Goal: Task Accomplishment & Management: Manage account settings

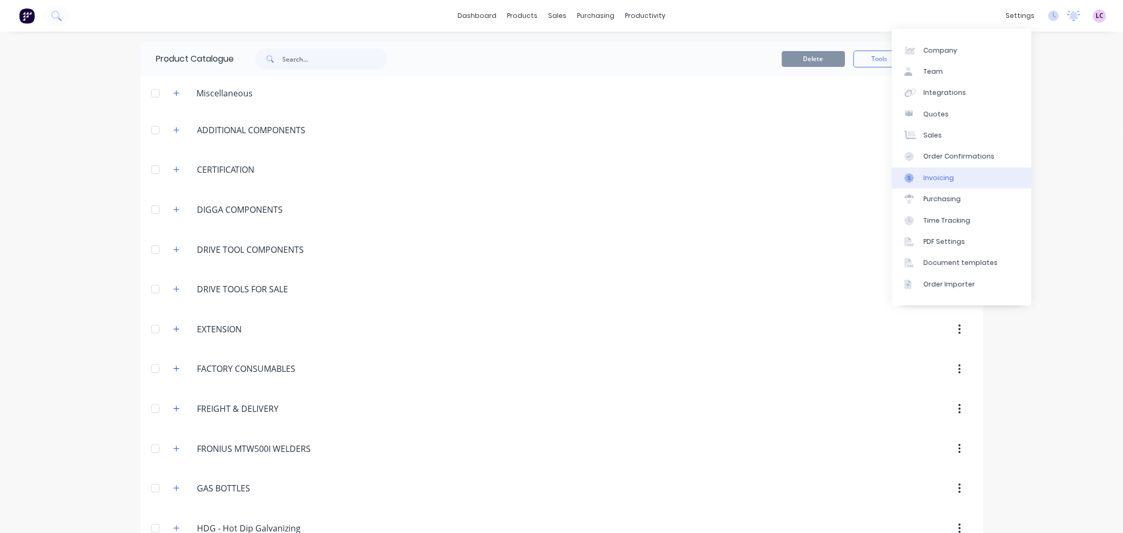
click at [943, 182] on div "Invoicing" at bounding box center [938, 177] width 31 height 9
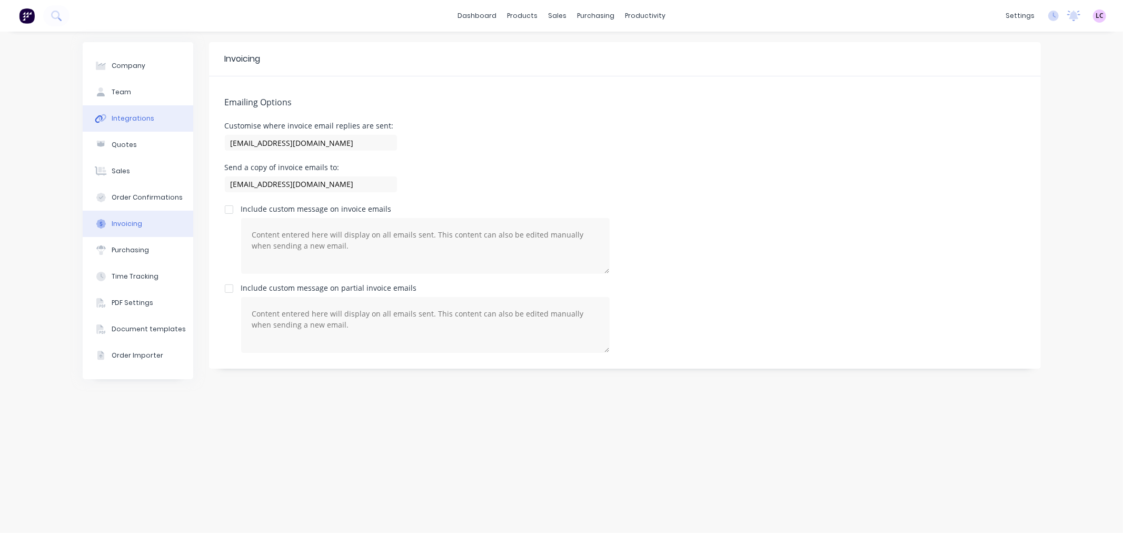
click at [124, 113] on button "Integrations" at bounding box center [138, 118] width 111 height 26
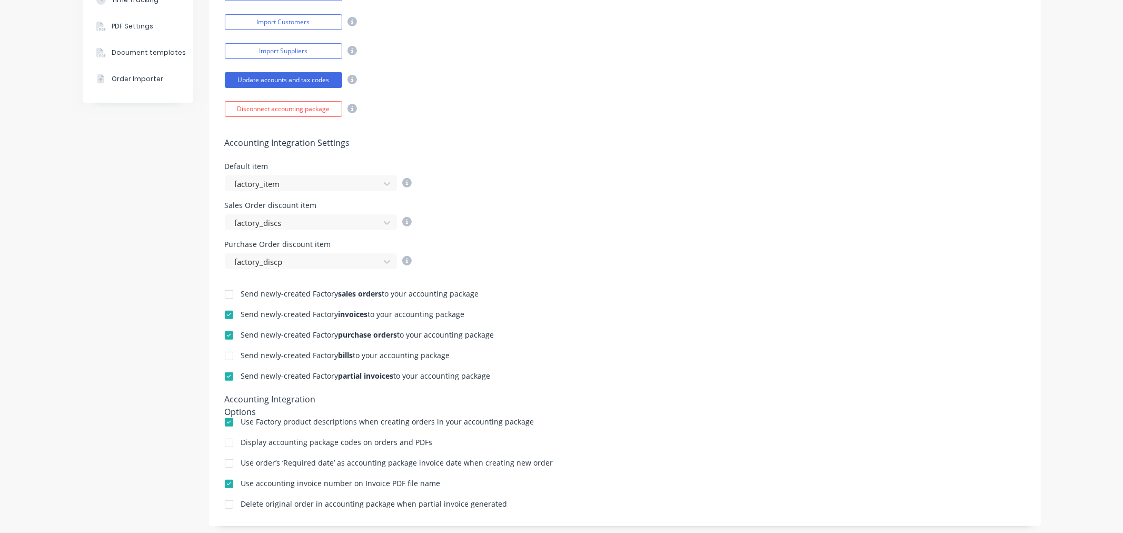
scroll to position [296, 0]
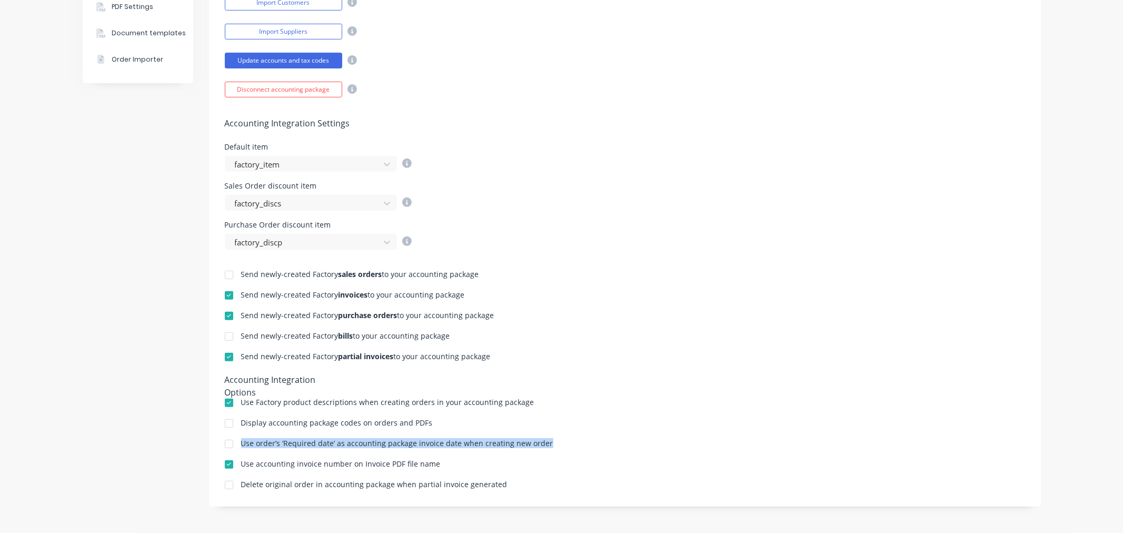
drag, startPoint x: 544, startPoint y: 443, endPoint x: 237, endPoint y: 453, distance: 307.1
click at [237, 453] on div "Send newly-created Factory sales orders to your accounting package Send newly-c…" at bounding box center [625, 370] width 832 height 241
copy div "Use order’s ‘Required date’ as accounting package invoice date when creating ne…"
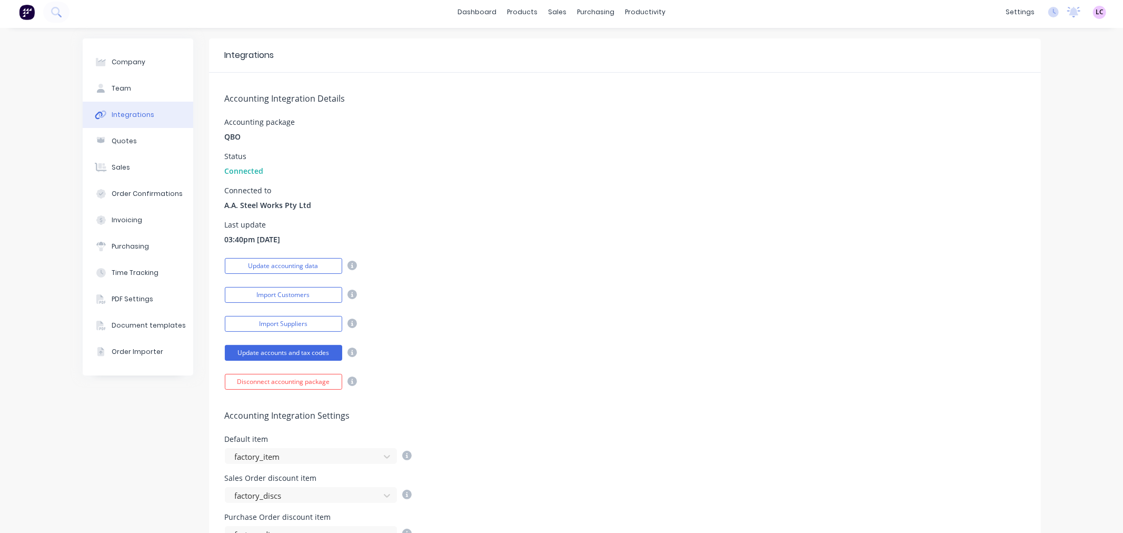
scroll to position [0, 0]
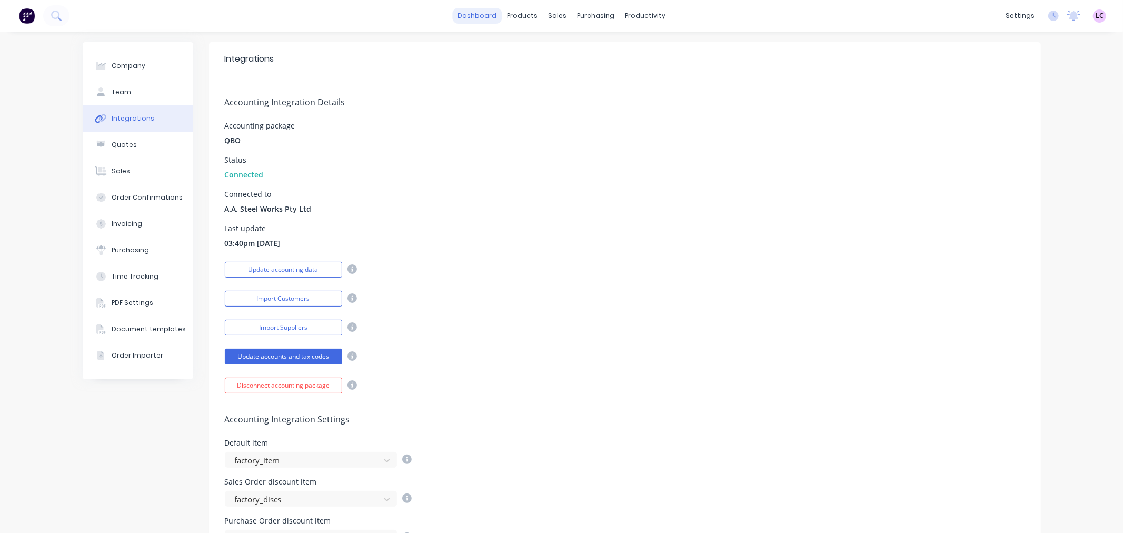
click at [471, 9] on link "dashboard" at bounding box center [476, 16] width 49 height 16
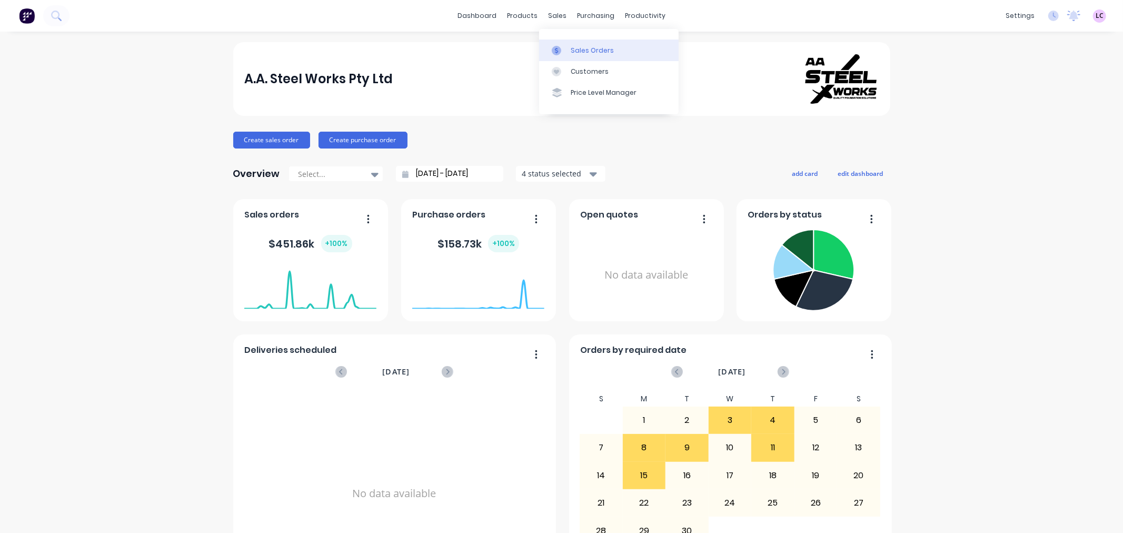
click at [582, 54] on div "Sales Orders" at bounding box center [592, 50] width 43 height 9
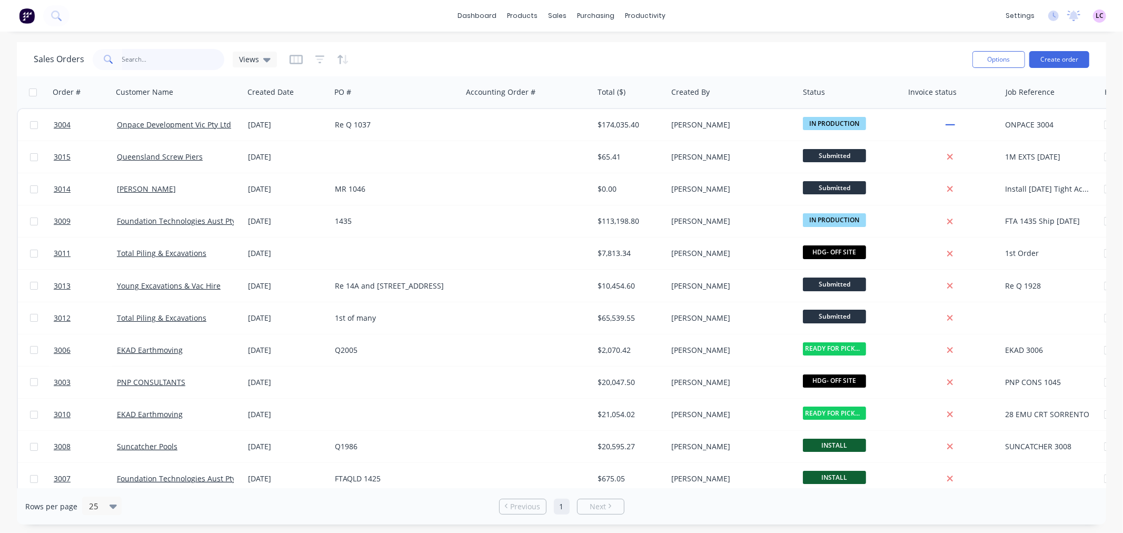
click at [138, 61] on input "text" at bounding box center [173, 59] width 103 height 21
type input "3004"
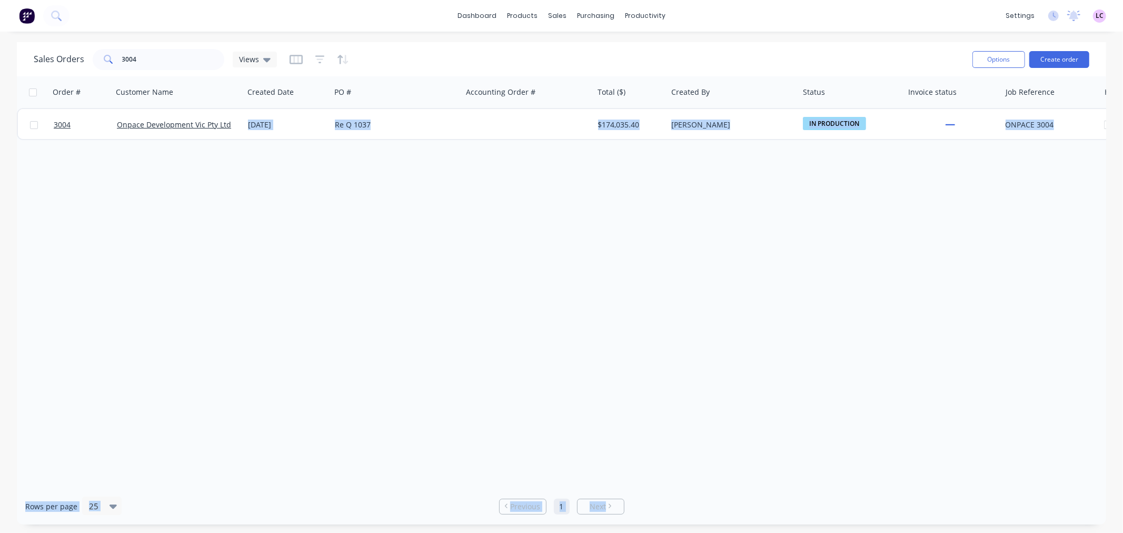
drag, startPoint x: 679, startPoint y: 488, endPoint x: 777, endPoint y: 477, distance: 98.0
click at [796, 479] on div "Sales Orders 3004 Views Options Create order Order # Customer Name Created Date…" at bounding box center [561, 283] width 1089 height 482
click at [741, 453] on div "Order # Customer Name Created Date PO # Accounting Order # Total ($) Created By…" at bounding box center [561, 282] width 1089 height 412
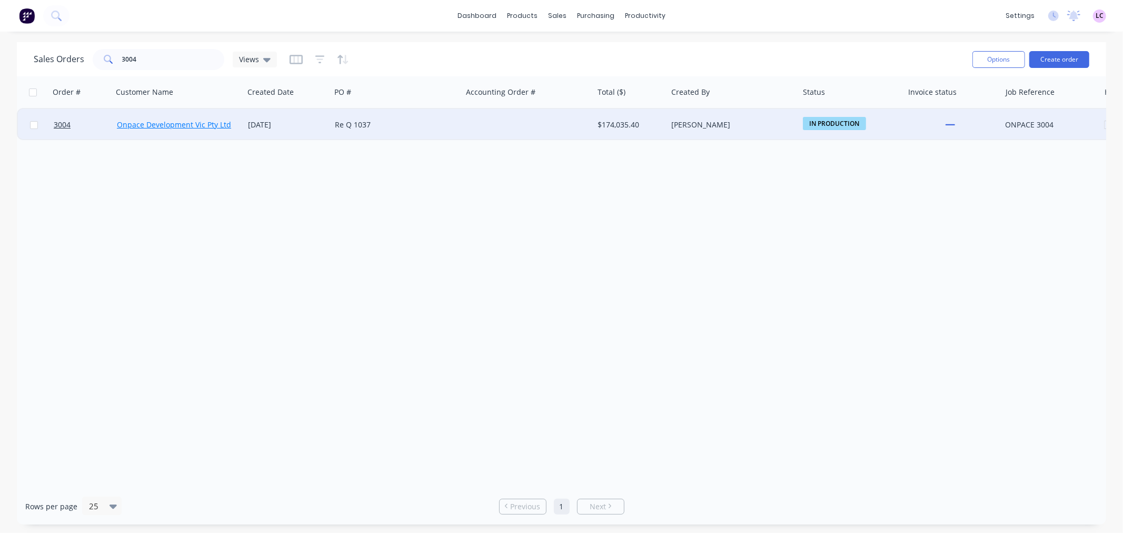
click at [174, 123] on link "Onpace Development Vic Pty Ltd" at bounding box center [174, 125] width 114 height 10
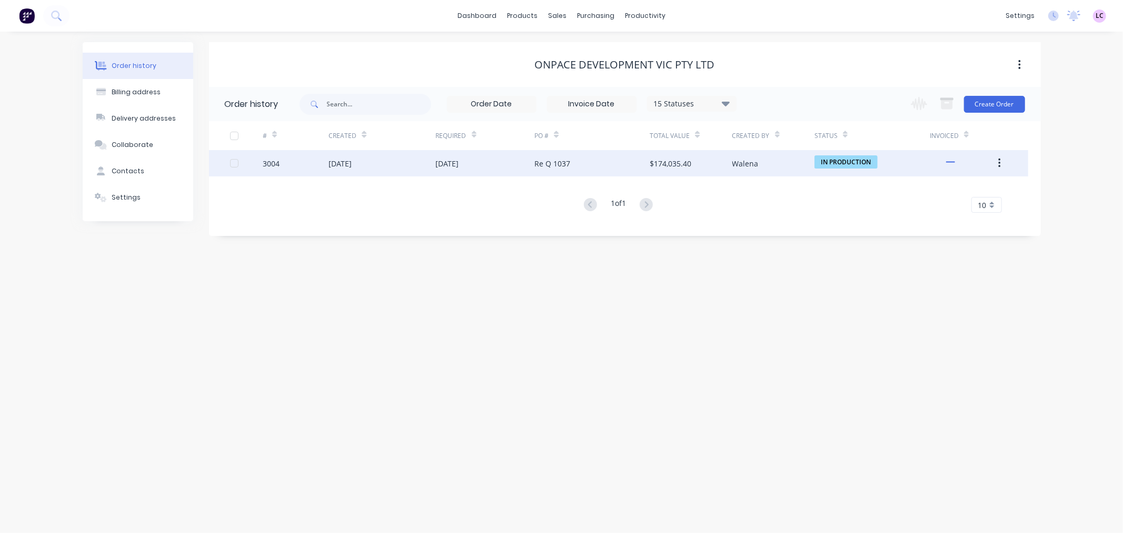
click at [272, 161] on div "3004" at bounding box center [271, 163] width 17 height 11
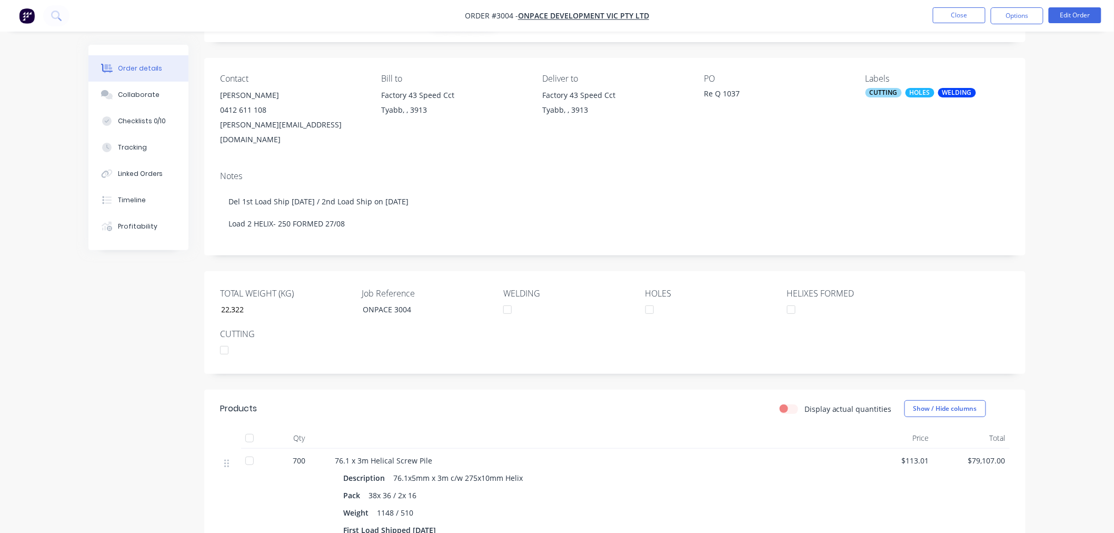
scroll to position [117, 0]
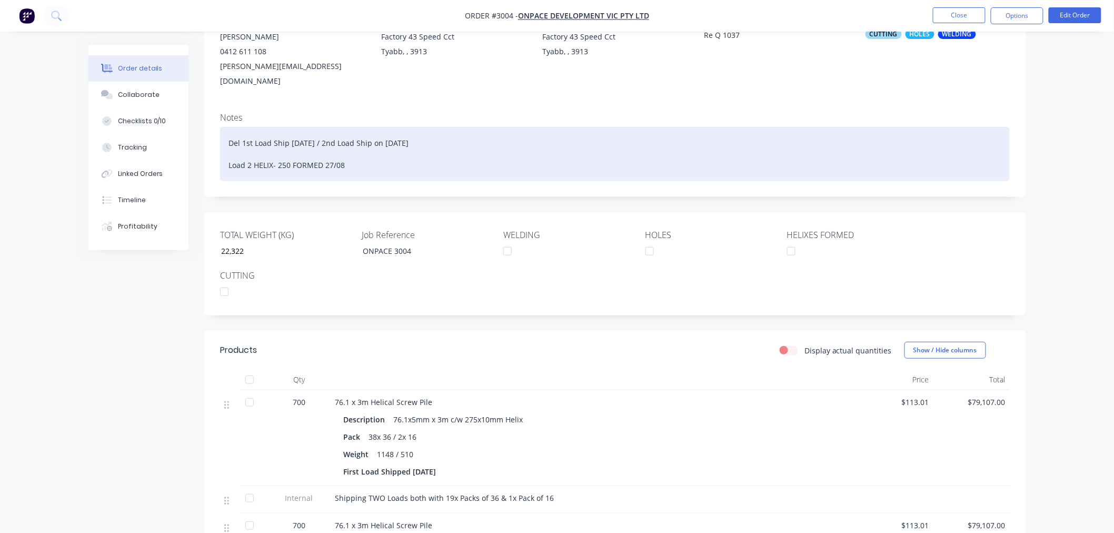
click at [341, 151] on div "Del 1st Load Ship 01.09.25 / 2nd Load Ship on 30.09.2025 Load 2 HELIX- 250 FORM…" at bounding box center [615, 154] width 790 height 54
click at [354, 153] on div "Del 1st Load Ship 01.09.25 / 2nd Load Ship on 30.09.2025 Load 2 HELIX- 250 FORM…" at bounding box center [615, 154] width 790 height 54
drag, startPoint x: 286, startPoint y: 153, endPoint x: 280, endPoint y: 154, distance: 6.4
click at [280, 154] on div "Del 1st Load Ship 01.09.25 / 2nd Load Ship on 30.09.2025 Load 2 HELIX- 250 FORM…" at bounding box center [615, 154] width 790 height 54
drag, startPoint x: 344, startPoint y: 150, endPoint x: 324, endPoint y: 152, distance: 20.1
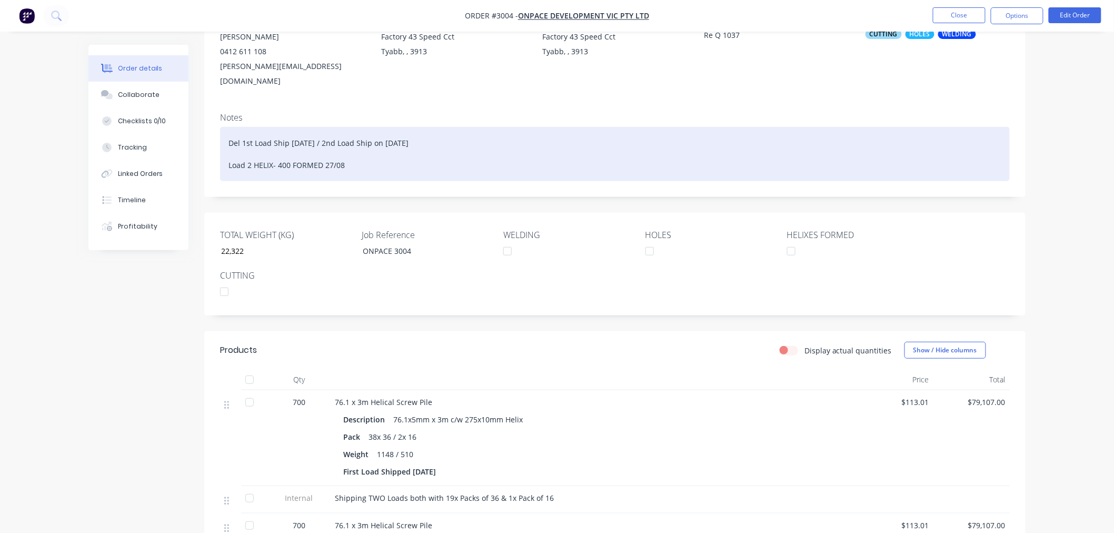
click at [324, 152] on div "Del 1st Load Ship 01.09.25 / 2nd Load Ship on 30.09.2025 Load 2 HELIX- 400 FORM…" at bounding box center [615, 154] width 790 height 54
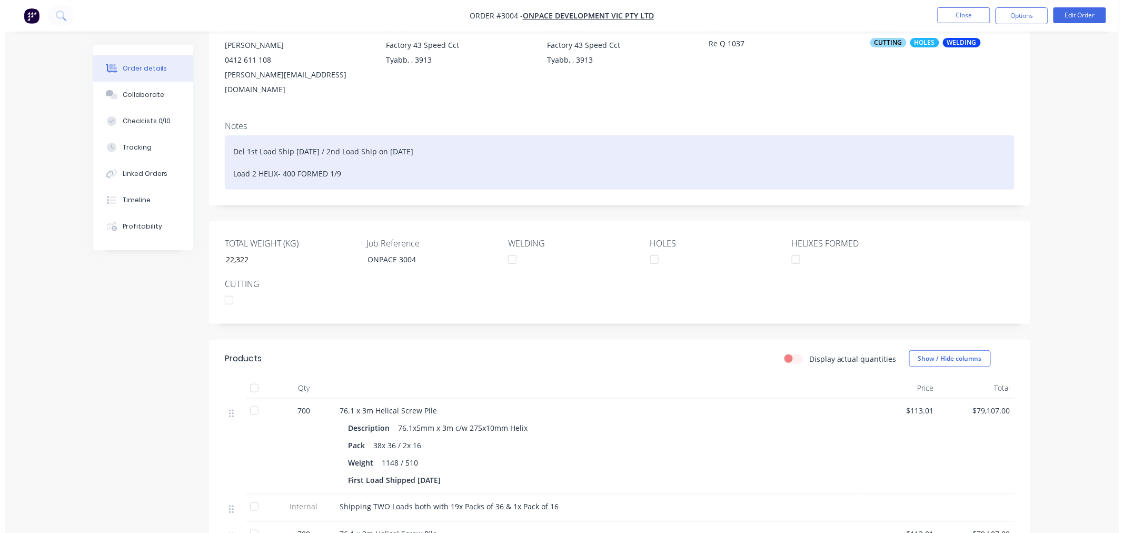
scroll to position [0, 0]
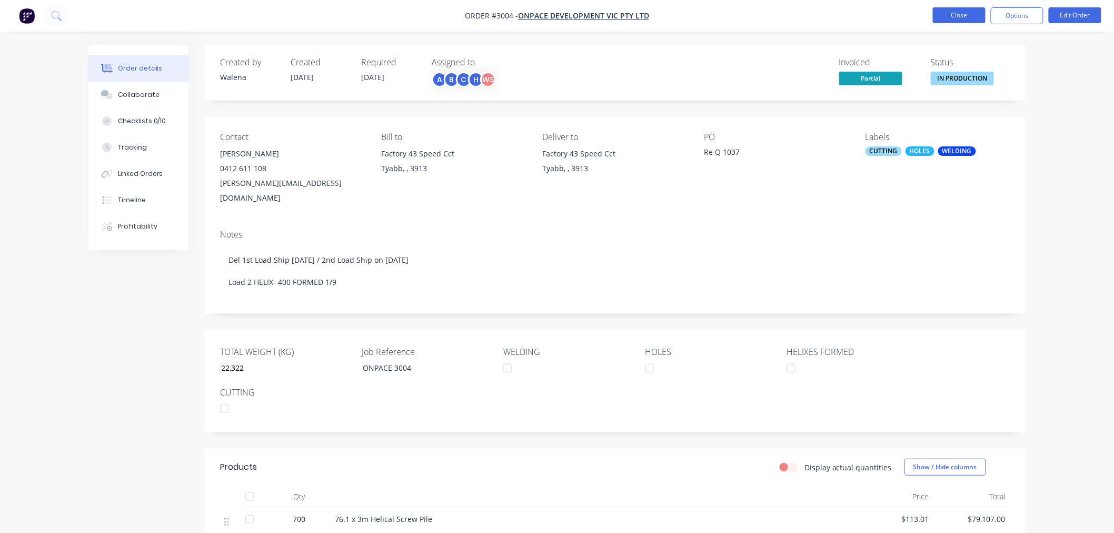
click at [961, 16] on button "Close" at bounding box center [959, 15] width 53 height 16
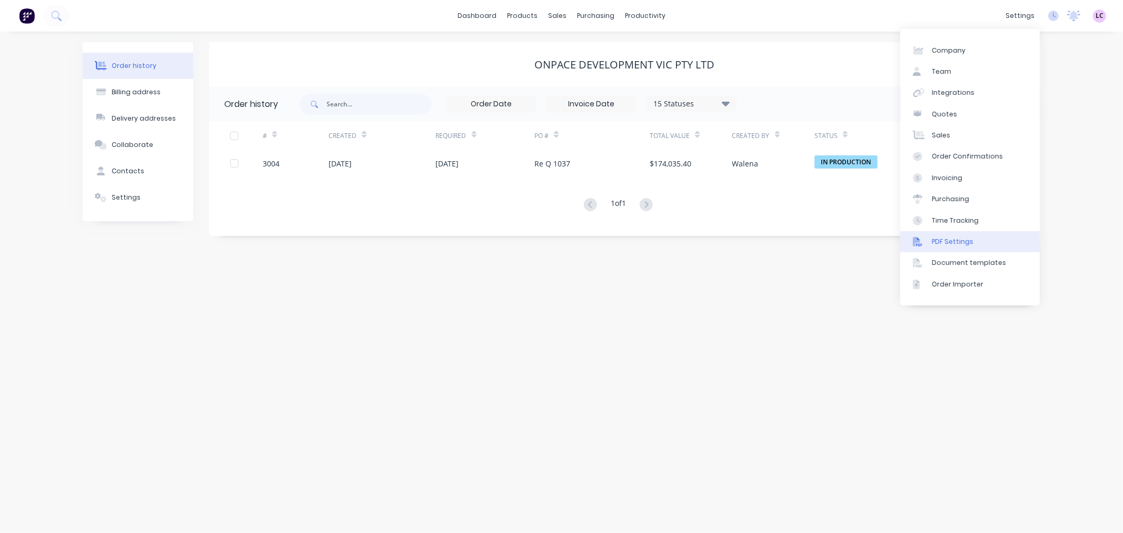
click at [962, 238] on div "PDF Settings" at bounding box center [953, 241] width 42 height 9
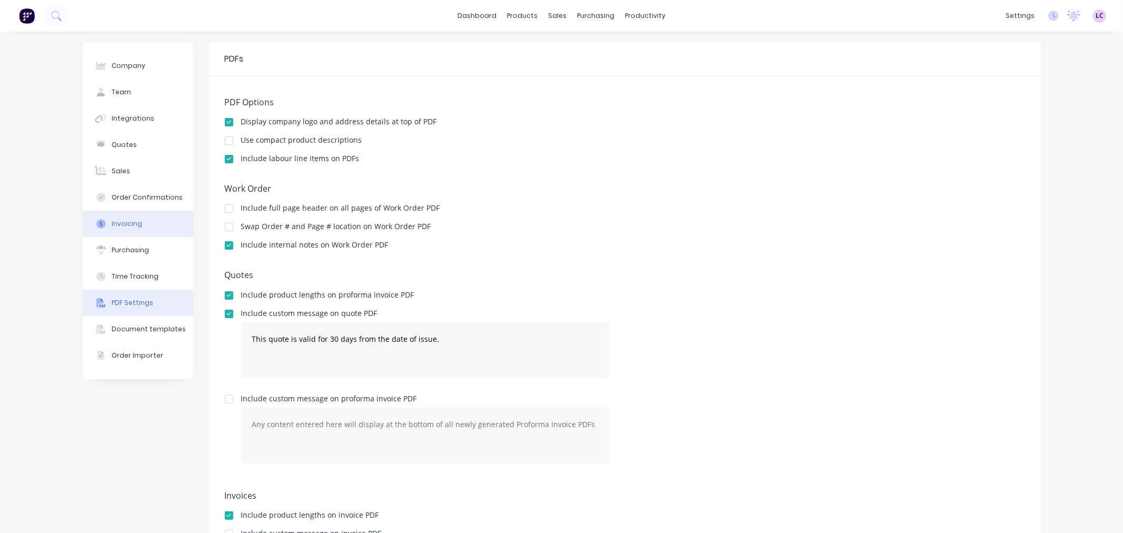
click at [125, 222] on div "Invoicing" at bounding box center [127, 223] width 31 height 9
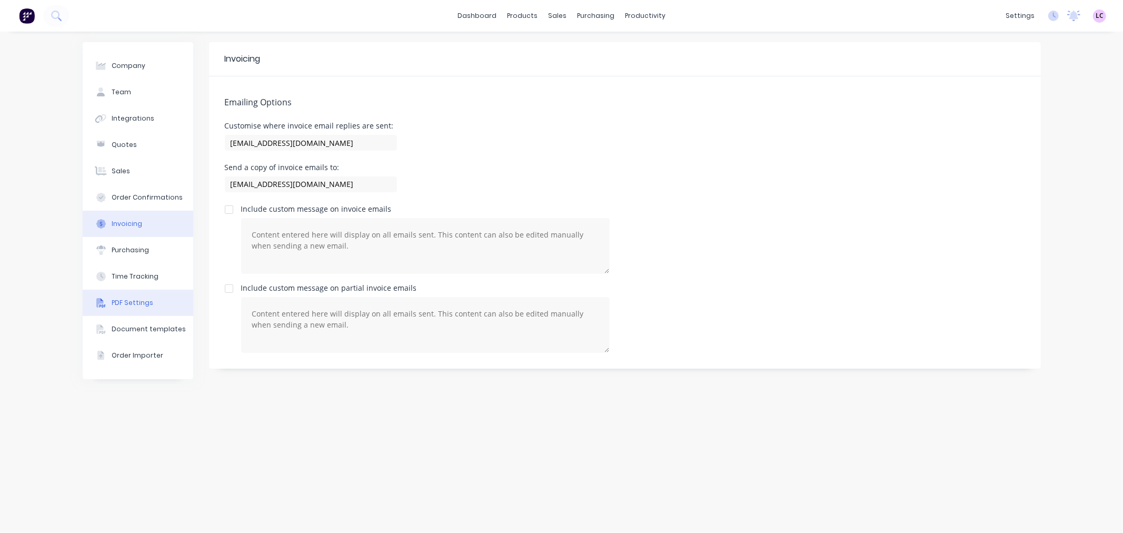
click at [141, 304] on div "PDF Settings" at bounding box center [133, 302] width 42 height 9
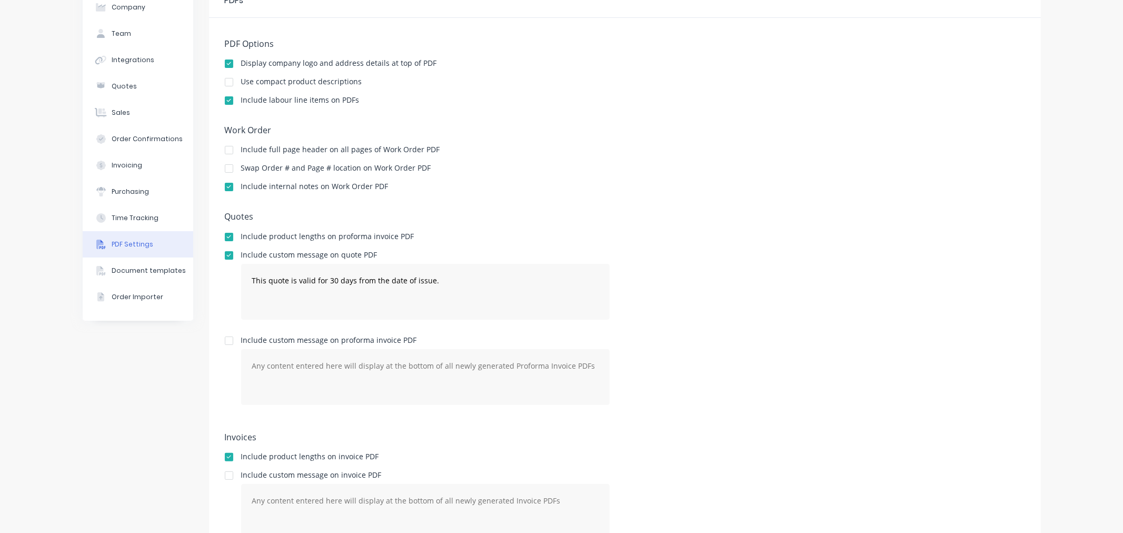
scroll to position [108, 0]
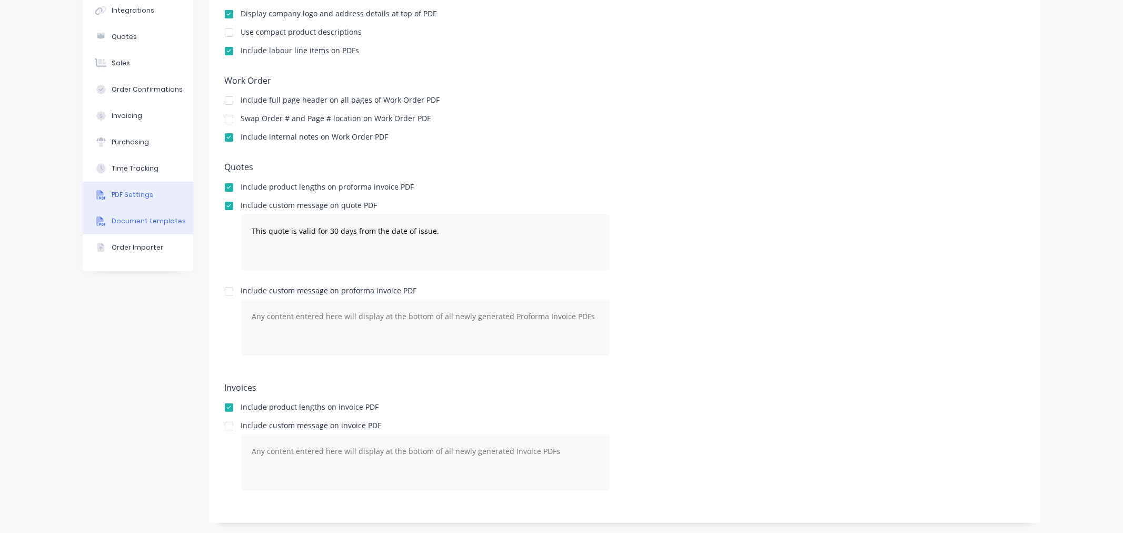
click at [140, 221] on div "Document templates" at bounding box center [149, 220] width 74 height 9
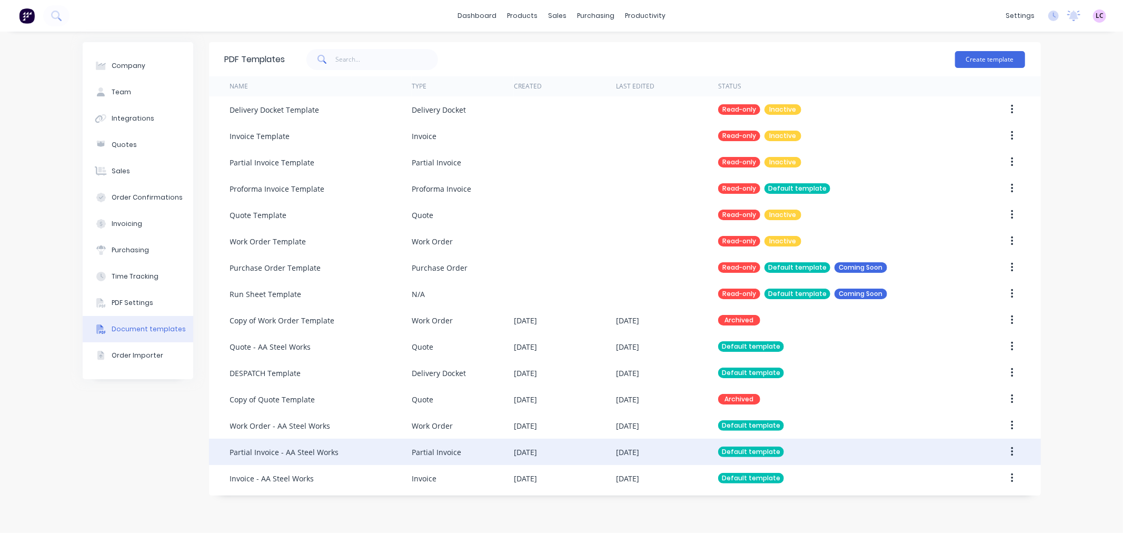
click at [443, 453] on div "Partial Invoice" at bounding box center [436, 451] width 49 height 11
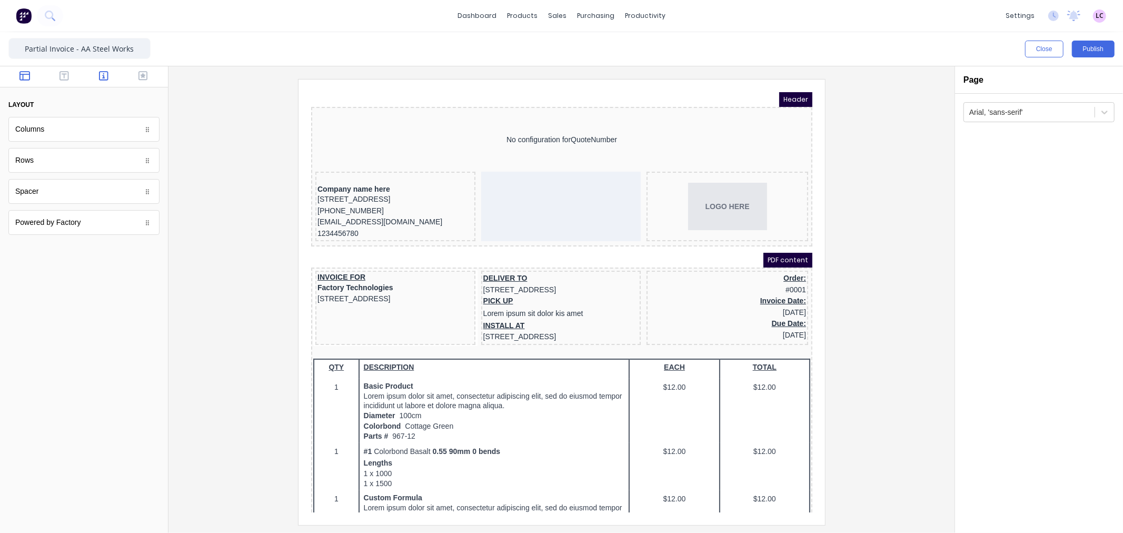
click at [93, 75] on button "button" at bounding box center [103, 77] width 33 height 13
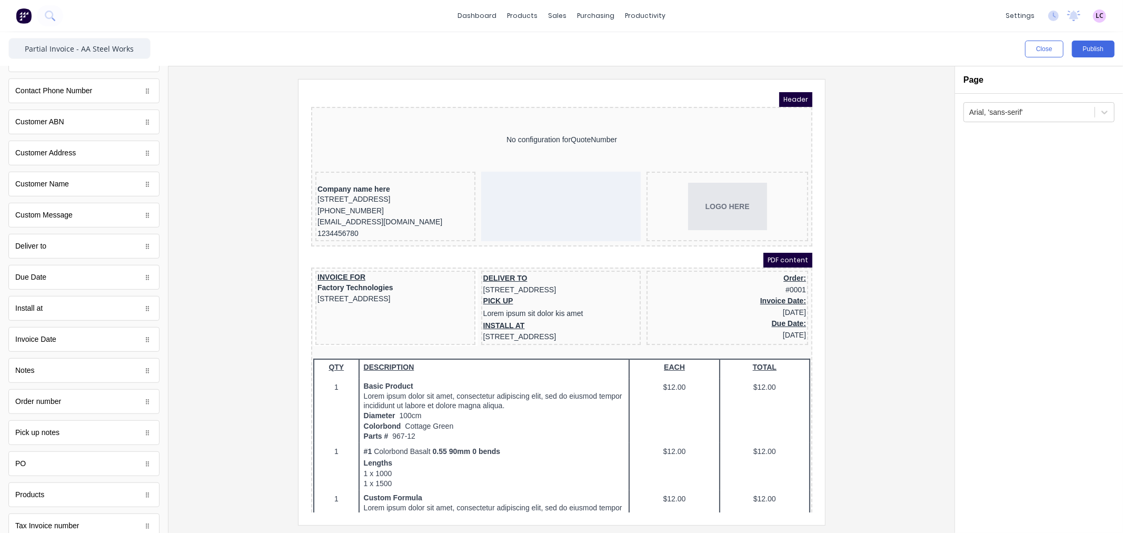
scroll to position [481, 0]
drag, startPoint x: 78, startPoint y: 432, endPoint x: 59, endPoint y: 427, distance: 19.0
click at [59, 427] on body "dashboard products sales purchasing productivity dashboard products Product Cat…" at bounding box center [561, 266] width 1123 height 533
click at [55, 429] on div "PO" at bounding box center [83, 426] width 151 height 25
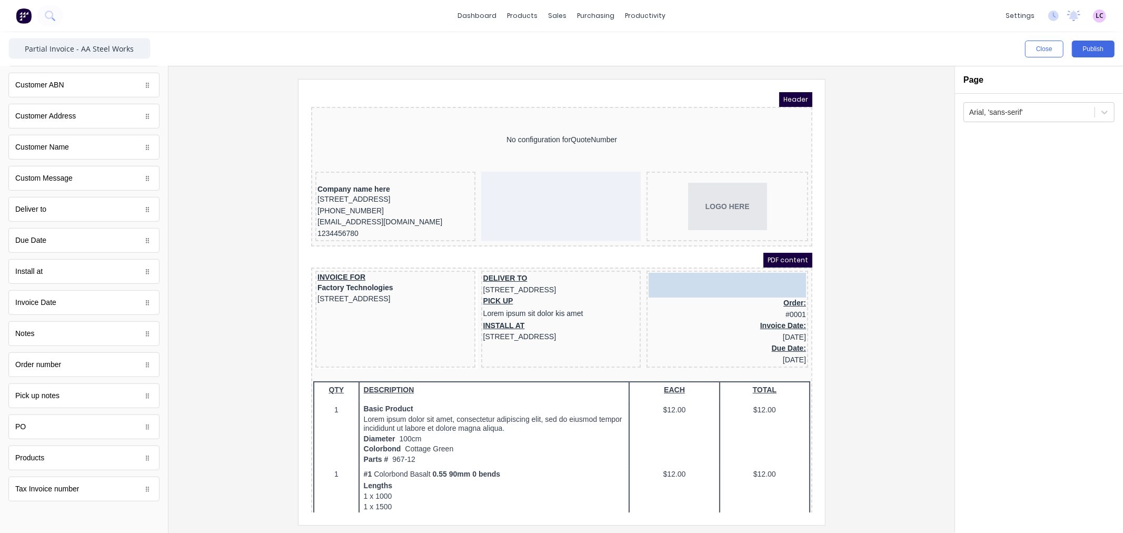
drag, startPoint x: 56, startPoint y: 433, endPoint x: 714, endPoint y: 286, distance: 674.4
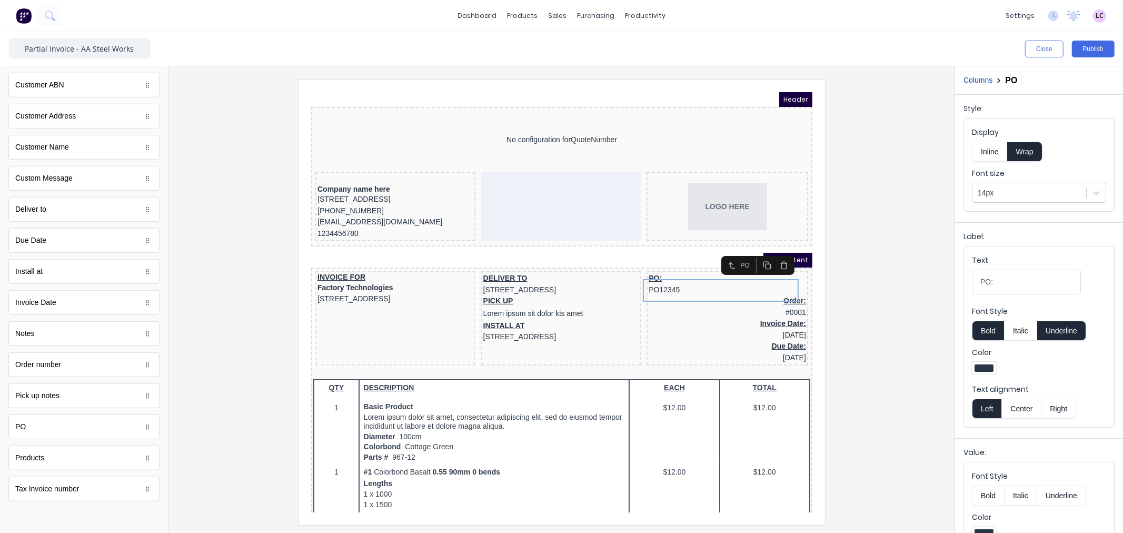
click at [1071, 411] on button "Right" at bounding box center [1058, 409] width 35 height 20
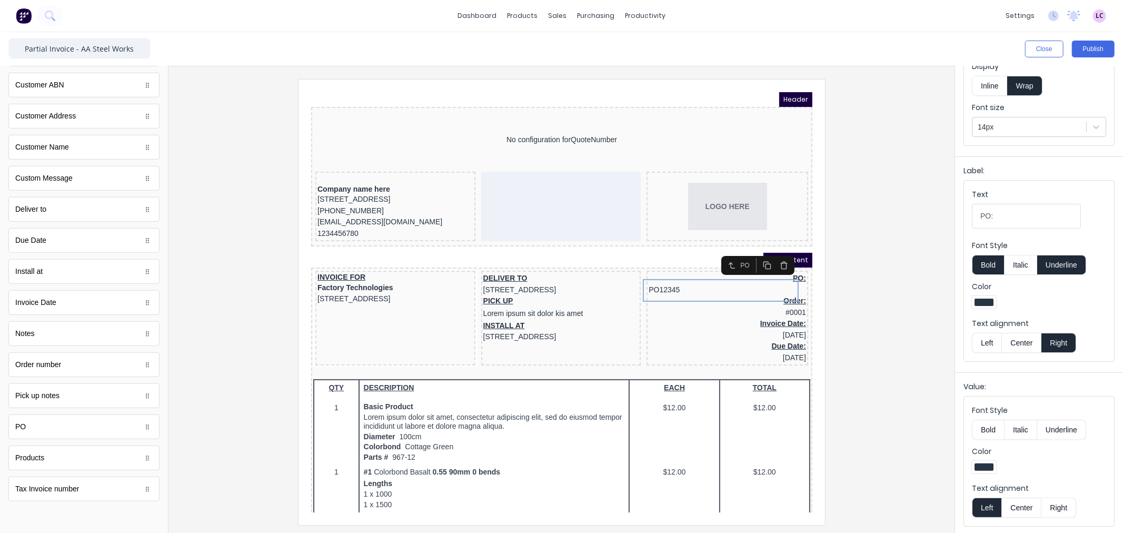
scroll to position [67, 0]
click at [1047, 504] on button "Right" at bounding box center [1058, 506] width 35 height 20
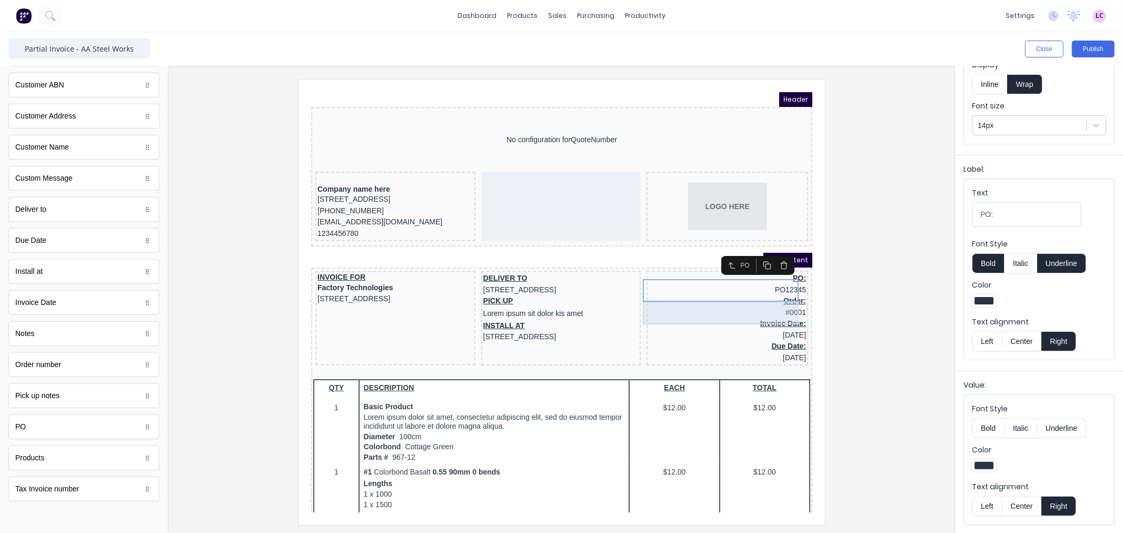
click at [751, 295] on div "Order: #0001" at bounding box center [713, 293] width 157 height 23
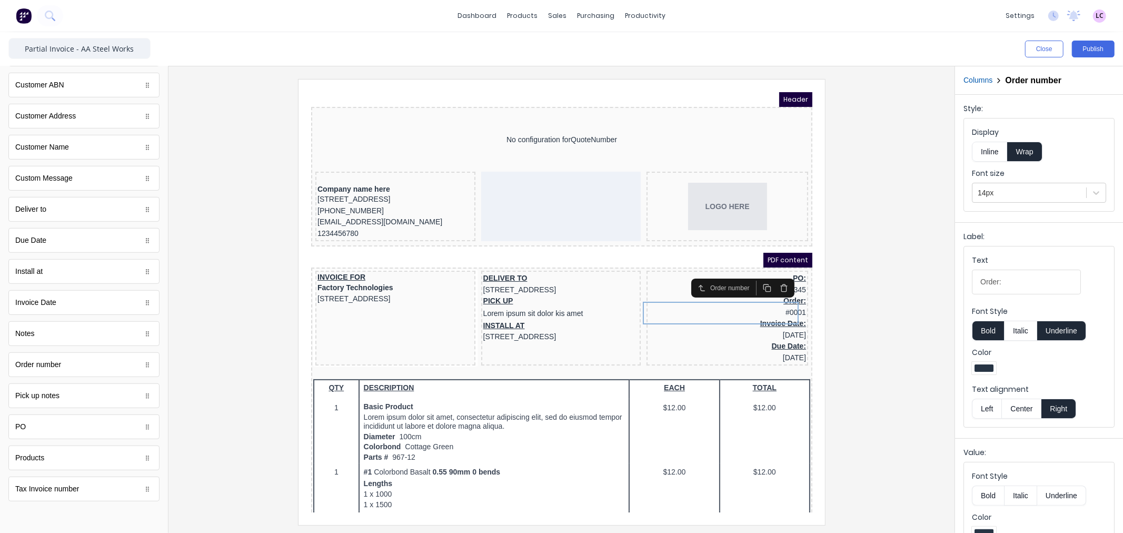
scroll to position [481, 0]
click at [69, 498] on div "Tax Invoice number" at bounding box center [83, 488] width 151 height 25
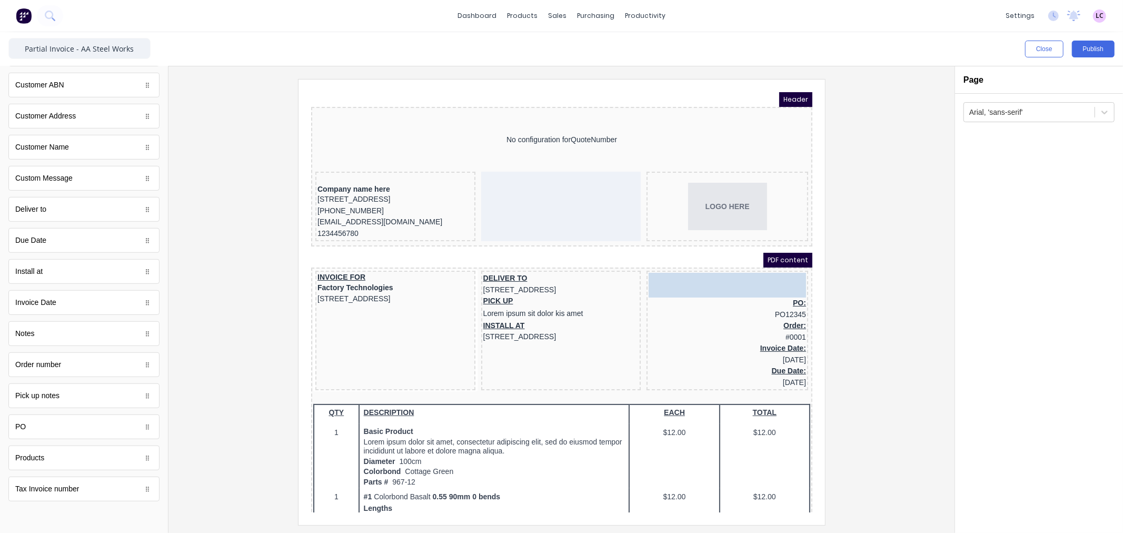
drag, startPoint x: 83, startPoint y: 495, endPoint x: 712, endPoint y: 284, distance: 663.6
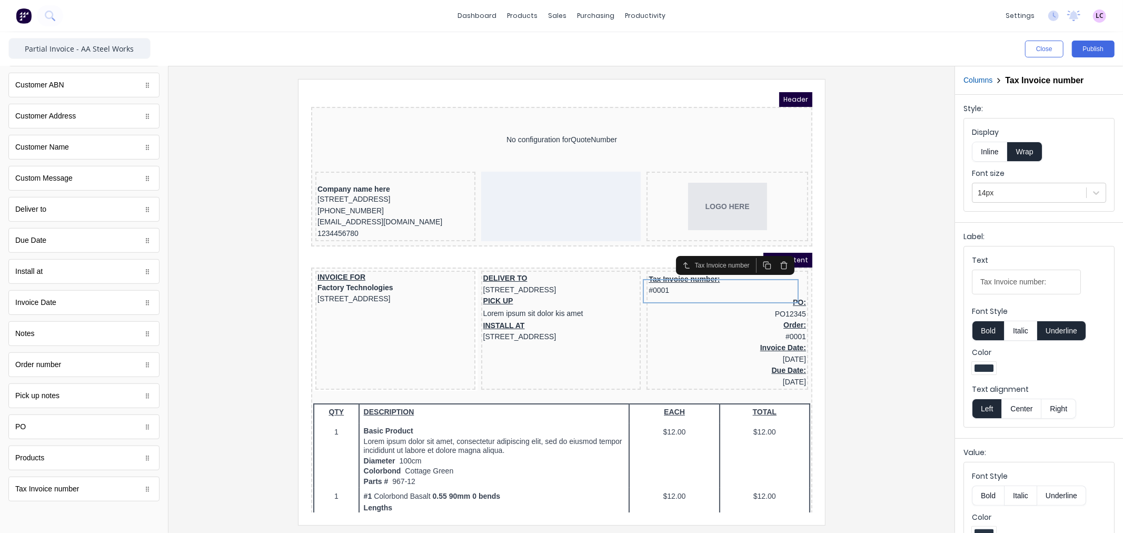
click at [1059, 404] on button "Right" at bounding box center [1058, 409] width 35 height 20
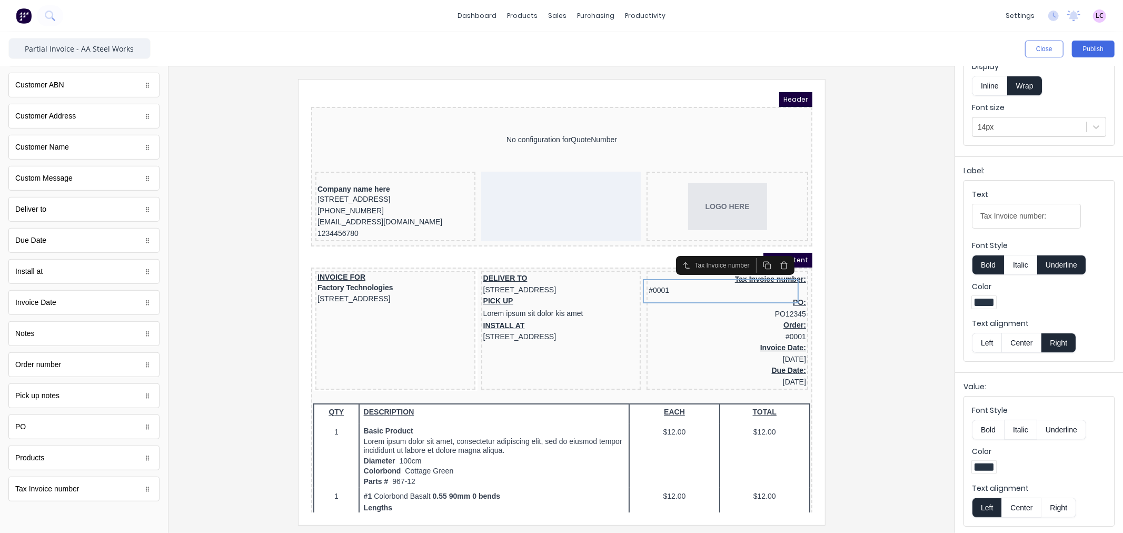
scroll to position [67, 0]
click at [1057, 506] on button "Right" at bounding box center [1058, 506] width 35 height 20
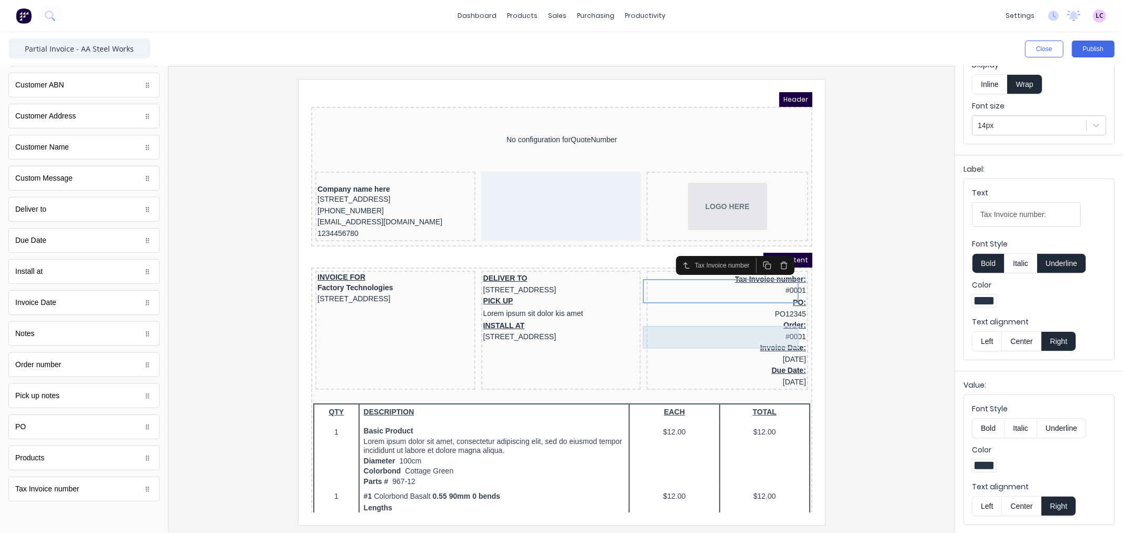
click at [768, 315] on div "Order: #0001" at bounding box center [713, 317] width 157 height 23
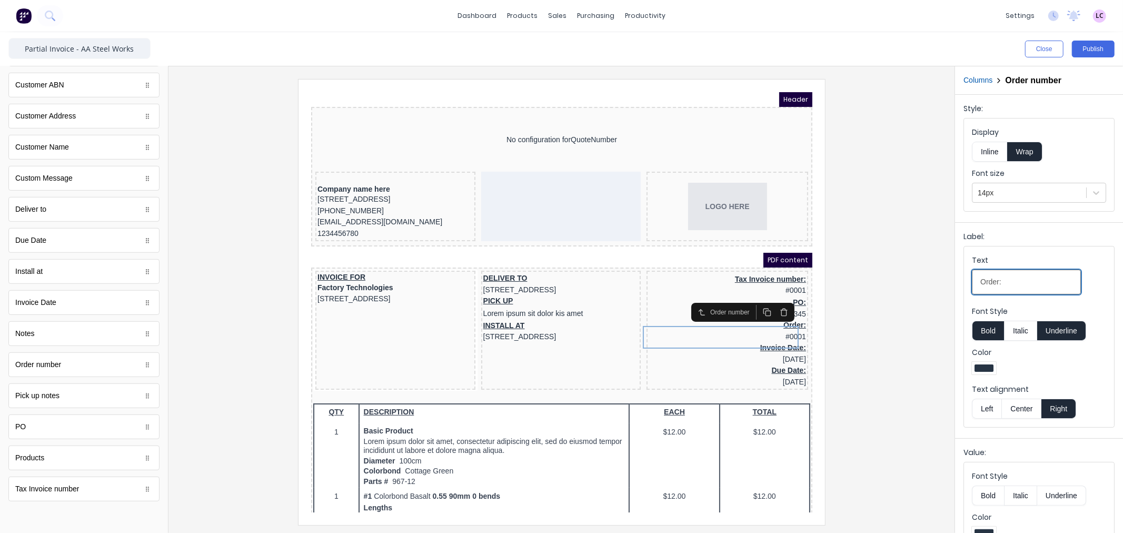
click at [981, 283] on input "Order:" at bounding box center [1026, 282] width 109 height 25
type input "AASW Work Order:"
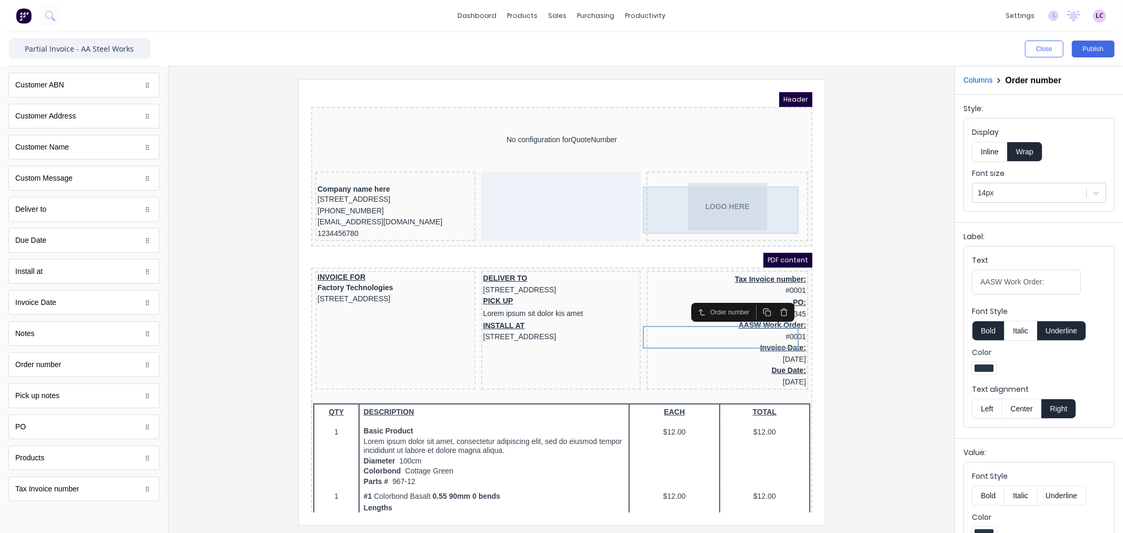
click at [720, 191] on div "LOGO HERE" at bounding box center [713, 193] width 157 height 47
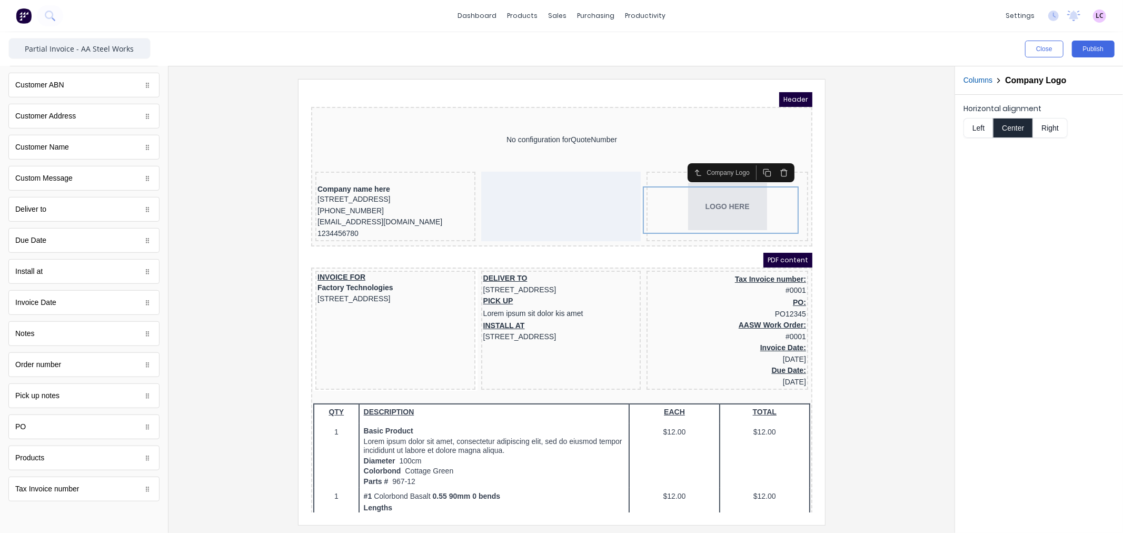
click at [1049, 126] on button "Right" at bounding box center [1050, 128] width 35 height 20
click at [891, 270] on div at bounding box center [561, 301] width 769 height 445
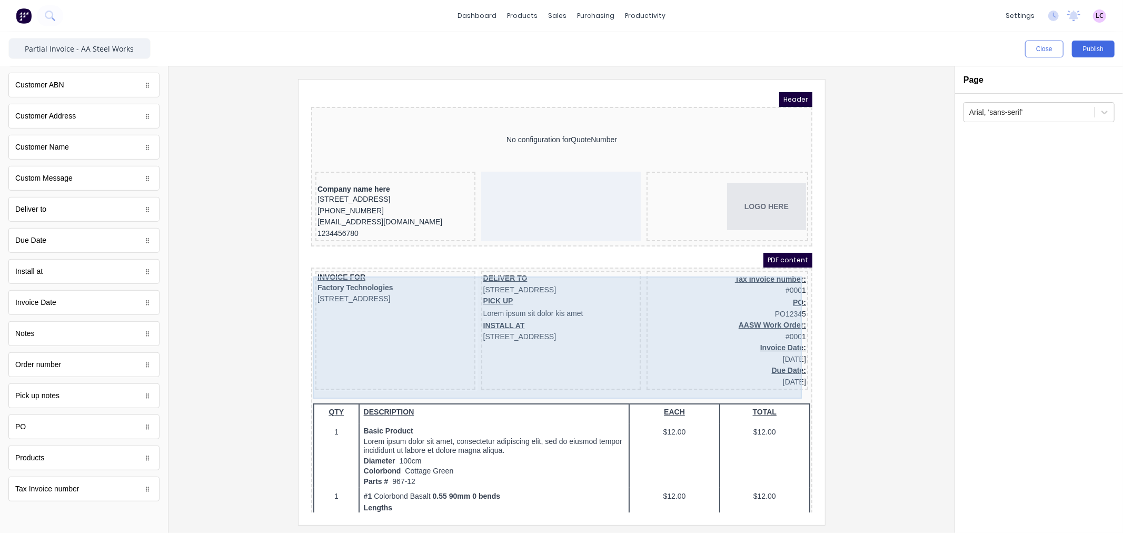
click at [461, 288] on div "INVOICE FOR Factory Technologies 234 Beach Road Gold Coast, Queensland, Austral…" at bounding box center [548, 317] width 497 height 123
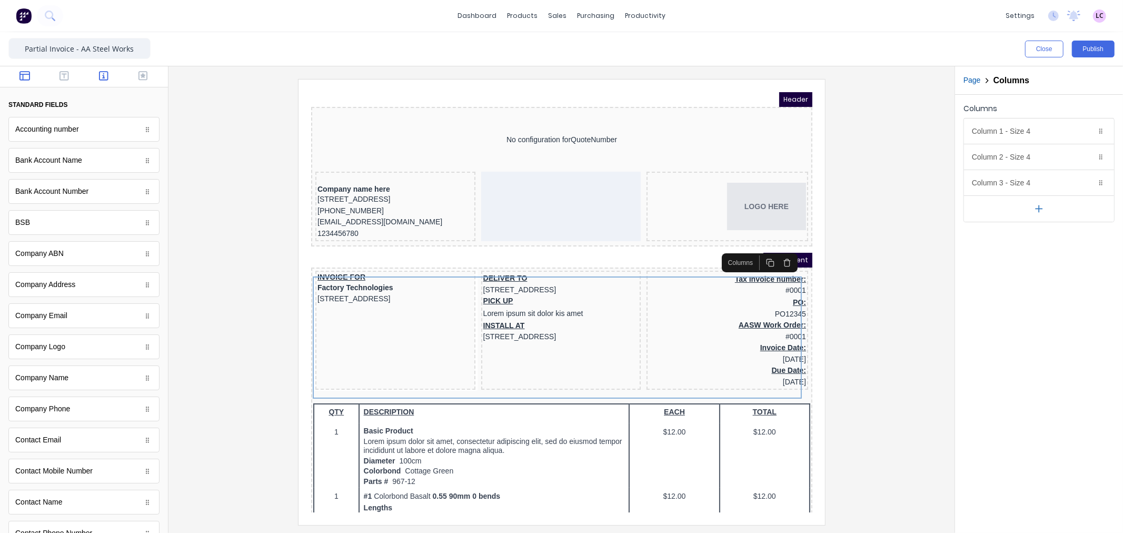
click at [25, 71] on icon "button" at bounding box center [24, 76] width 11 height 11
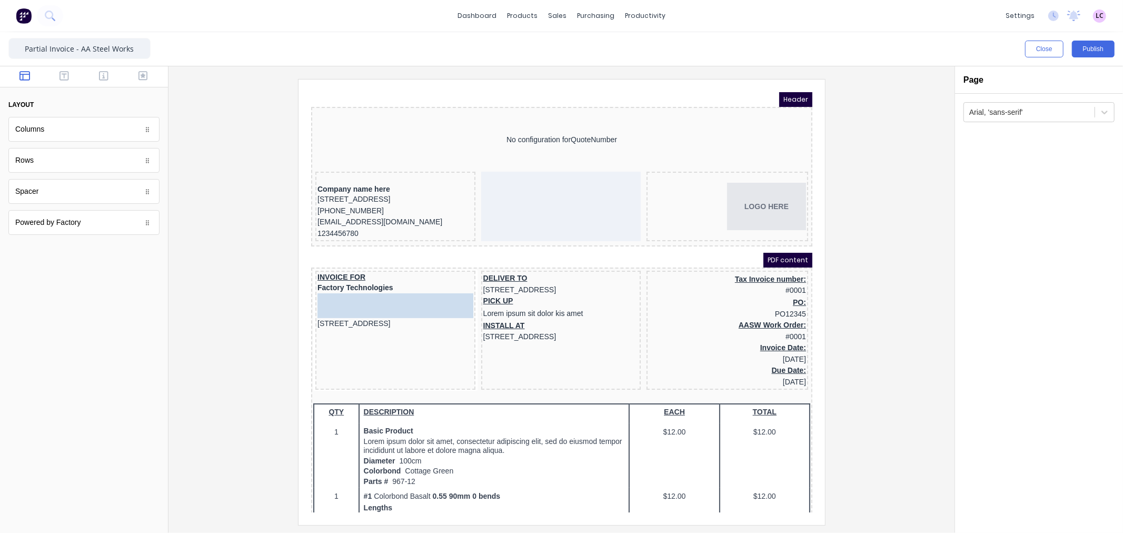
drag, startPoint x: 53, startPoint y: 197, endPoint x: 42, endPoint y: 185, distance: 16.0
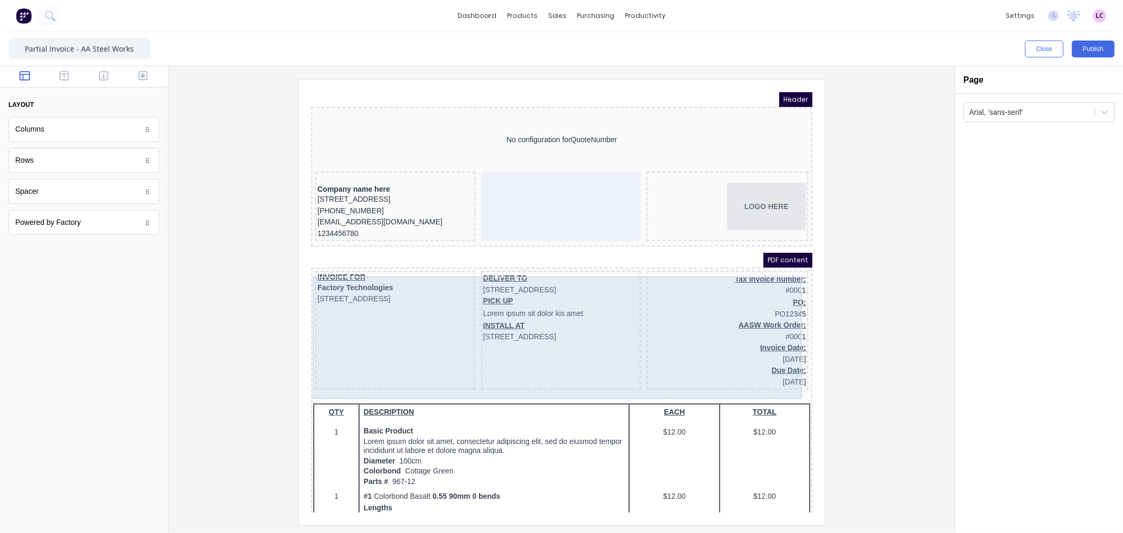
click at [462, 314] on div "INVOICE FOR Factory Technologies 234 Beach Road Gold Coast, Queensland, Austral…" at bounding box center [548, 317] width 497 height 123
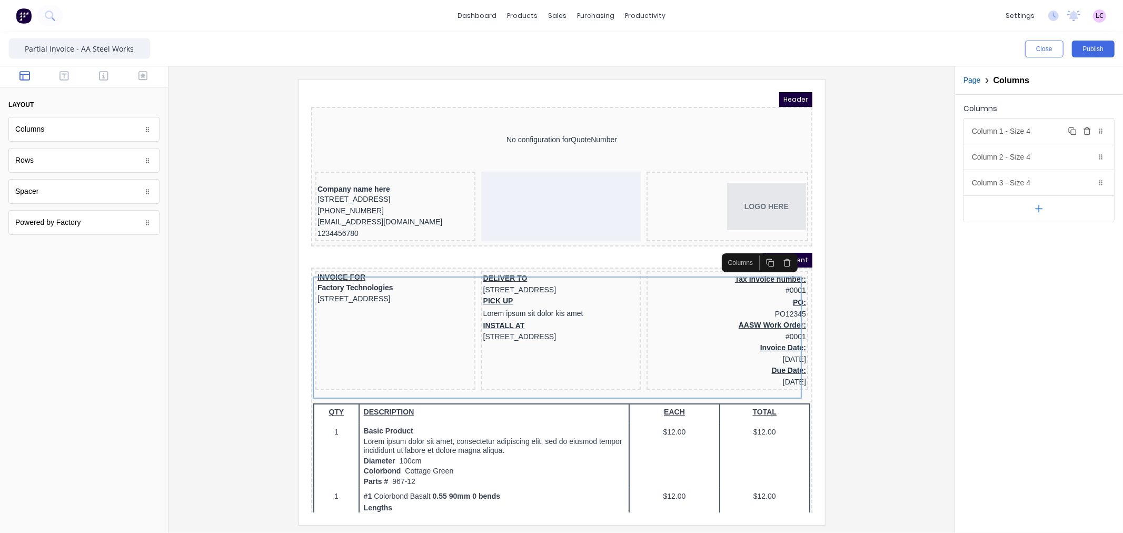
click at [1008, 131] on div "Column 1 - Size 4 Duplicate Delete" at bounding box center [1039, 130] width 150 height 25
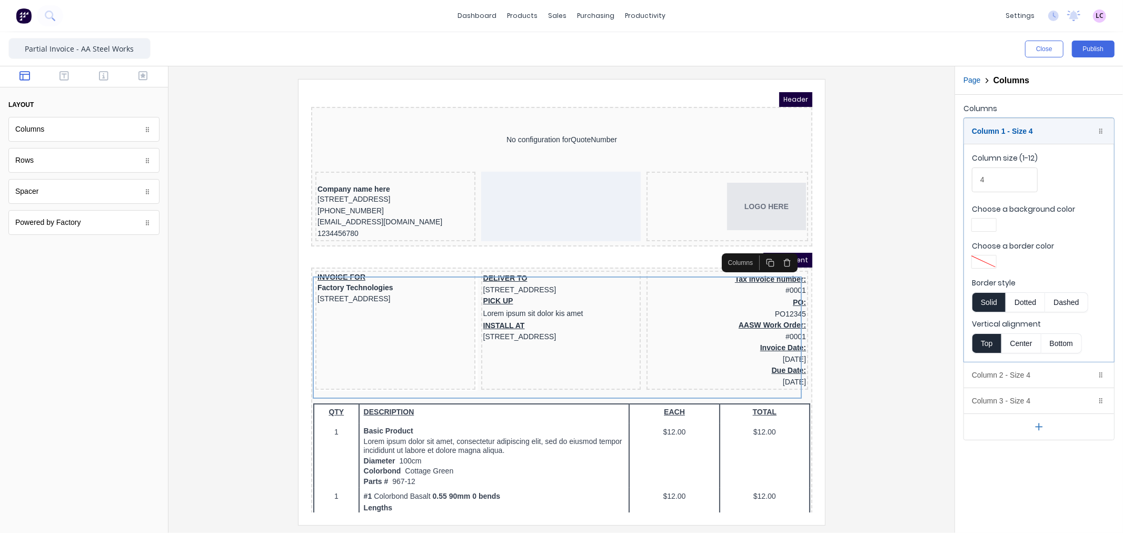
click at [889, 311] on div at bounding box center [561, 301] width 769 height 445
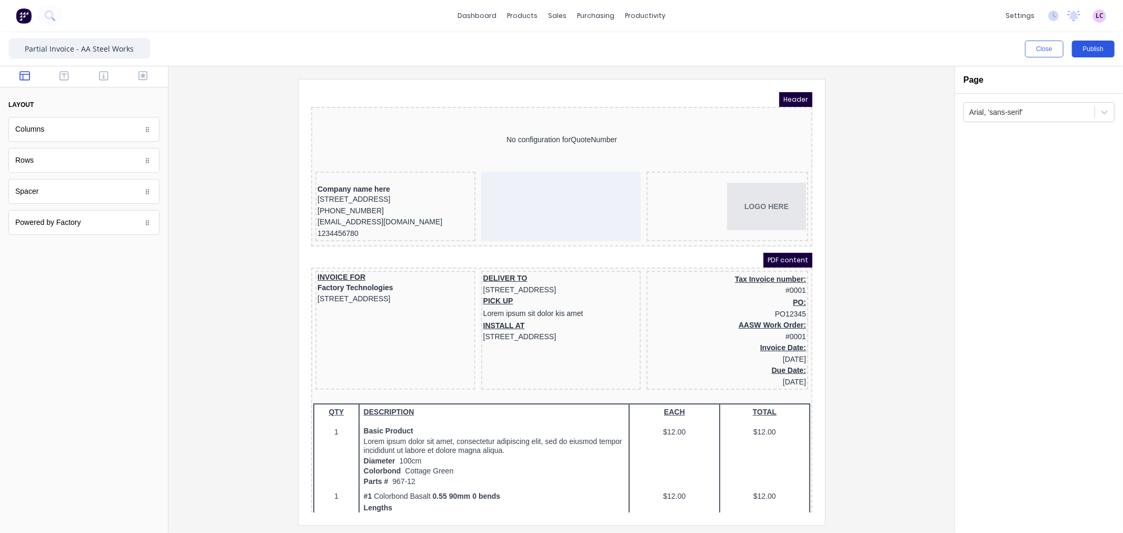
click at [1093, 55] on button "Publish" at bounding box center [1093, 49] width 43 height 17
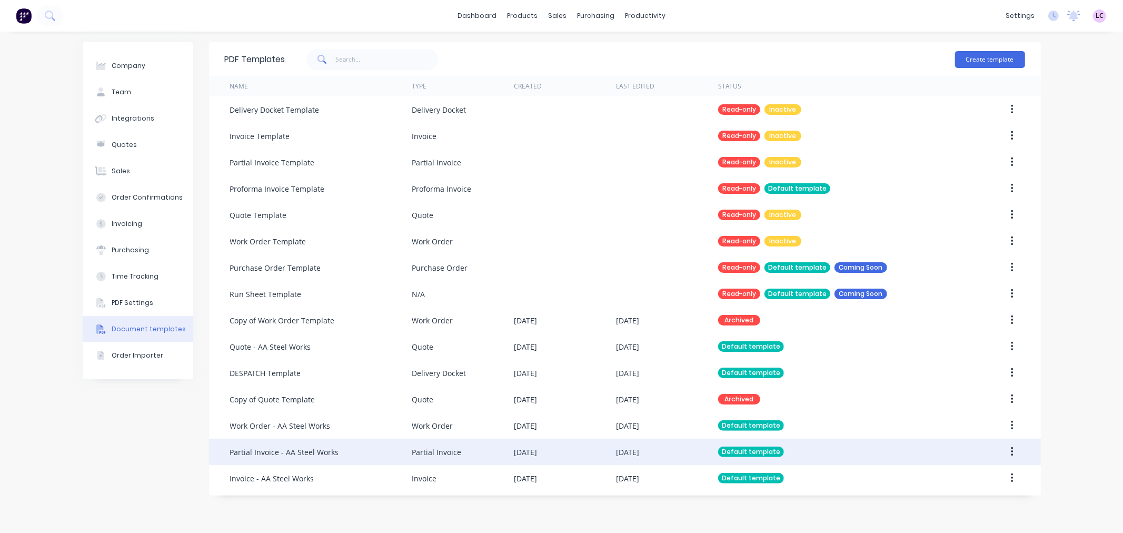
click at [287, 454] on div "Partial Invoice - AA Steel Works" at bounding box center [284, 451] width 109 height 11
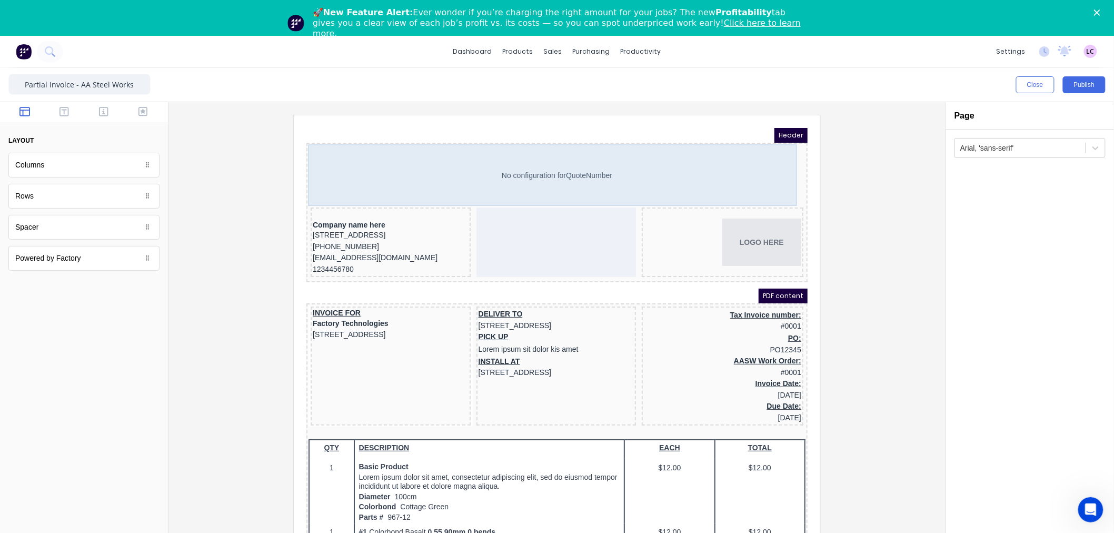
click at [542, 158] on div "No configuration for QuoteNumber" at bounding box center [543, 163] width 497 height 62
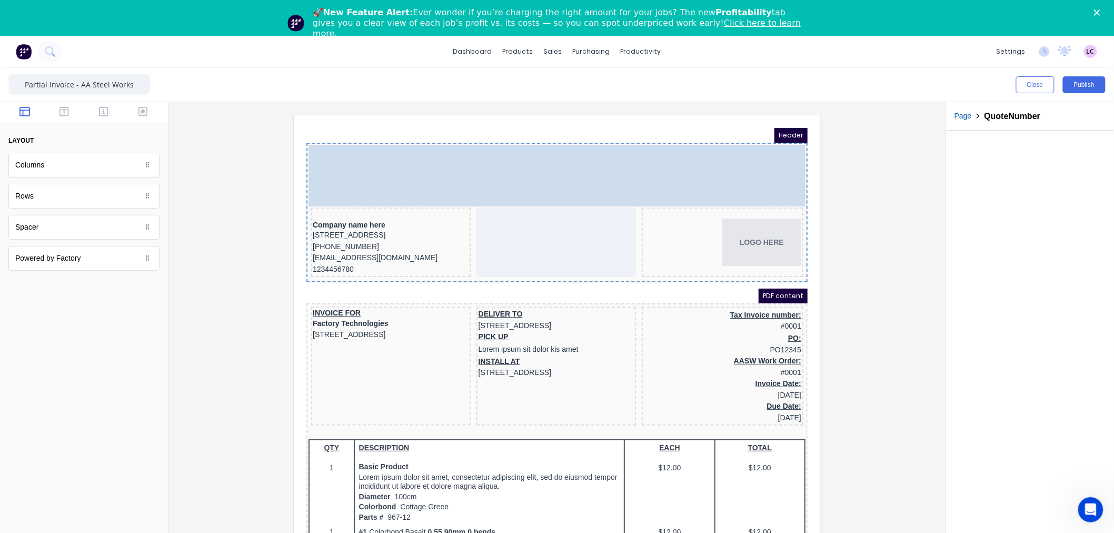
click at [555, 148] on body "Header No configuration for QuoteNumber No configuration for QuoteNumber Compan…" at bounding box center [543, 325] width 501 height 420
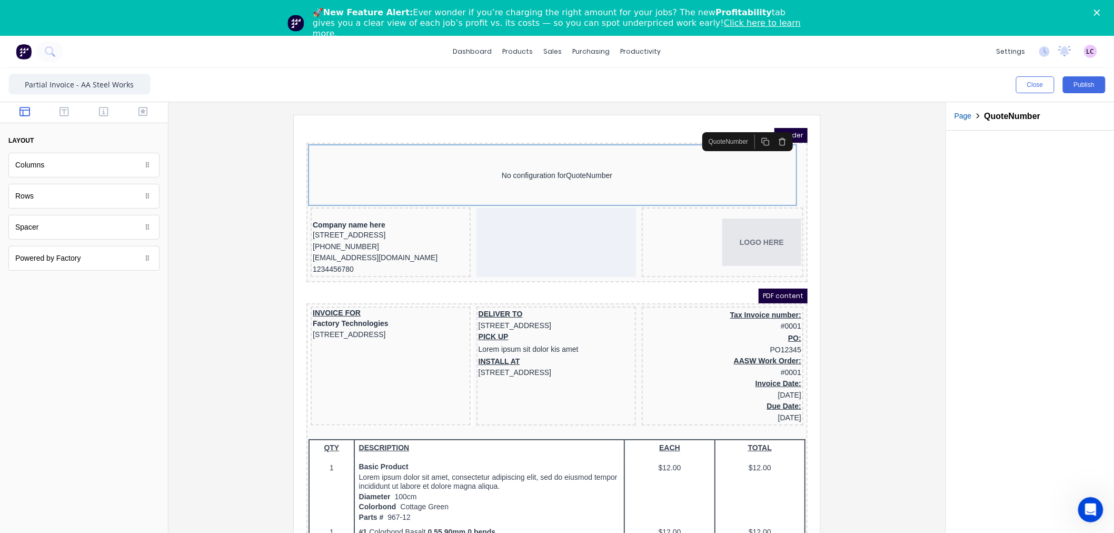
click at [766, 128] on icon "button" at bounding box center [769, 128] width 8 height 8
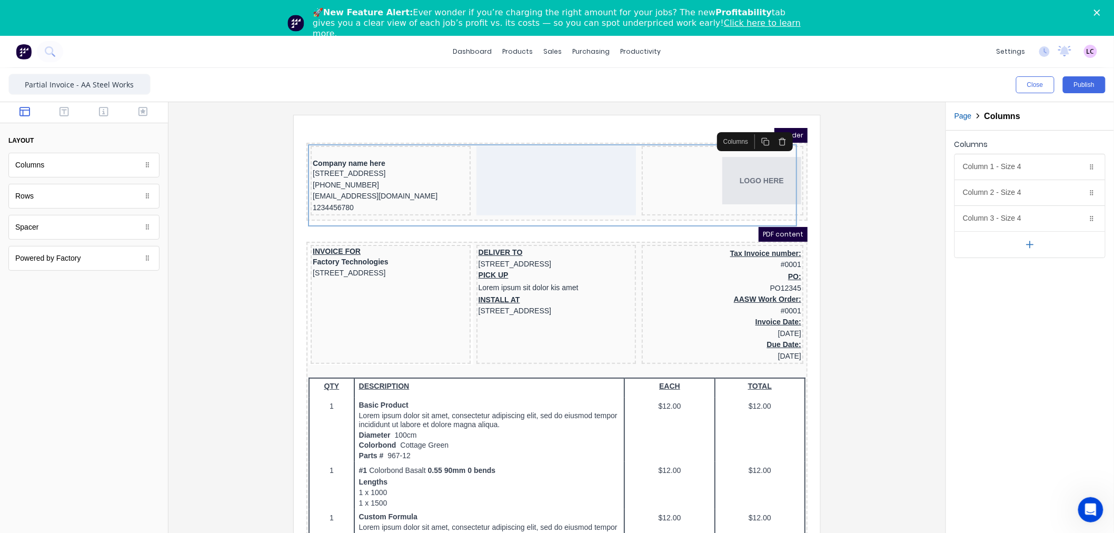
click at [96, 262] on div "Powered by Factory" at bounding box center [83, 258] width 151 height 25
click at [66, 113] on icon "button" at bounding box center [63, 111] width 9 height 11
click at [96, 116] on button "button" at bounding box center [103, 112] width 33 height 13
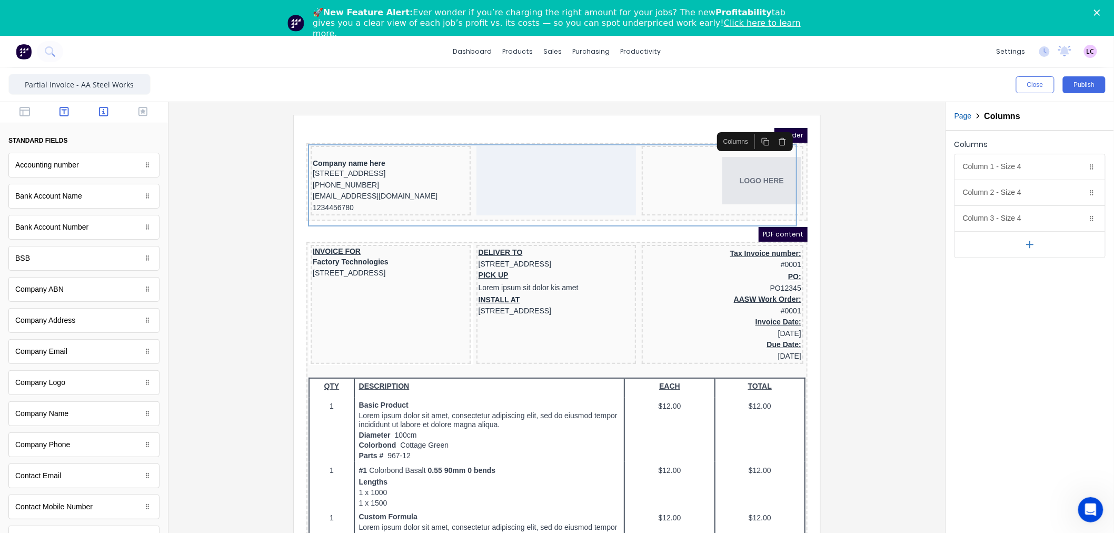
click at [67, 112] on button "button" at bounding box center [64, 112] width 33 height 13
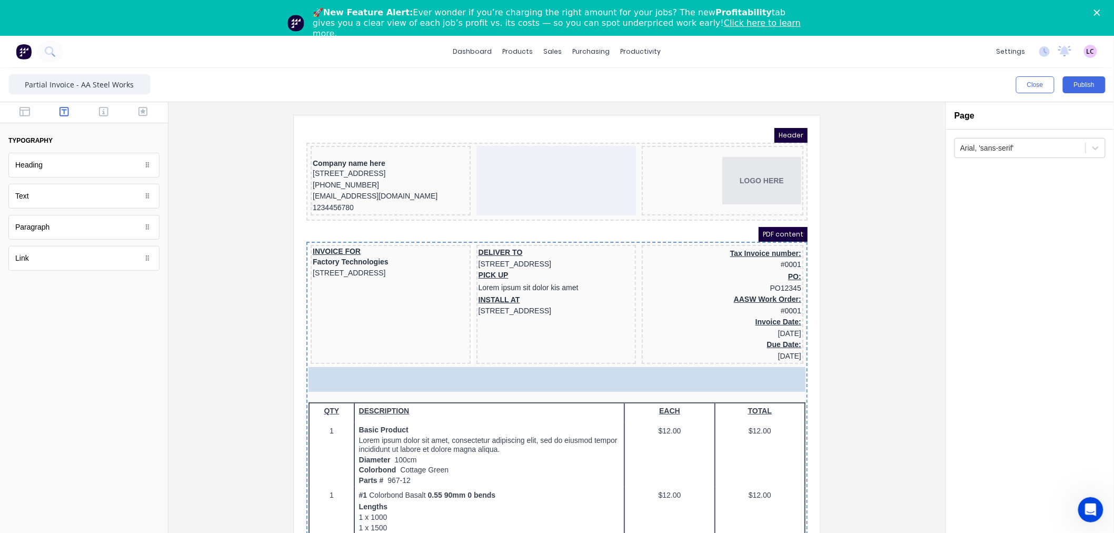
drag, startPoint x: 66, startPoint y: 173, endPoint x: 120, endPoint y: 302, distance: 140.0
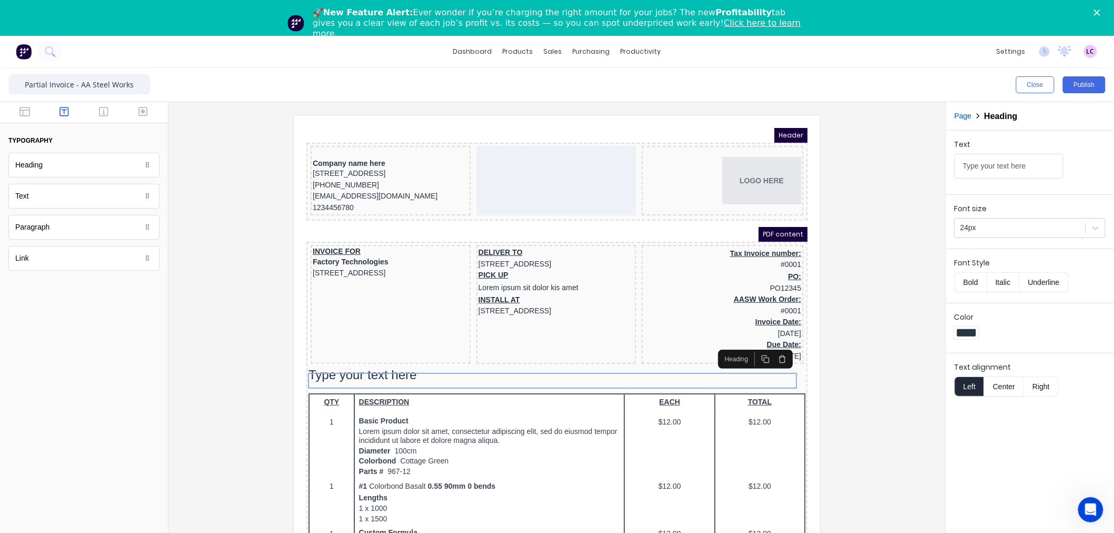
click at [765, 342] on icon "button" at bounding box center [769, 346] width 8 height 8
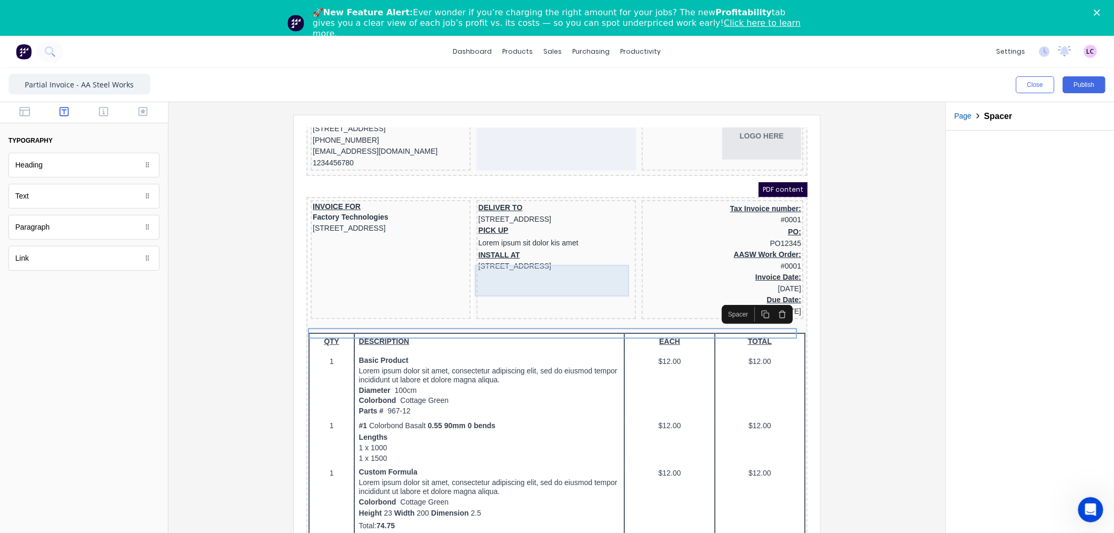
scroll to position [58, 0]
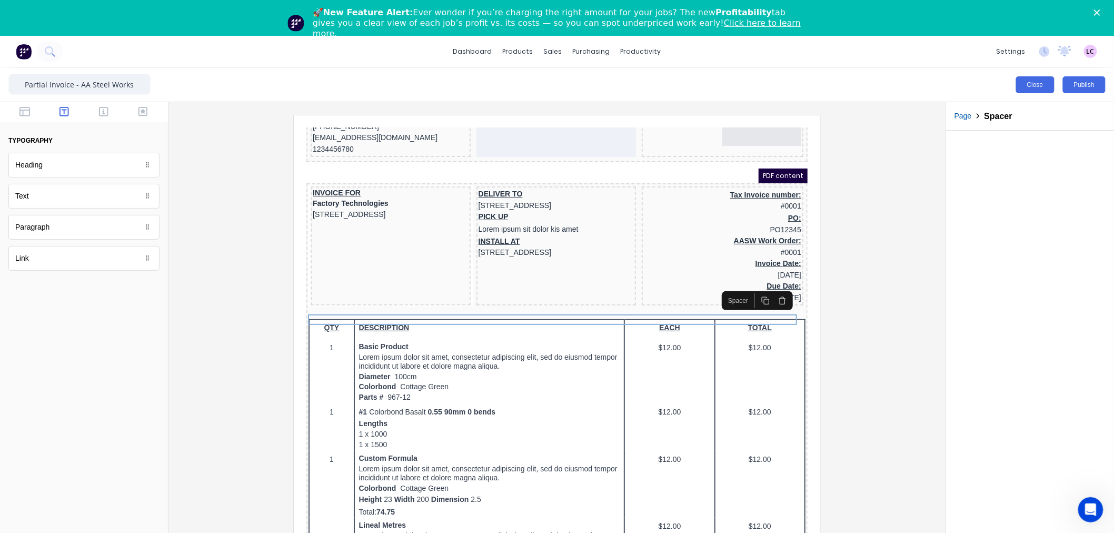
click at [1027, 86] on button "Close" at bounding box center [1035, 84] width 38 height 17
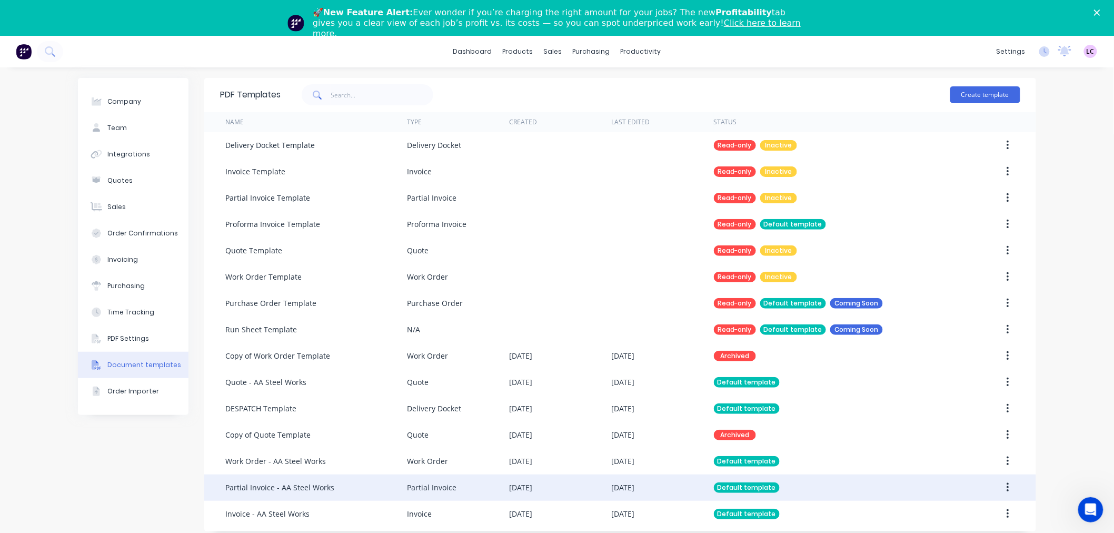
click at [414, 493] on div "Partial Invoice" at bounding box center [458, 487] width 102 height 26
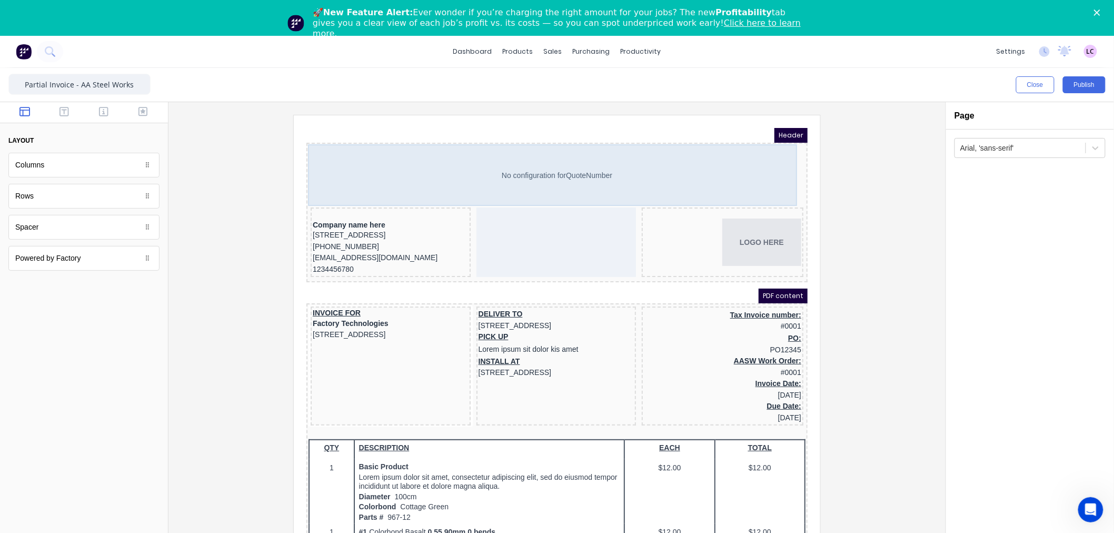
click at [587, 170] on div "No configuration for QuoteNumber" at bounding box center [543, 163] width 497 height 62
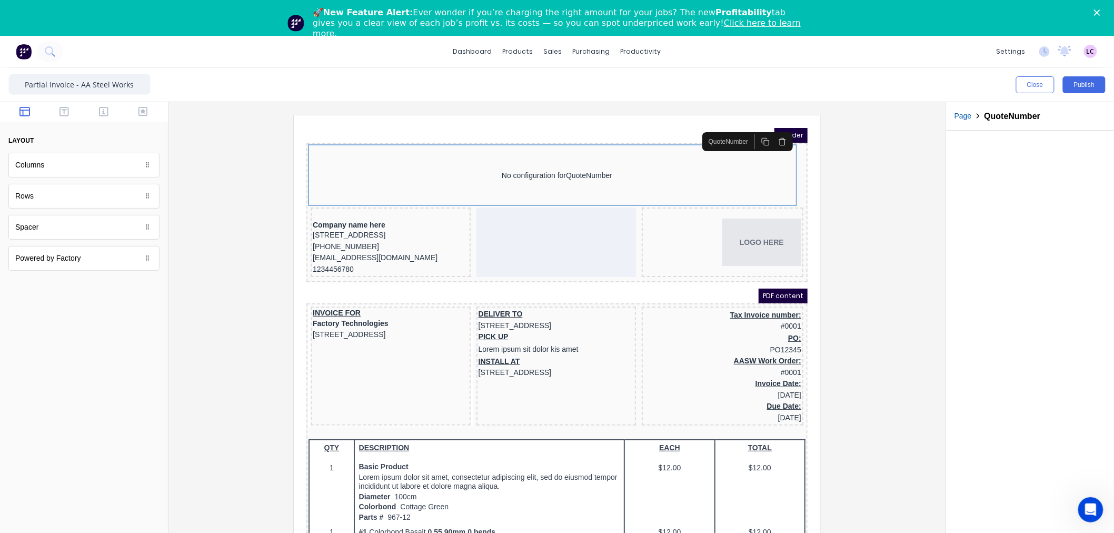
click at [771, 132] on icon "button" at bounding box center [769, 129] width 5 height 6
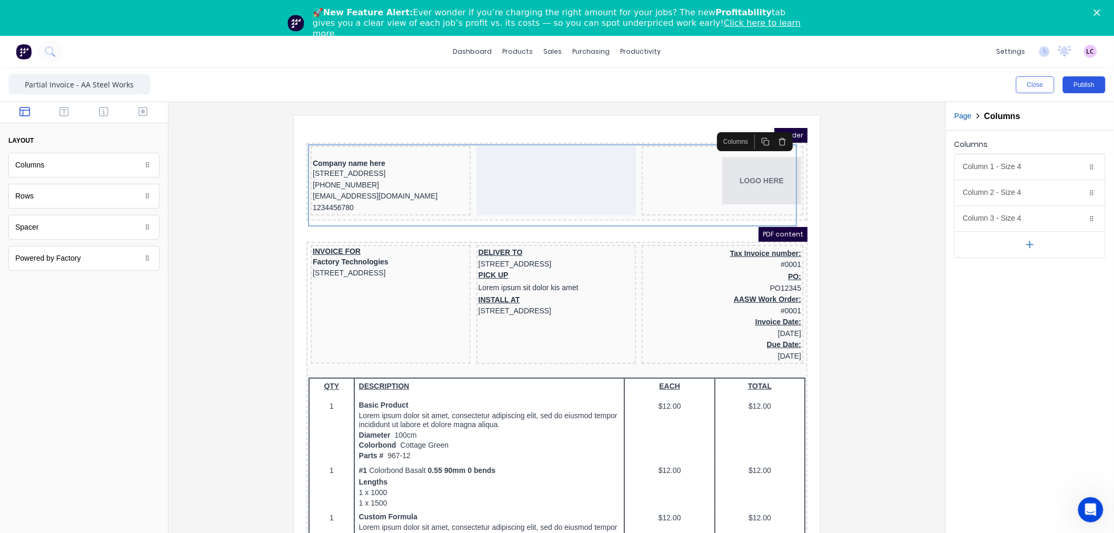
click at [1088, 85] on button "Publish" at bounding box center [1084, 84] width 43 height 17
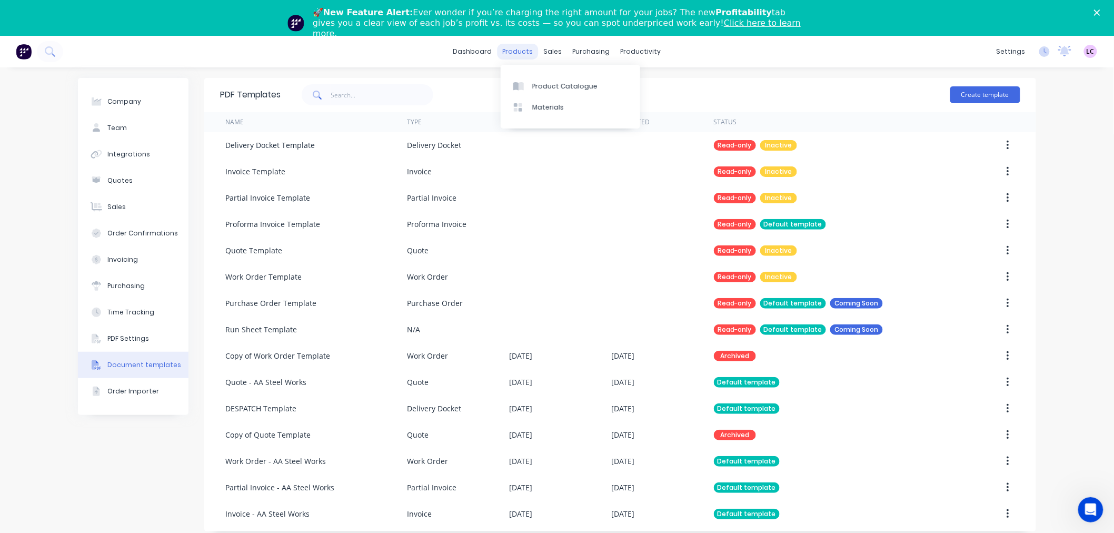
click at [525, 54] on div "products" at bounding box center [518, 52] width 41 height 16
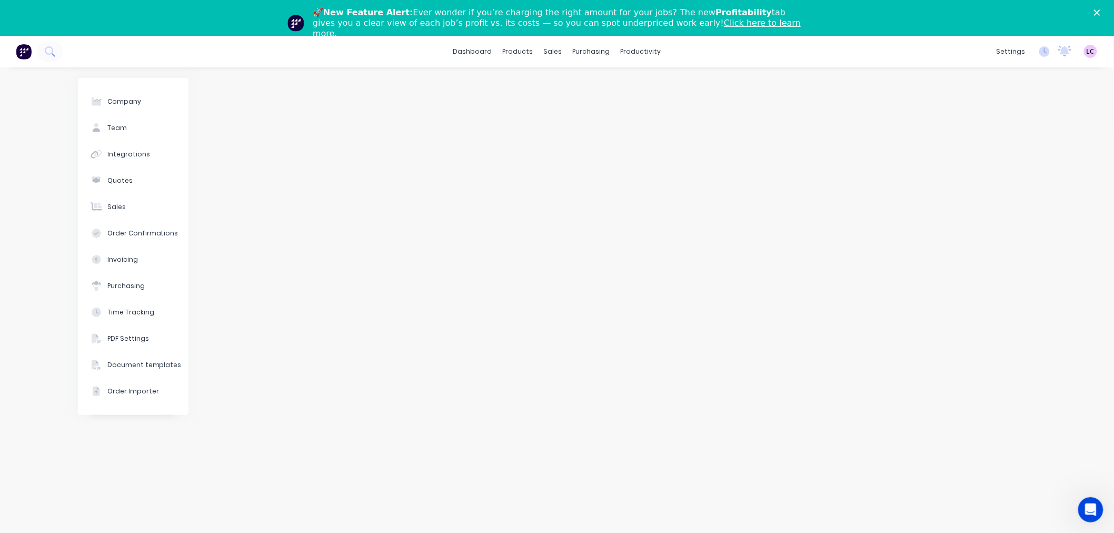
click at [1102, 13] on div "🚀 New Feature Alert: Ever wonder if you’re charging the right amount for your j…" at bounding box center [557, 23] width 1114 height 38
click at [959, 127] on div "Integrations" at bounding box center [944, 128] width 43 height 9
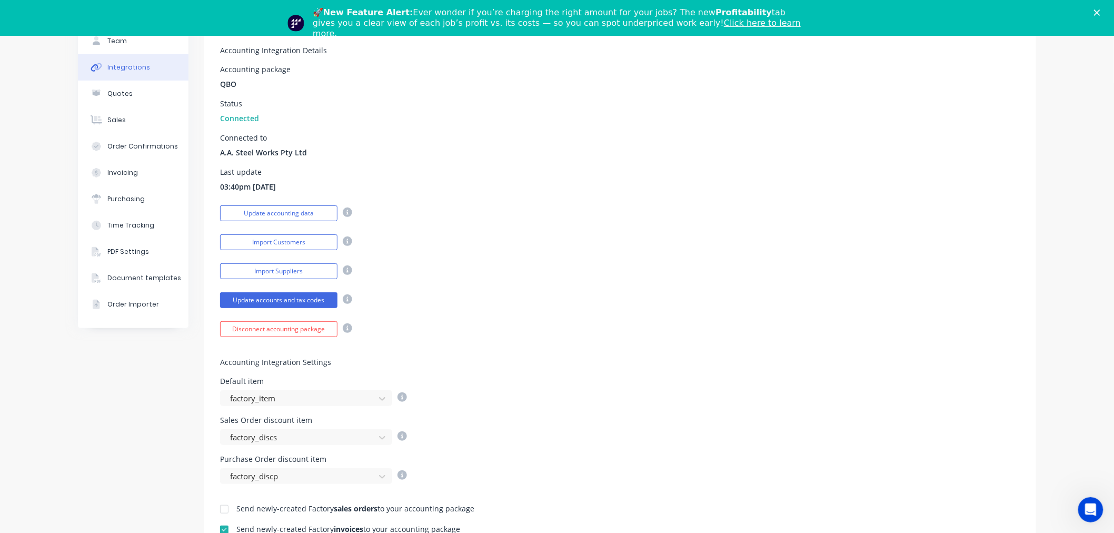
scroll to position [175, 0]
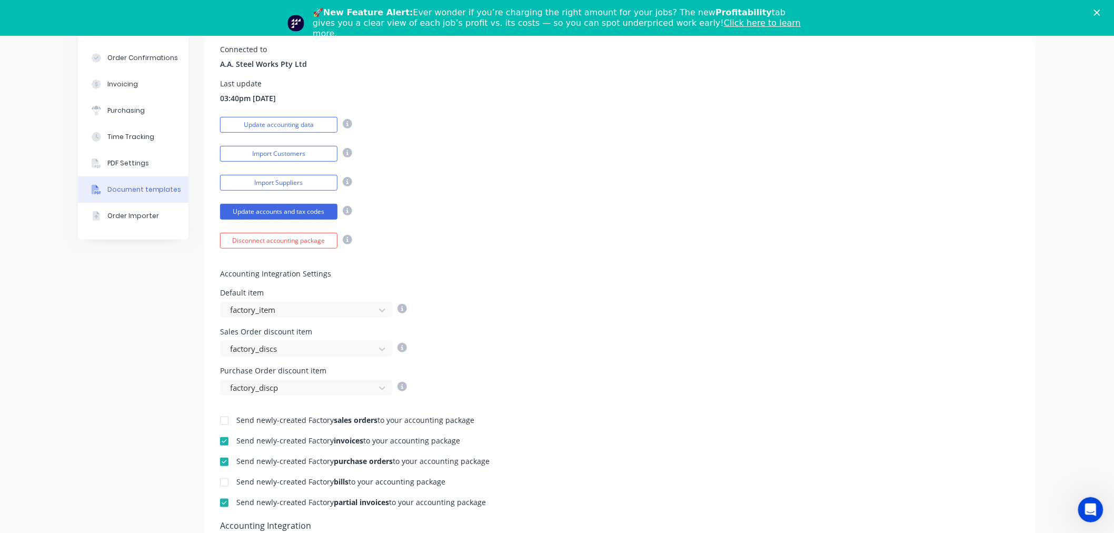
click at [146, 183] on button "Document templates" at bounding box center [133, 189] width 111 height 26
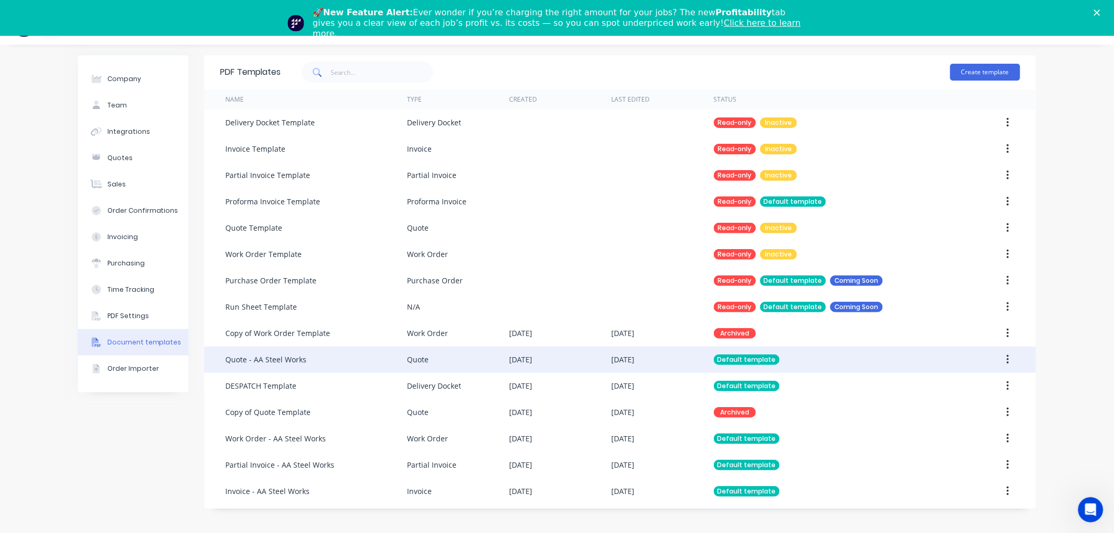
scroll to position [35, 0]
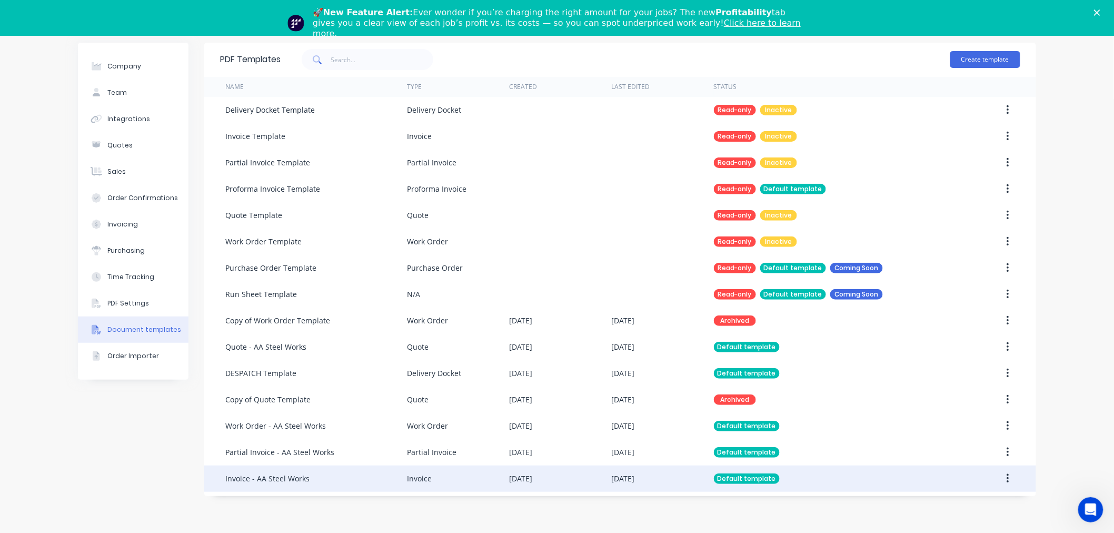
click at [423, 480] on div "Invoice" at bounding box center [419, 478] width 25 height 11
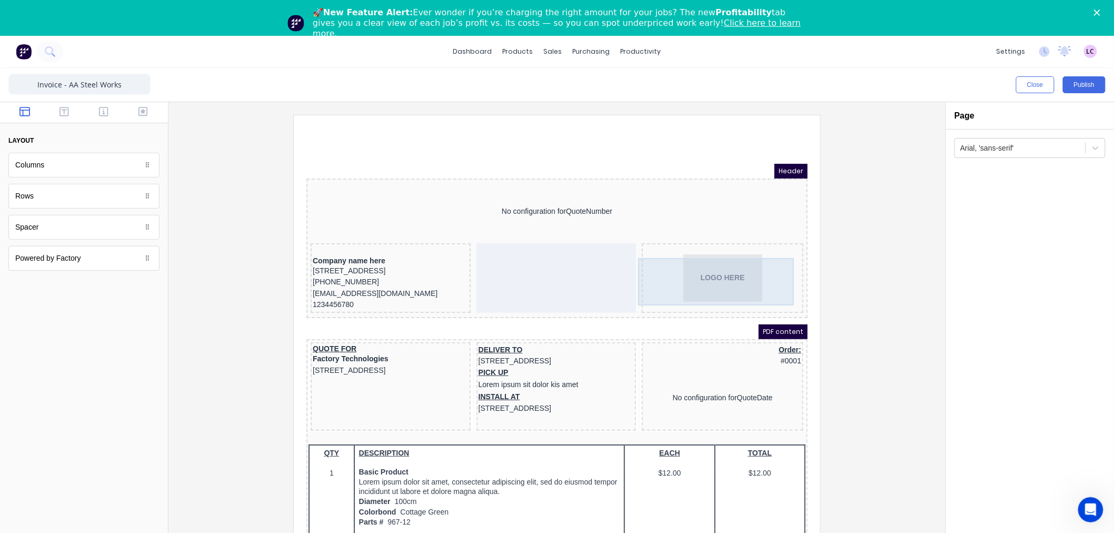
click at [738, 273] on div "LOGO HERE" at bounding box center [709, 264] width 157 height 47
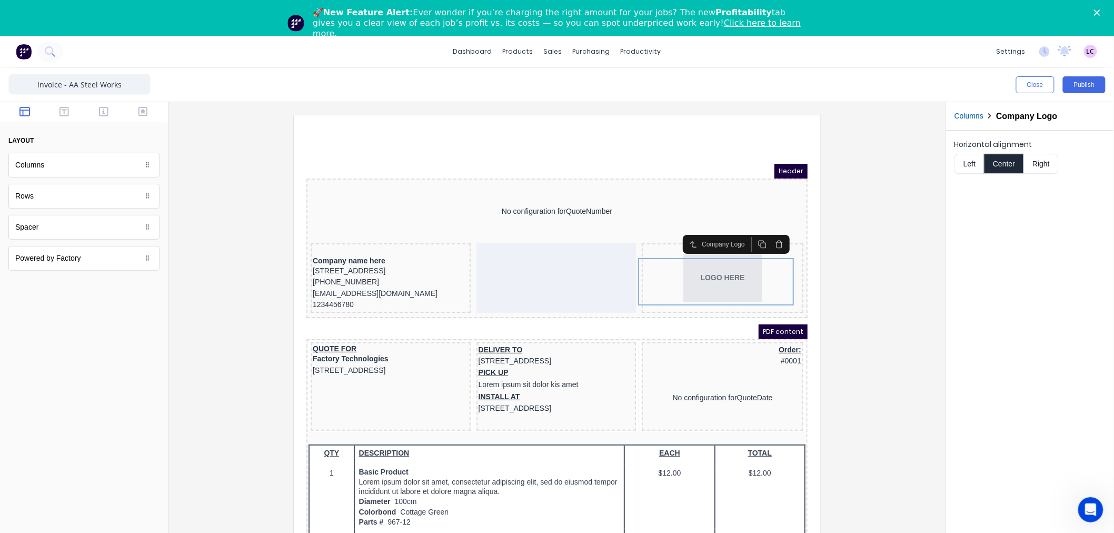
click at [1051, 163] on button "Right" at bounding box center [1041, 164] width 35 height 20
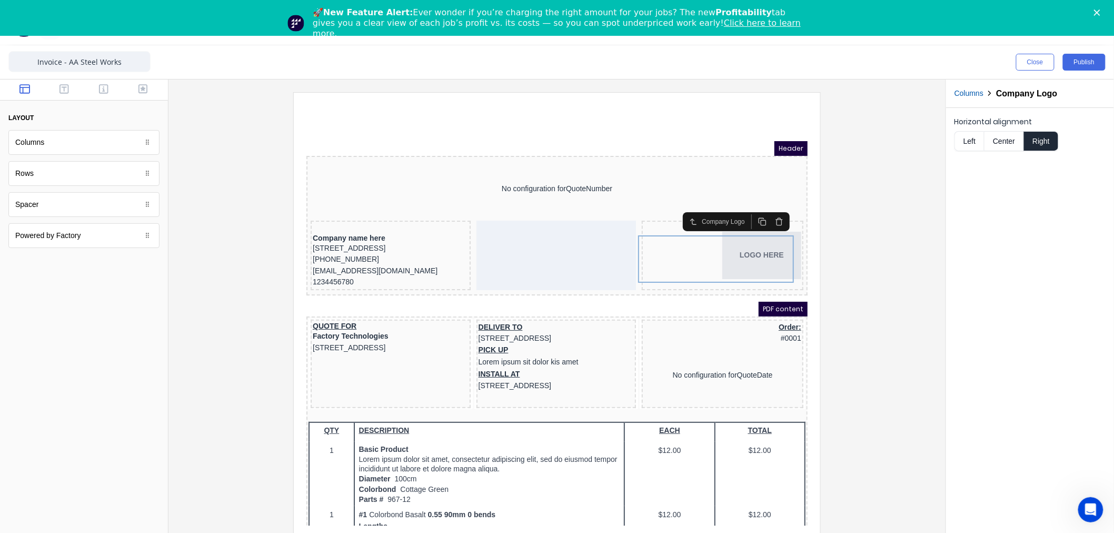
scroll to position [35, 0]
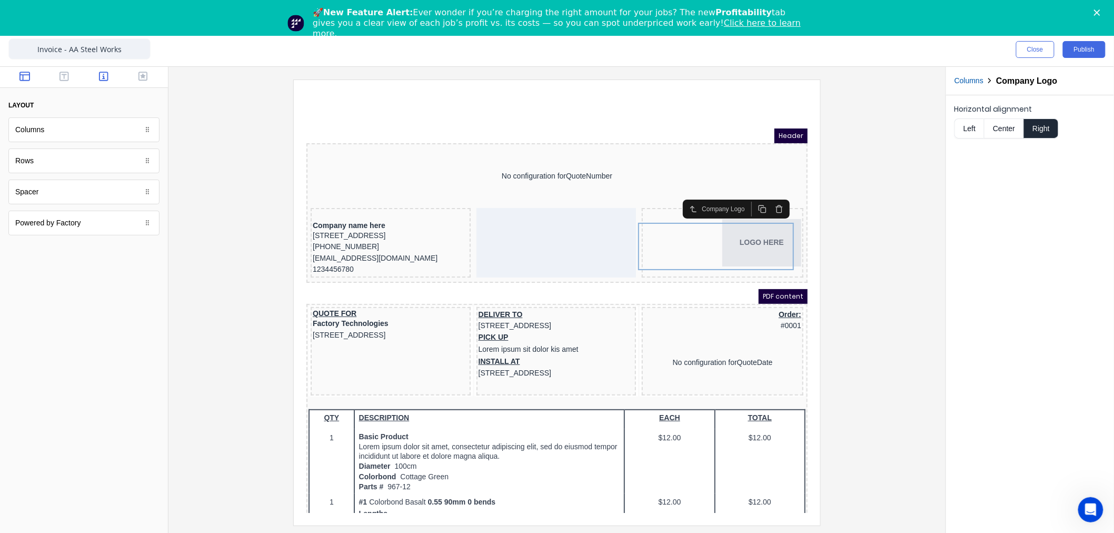
click at [111, 82] on button "button" at bounding box center [103, 77] width 33 height 13
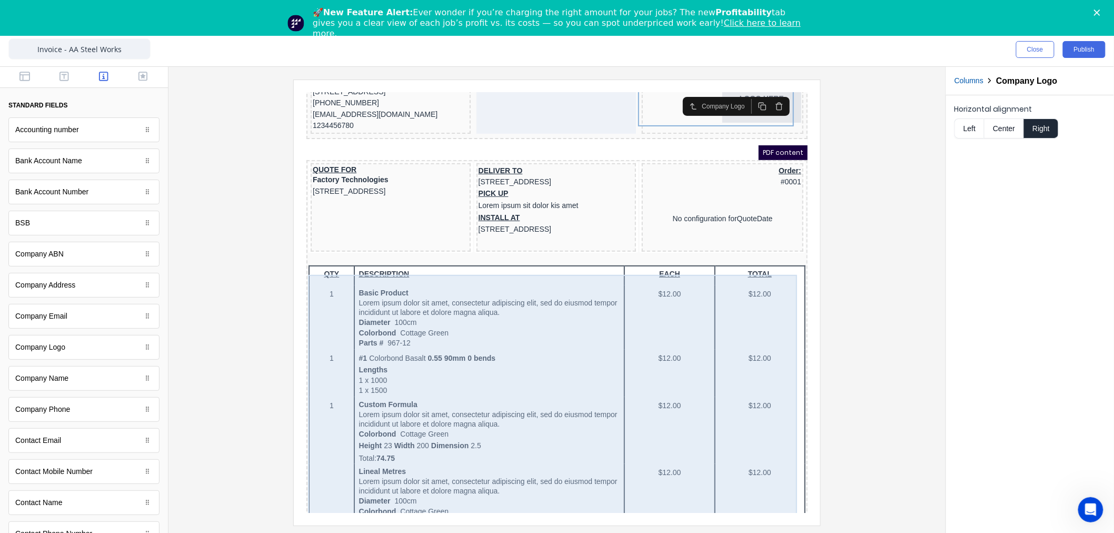
scroll to position [0, 0]
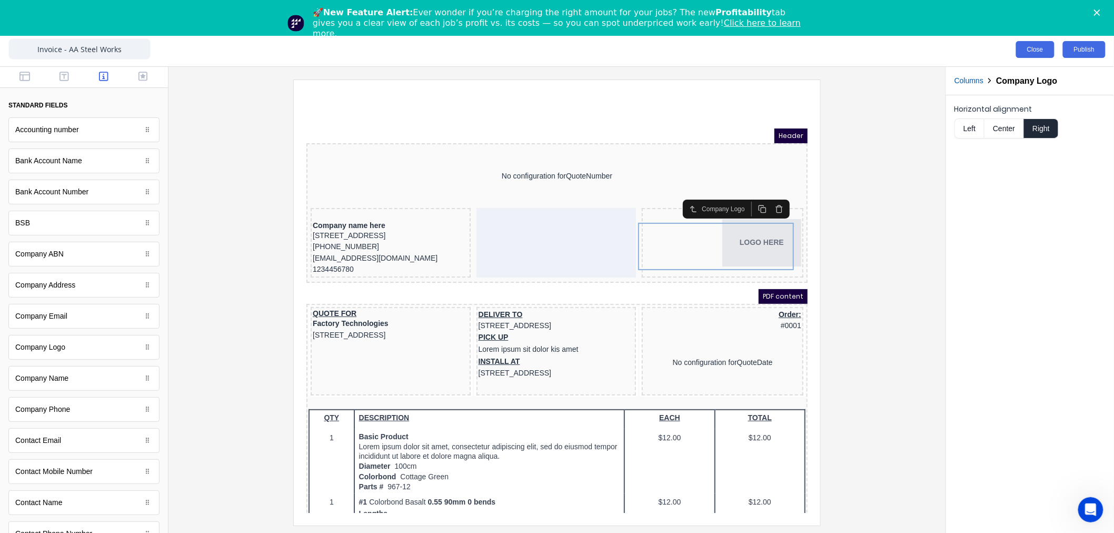
click at [1022, 54] on button "Close" at bounding box center [1035, 49] width 38 height 17
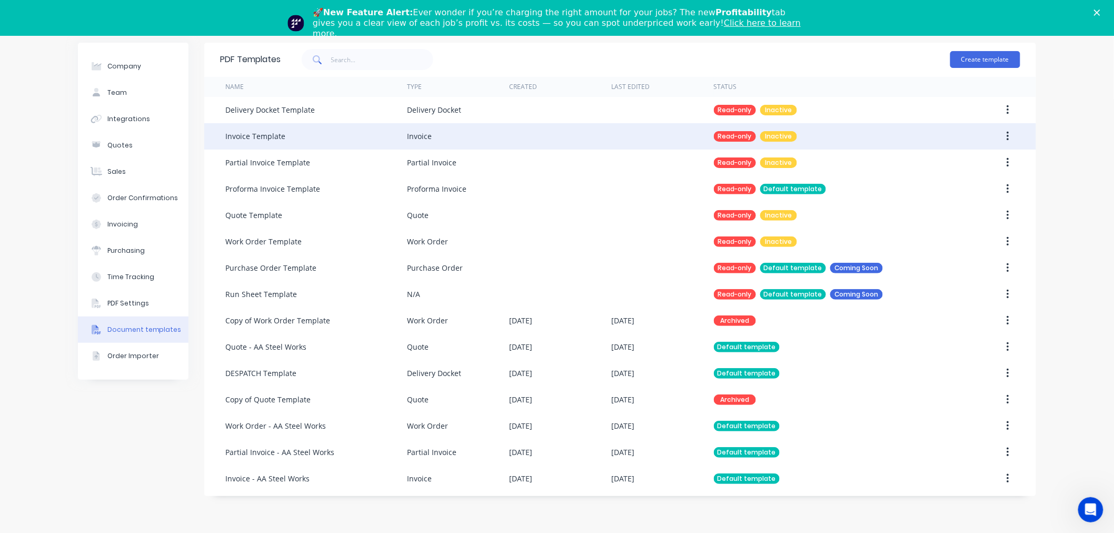
click at [424, 144] on div "Invoice" at bounding box center [458, 136] width 102 height 26
click at [239, 132] on div "Invoice Template" at bounding box center [255, 136] width 60 height 11
click at [1007, 135] on icon "button" at bounding box center [1008, 136] width 2 height 9
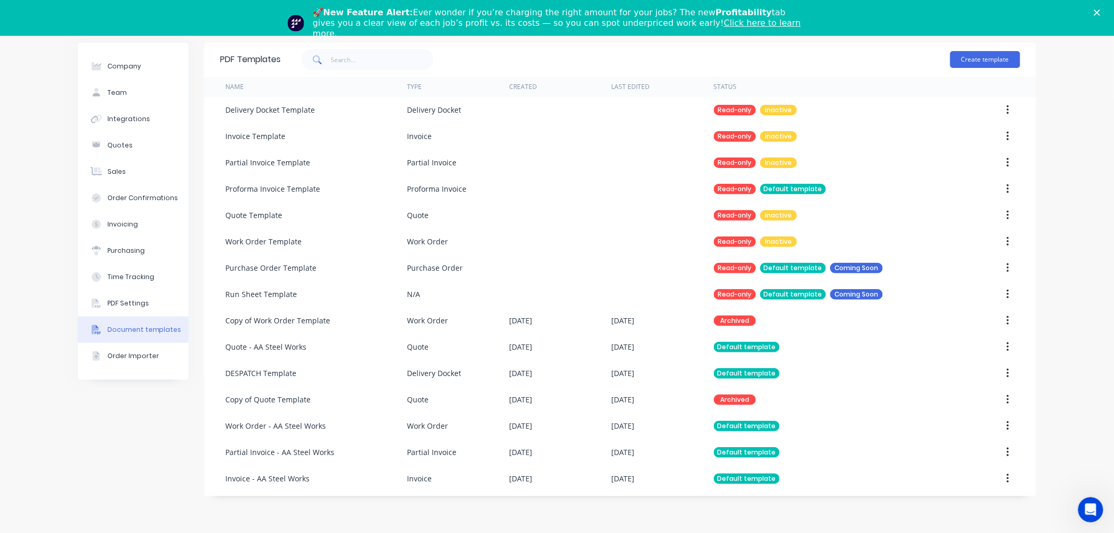
click at [1075, 161] on div "Company Team Integrations Quotes Sales Order Confirmations Invoicing Purchasing…" at bounding box center [557, 282] width 1114 height 501
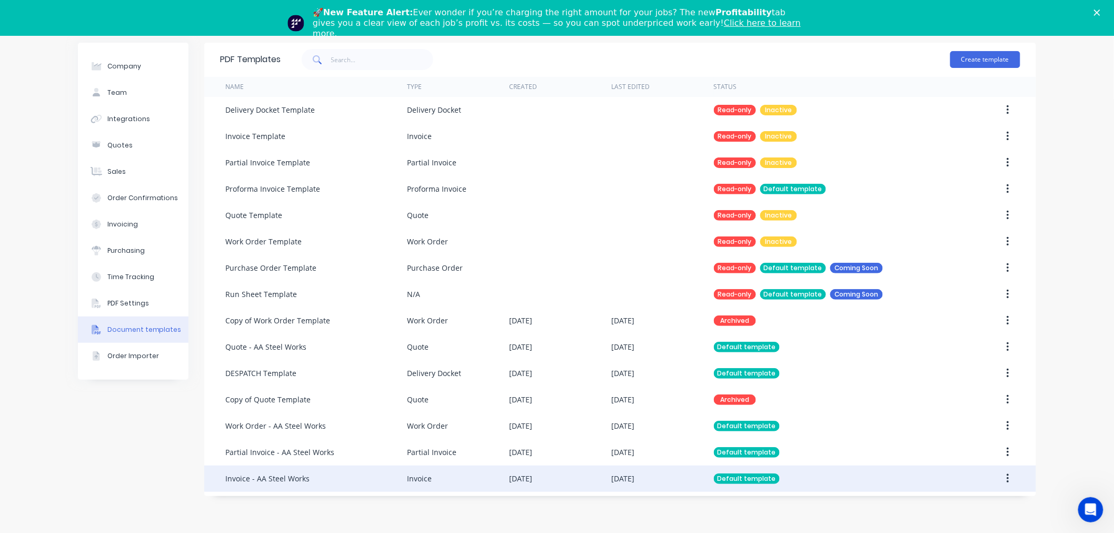
click at [413, 478] on div "Invoice" at bounding box center [419, 478] width 25 height 11
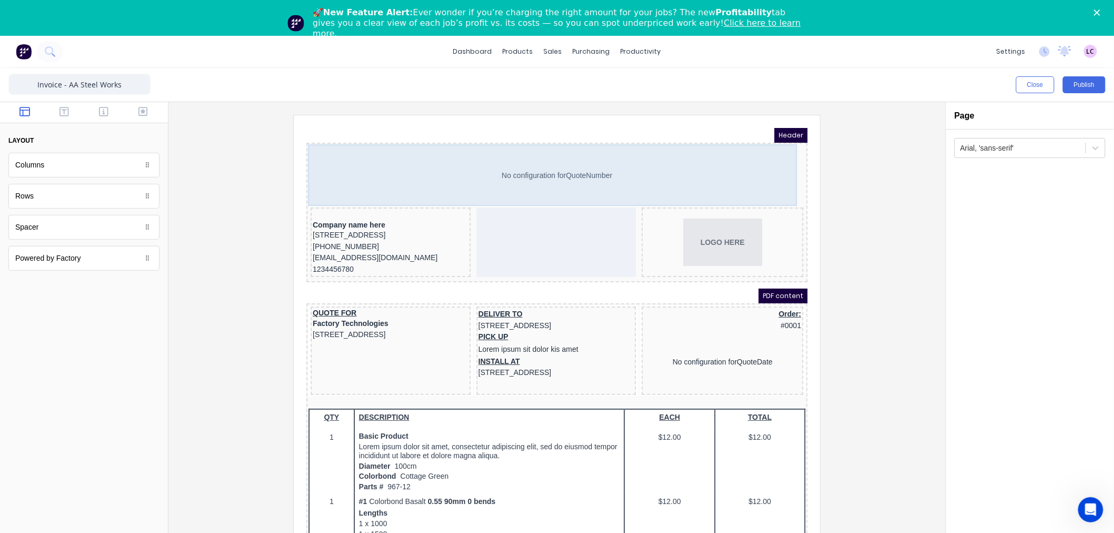
click at [525, 157] on div "No configuration for QuoteNumber" at bounding box center [543, 163] width 497 height 62
click at [587, 151] on div "No configuration for QuoteNumber" at bounding box center [543, 163] width 497 height 62
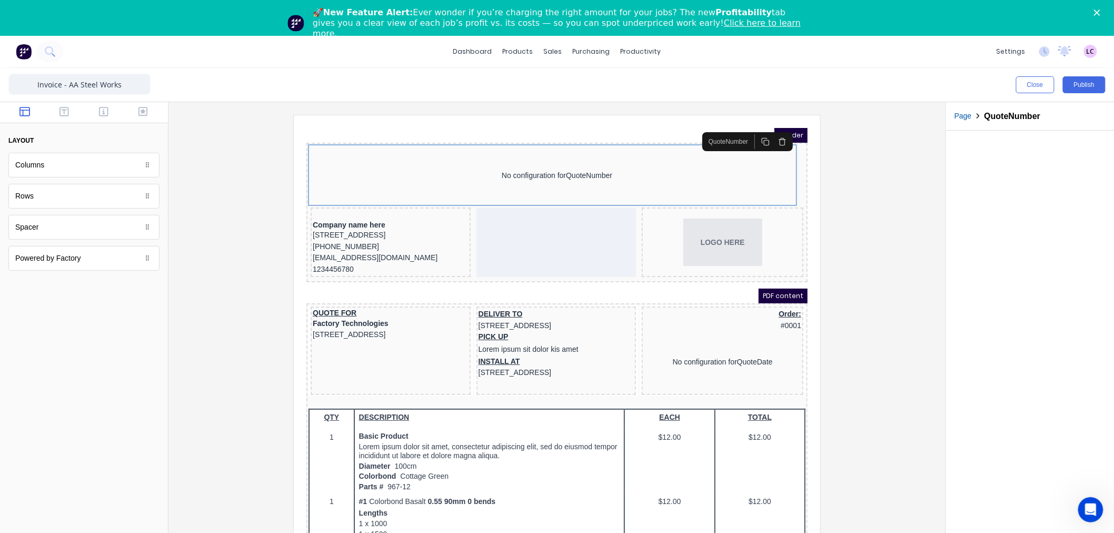
click at [768, 134] on button "button" at bounding box center [769, 128] width 17 height 15
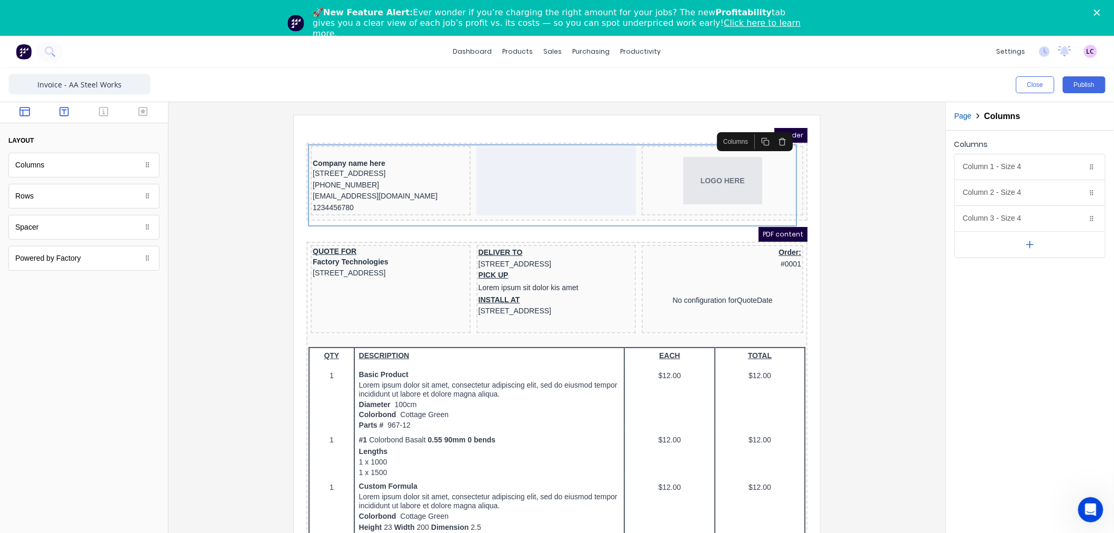
click at [60, 110] on icon "button" at bounding box center [63, 111] width 9 height 9
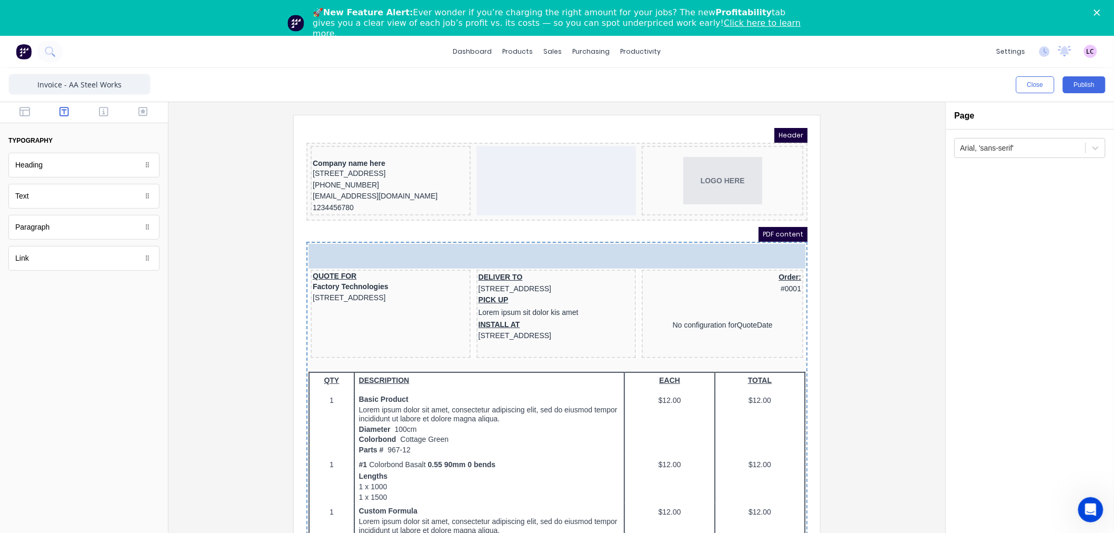
drag, startPoint x: 55, startPoint y: 172, endPoint x: 442, endPoint y: 125, distance: 390.4
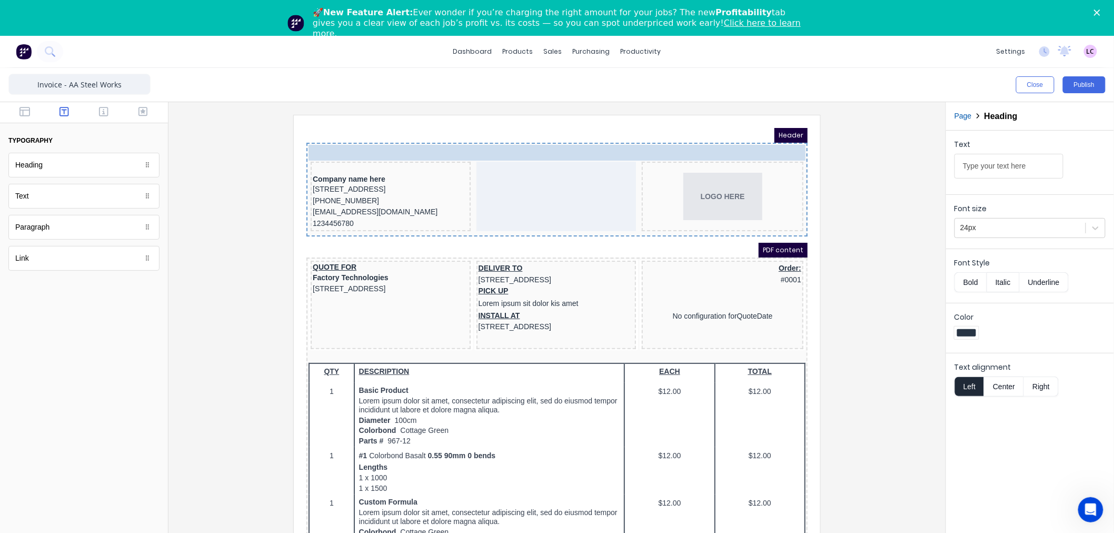
drag, startPoint x: 369, startPoint y: 242, endPoint x: 381, endPoint y: 135, distance: 107.0
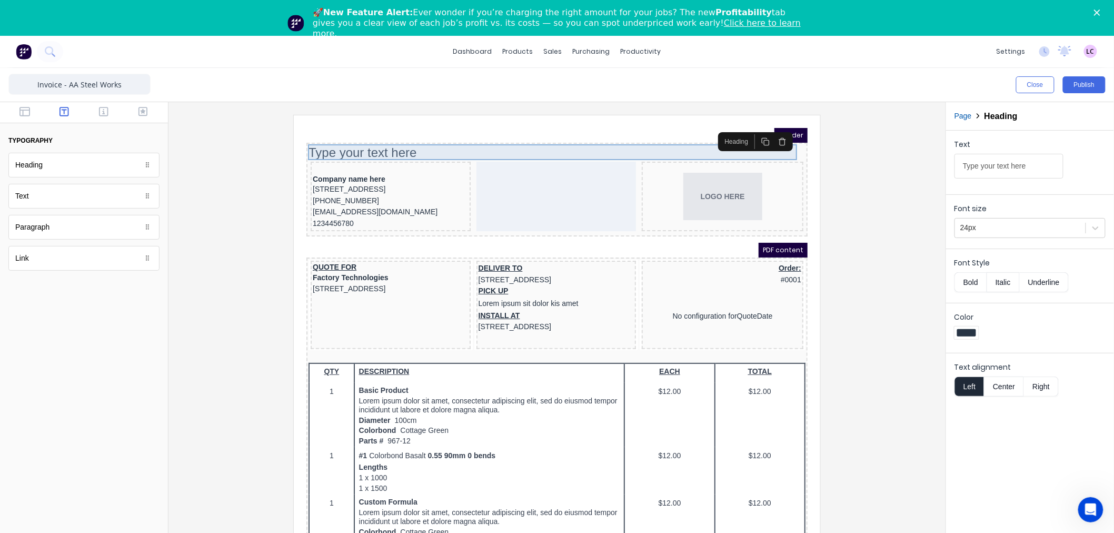
click at [374, 136] on div "Type your text here" at bounding box center [543, 140] width 497 height 16
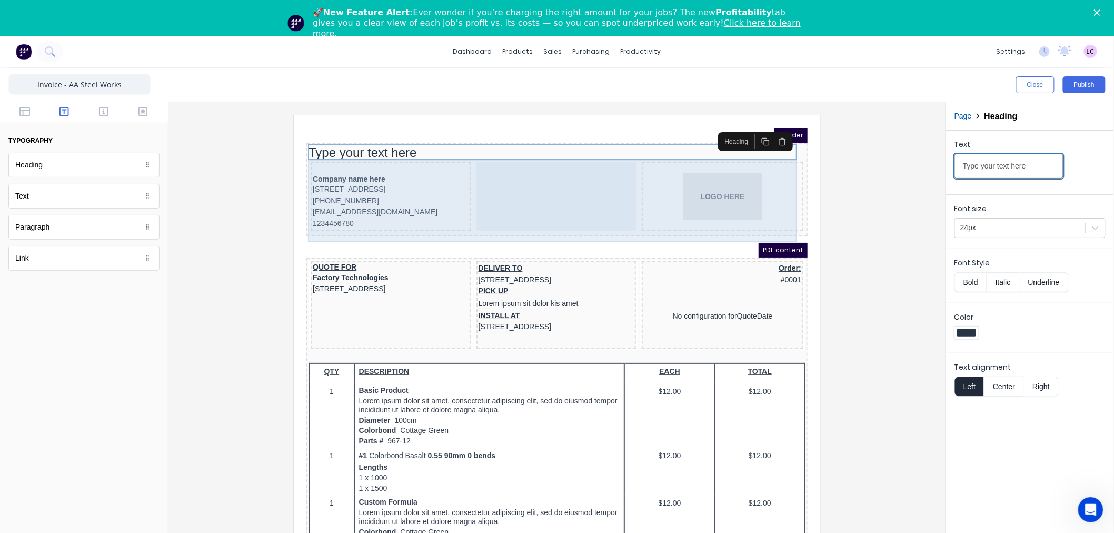
drag, startPoint x: 1324, startPoint y: 277, endPoint x: 739, endPoint y: 146, distance: 599.3
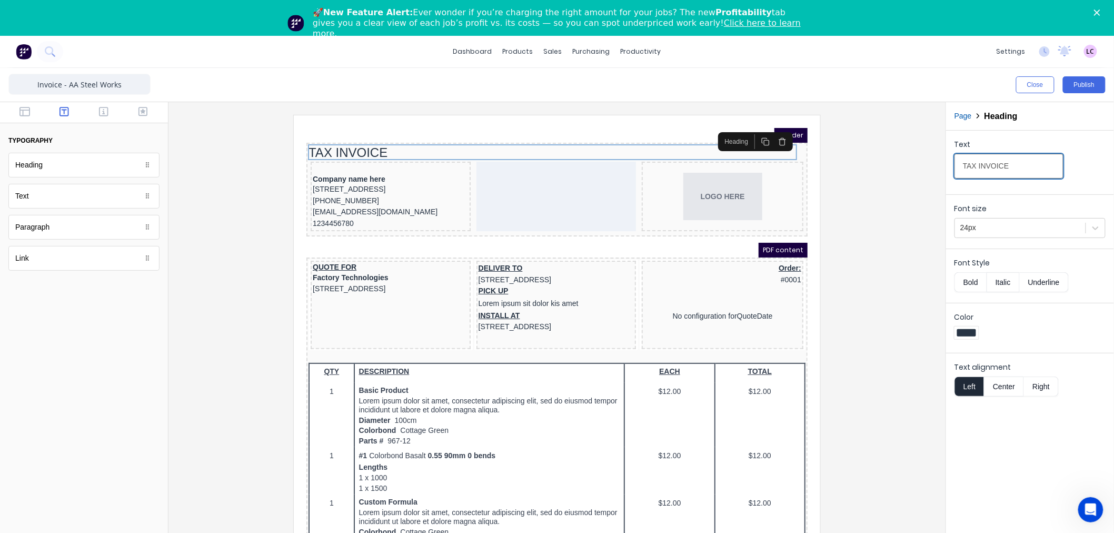
type input "TAX INVOICE"
click at [906, 282] on div at bounding box center [557, 337] width 760 height 445
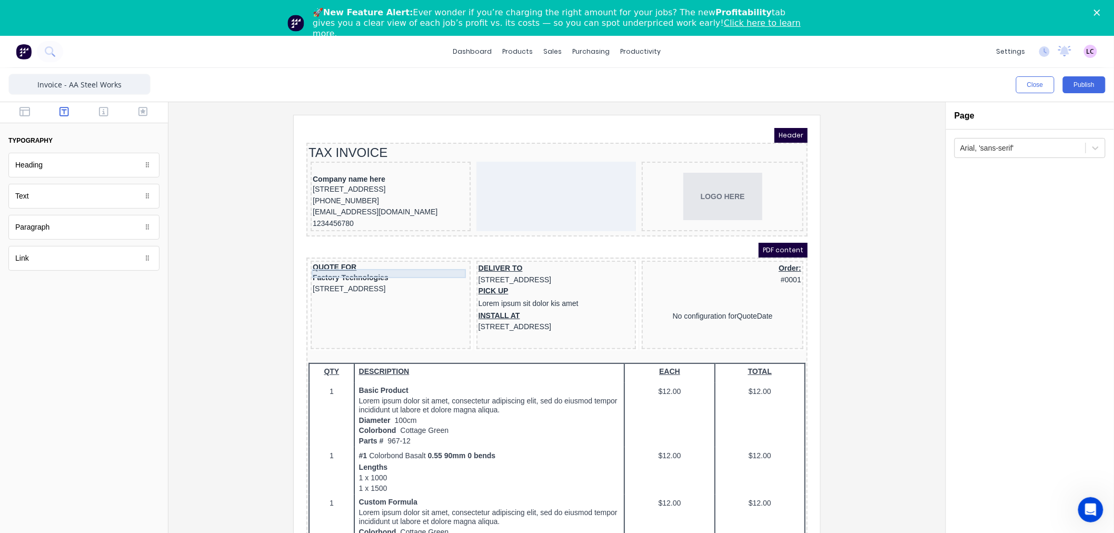
click at [322, 259] on div "QUOTE FOR" at bounding box center [378, 254] width 156 height 9
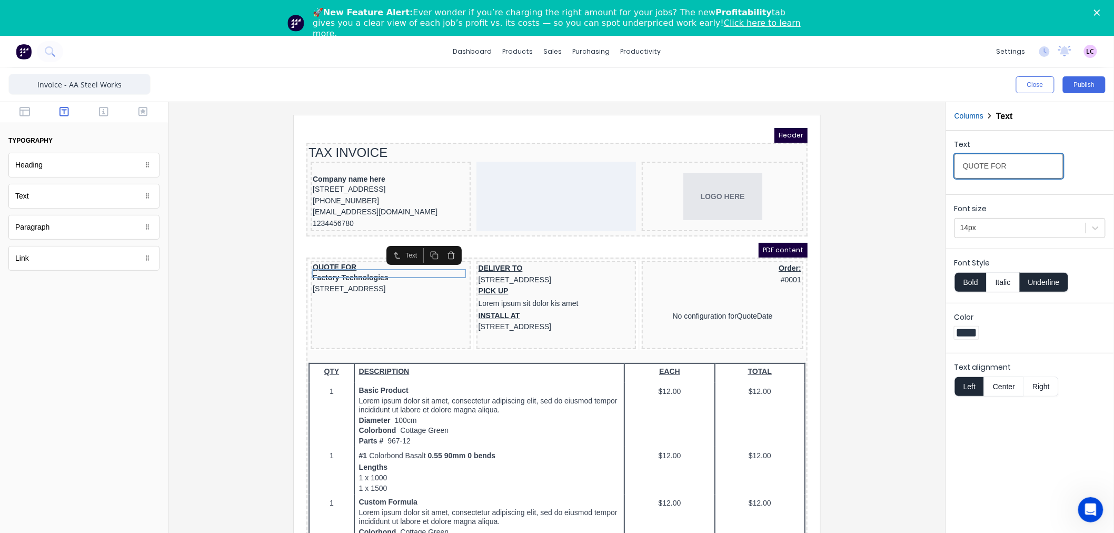
click at [1009, 165] on input "QUOTE FOR" at bounding box center [1009, 166] width 109 height 25
drag, startPoint x: 990, startPoint y: 168, endPoint x: 840, endPoint y: 165, distance: 150.6
click at [840, 165] on div "Close Publish Components typography Heading Heading Text Text Paragraph Paragra…" at bounding box center [557, 318] width 1114 height 501
click at [844, 264] on div at bounding box center [557, 337] width 760 height 445
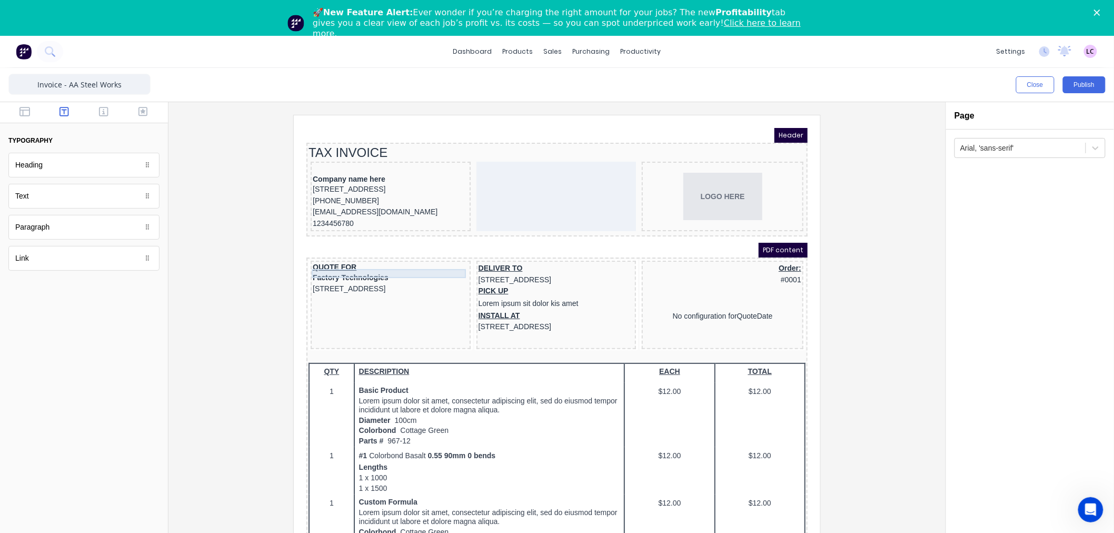
click at [336, 259] on div "QUOTE FOR" at bounding box center [378, 254] width 156 height 9
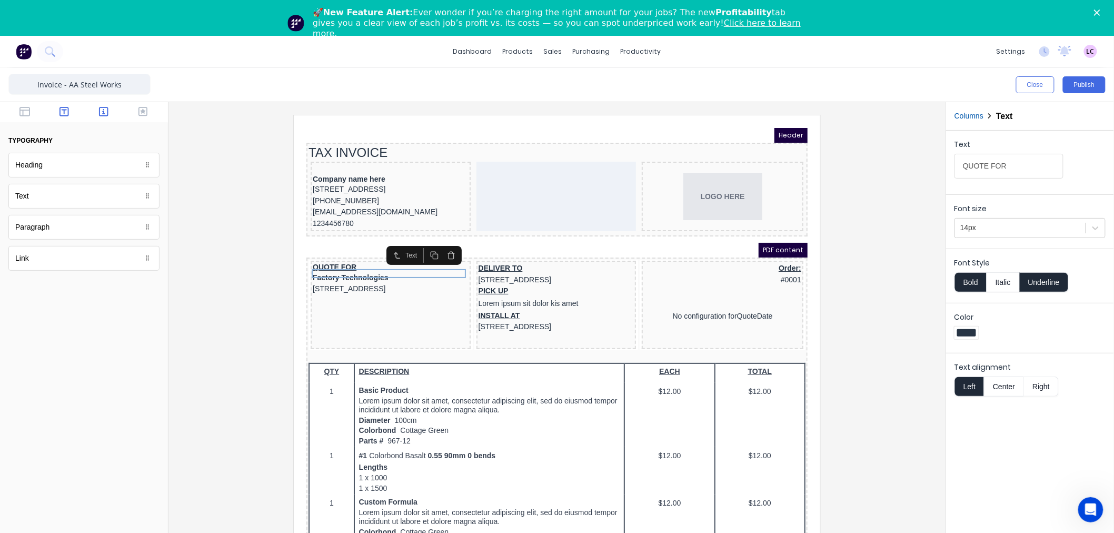
click at [94, 114] on button "button" at bounding box center [103, 112] width 33 height 13
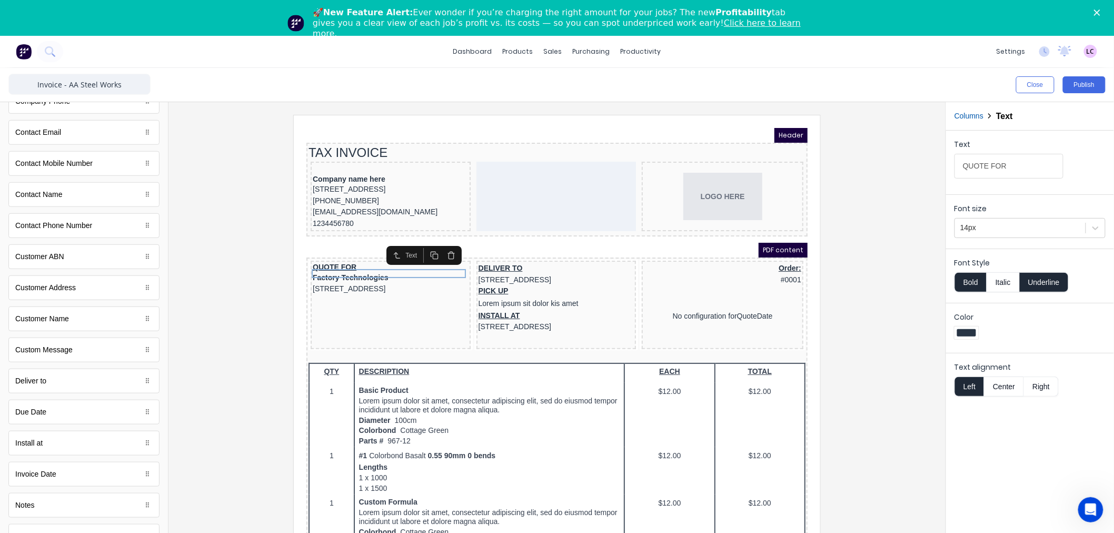
scroll to position [481, 0]
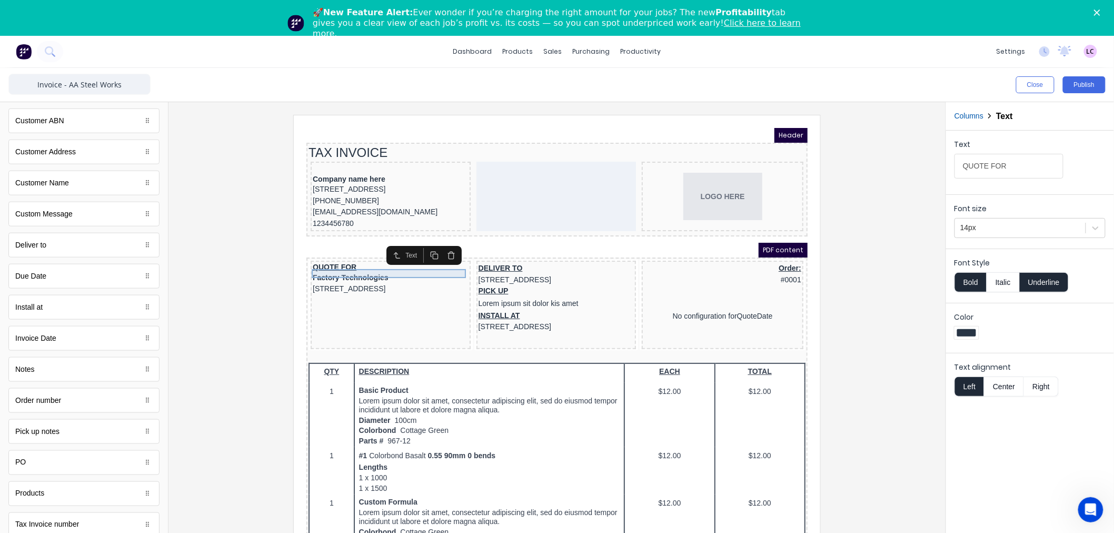
click at [339, 256] on div "QUOTE FOR" at bounding box center [378, 254] width 156 height 9
drag, startPoint x: 986, startPoint y: 166, endPoint x: 809, endPoint y: 157, distance: 177.2
click at [812, 162] on div "Close Publish Components standard fields Accounting number Accounting number Ba…" at bounding box center [557, 318] width 1114 height 501
type input "INVOICE FOR"
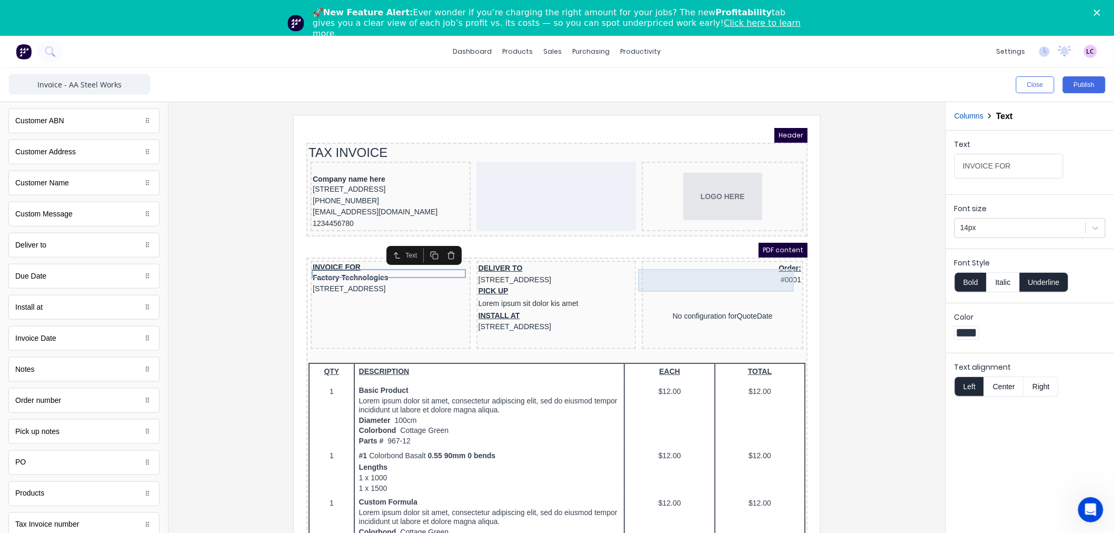
click at [771, 260] on div "Order: #0001" at bounding box center [709, 261] width 157 height 23
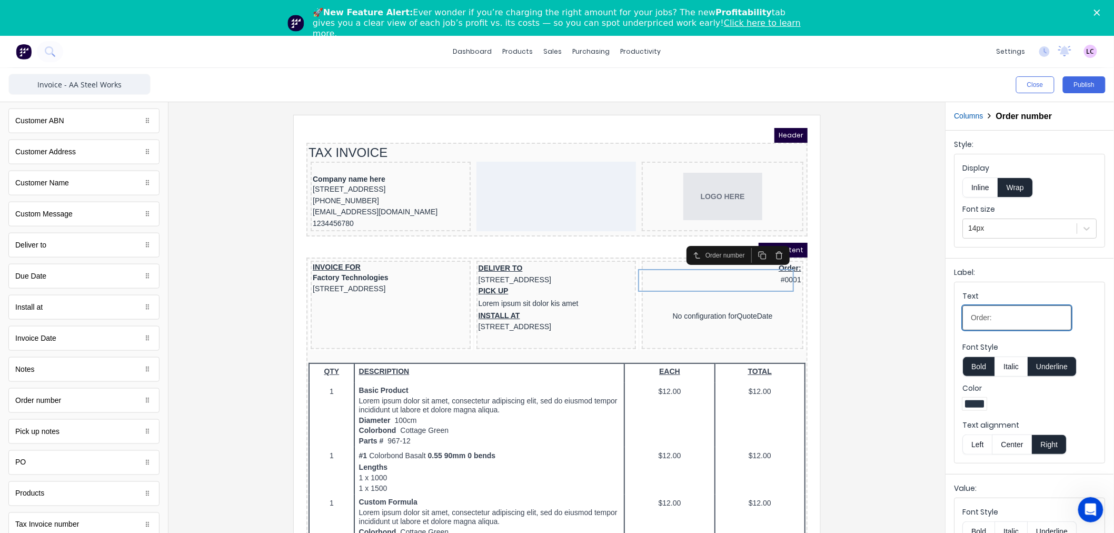
click at [969, 320] on input "Order:" at bounding box center [1017, 317] width 109 height 25
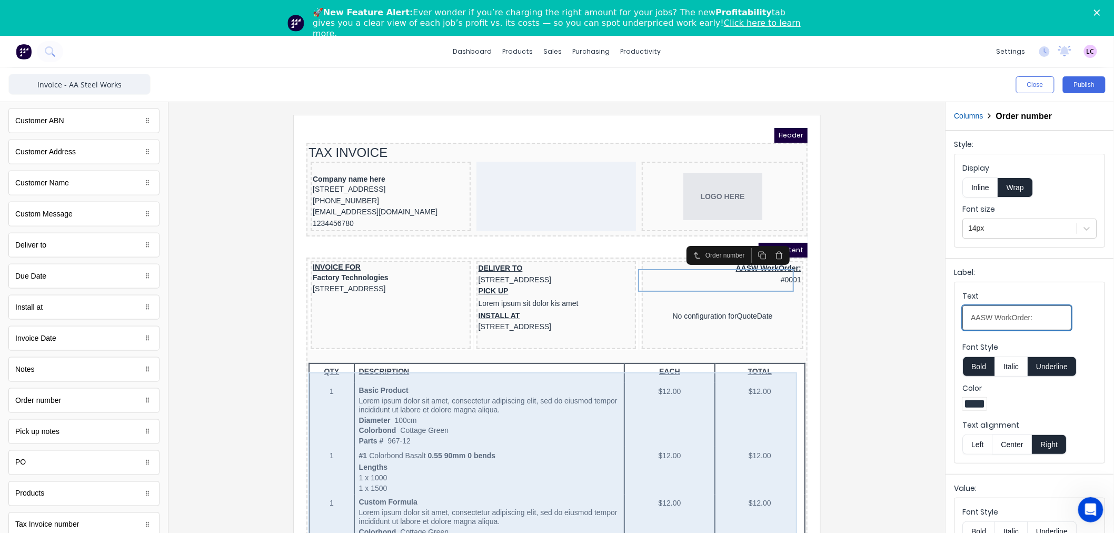
type input "AASW Work Order:"
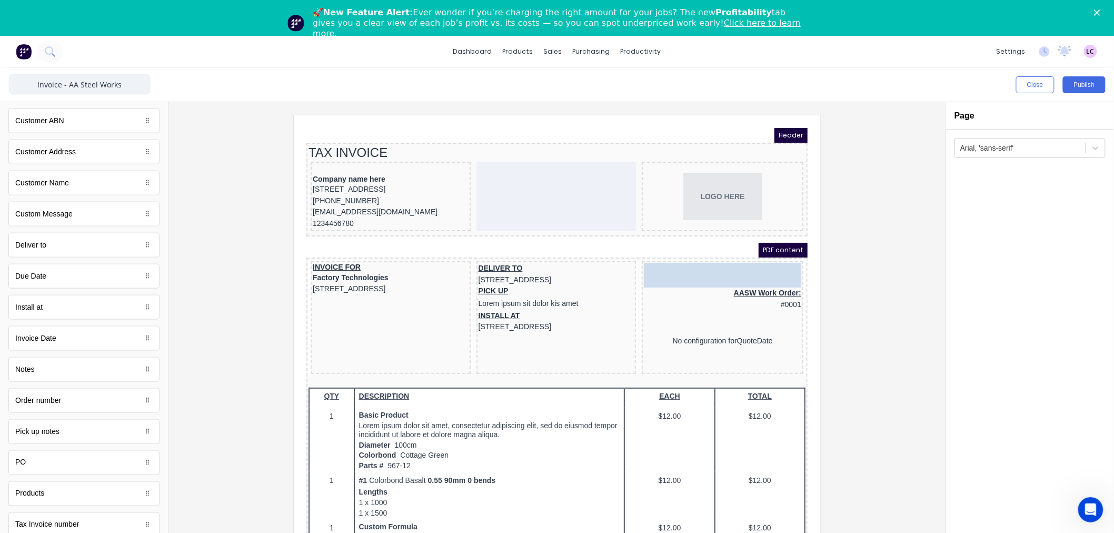
drag, startPoint x: 95, startPoint y: 466, endPoint x: 756, endPoint y: 274, distance: 687.8
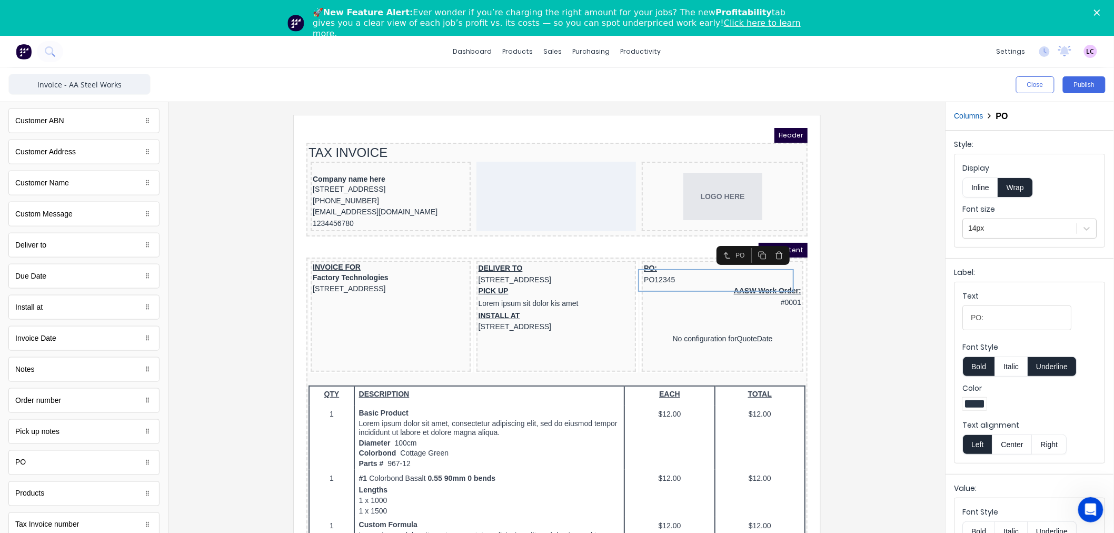
click at [1050, 449] on button "Right" at bounding box center [1049, 444] width 35 height 20
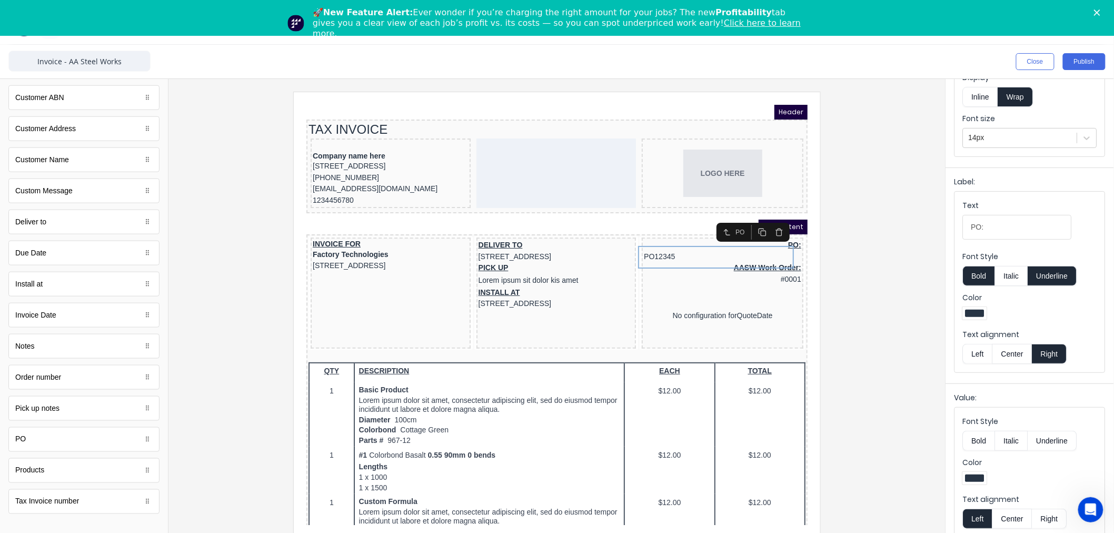
scroll to position [35, 0]
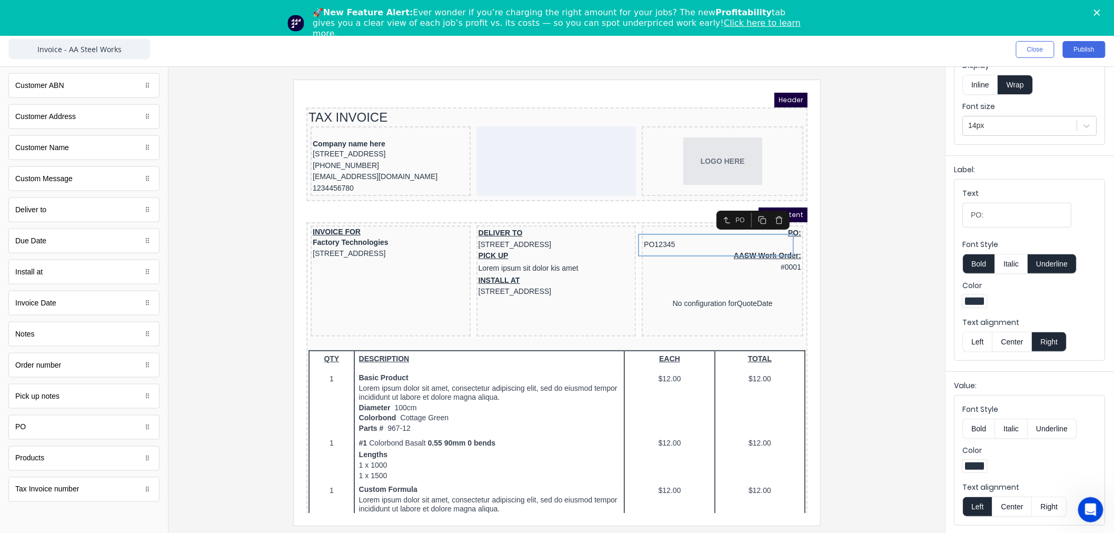
click at [1054, 502] on button "Right" at bounding box center [1049, 506] width 35 height 20
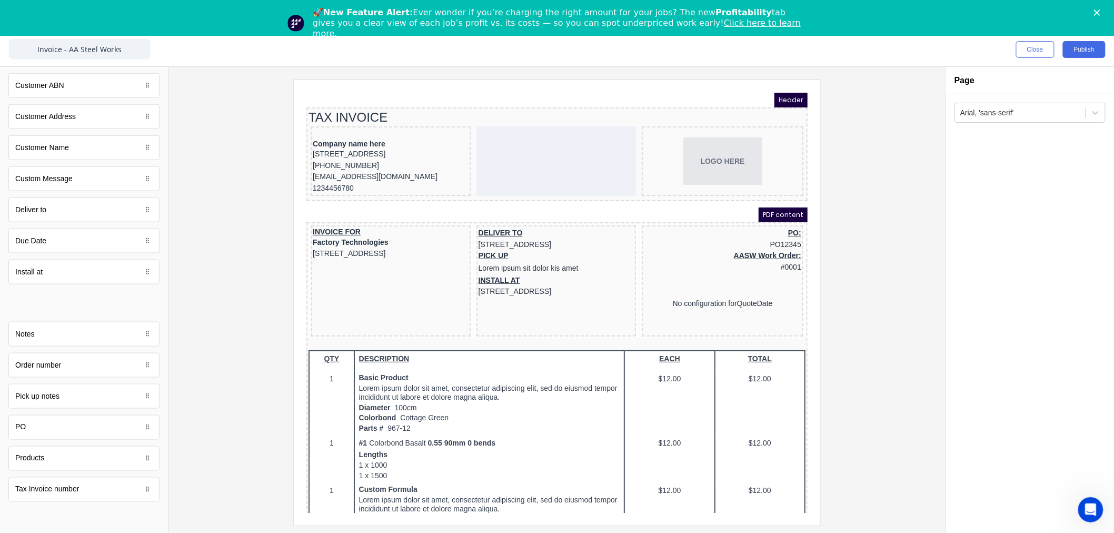
scroll to position [0, 0]
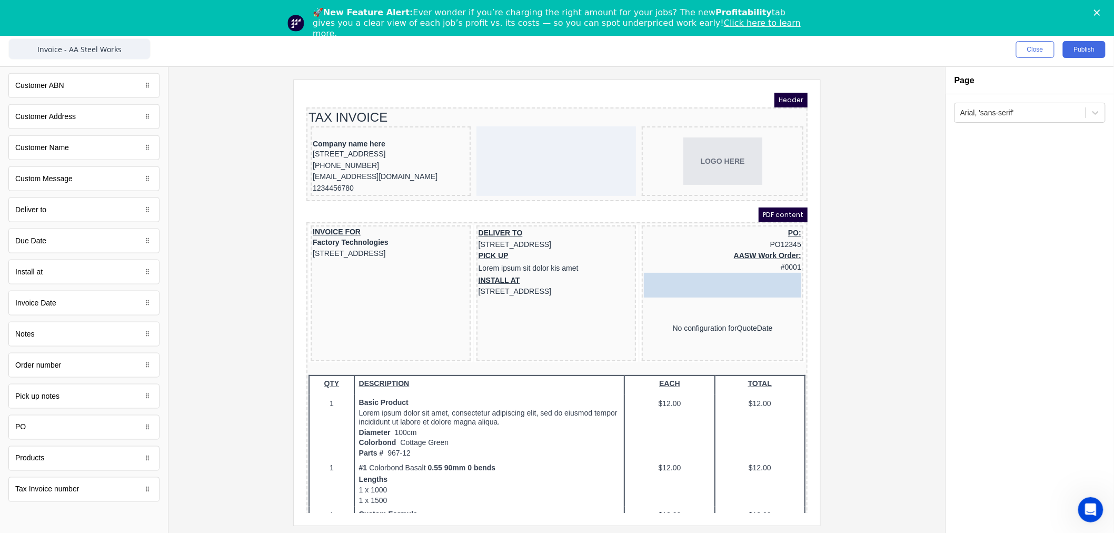
drag, startPoint x: 55, startPoint y: 309, endPoint x: 764, endPoint y: 289, distance: 710.0
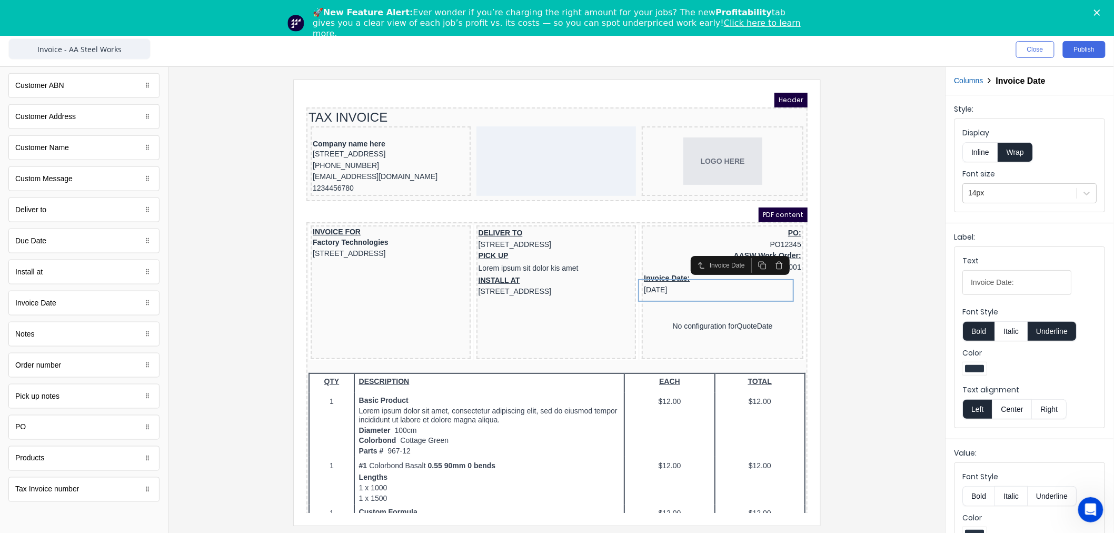
click at [1051, 406] on button "Right" at bounding box center [1049, 409] width 35 height 20
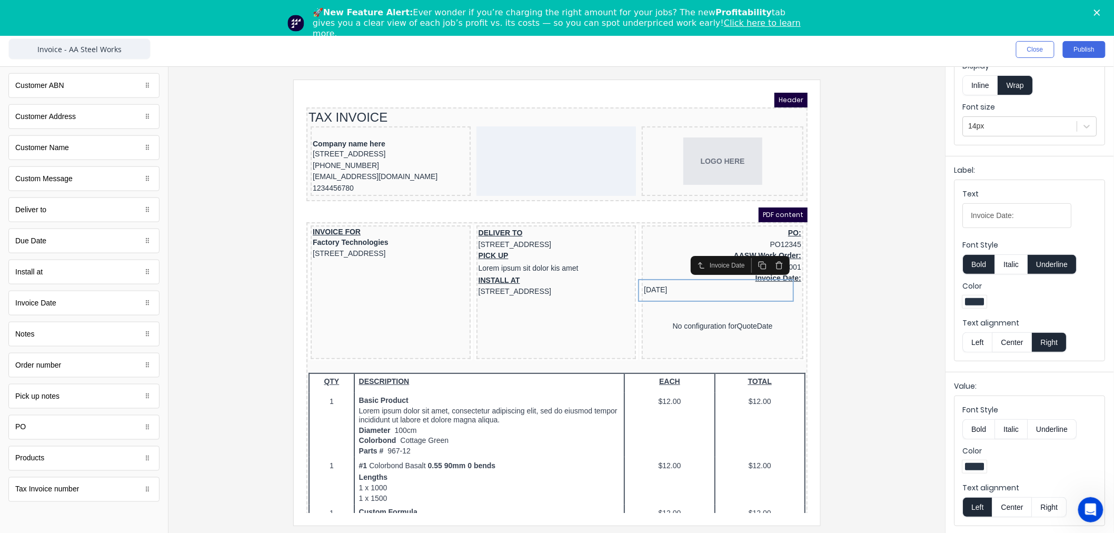
scroll to position [67, 0]
click at [1056, 506] on button "Right" at bounding box center [1049, 506] width 35 height 20
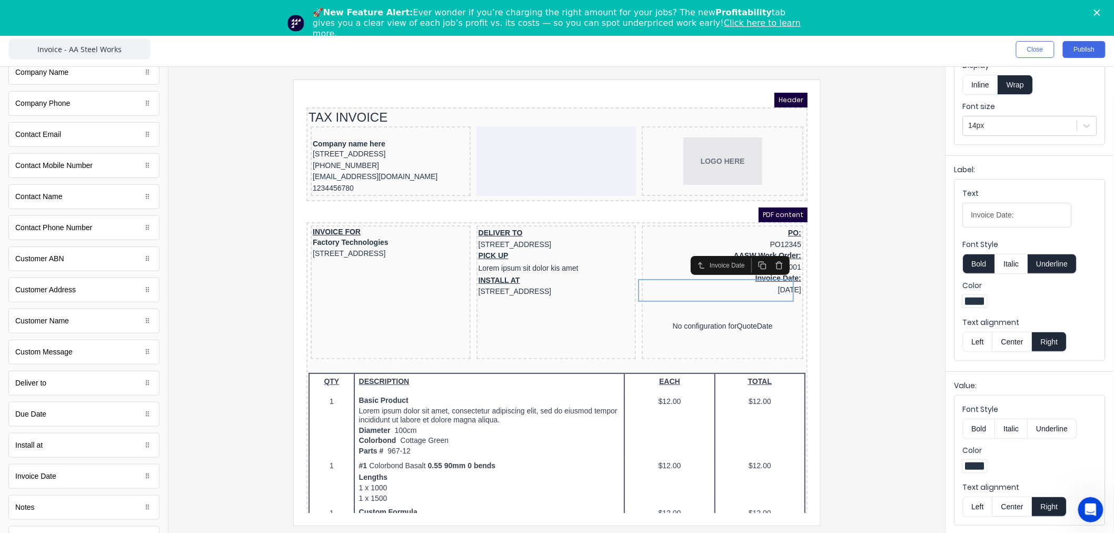
scroll to position [0, 0]
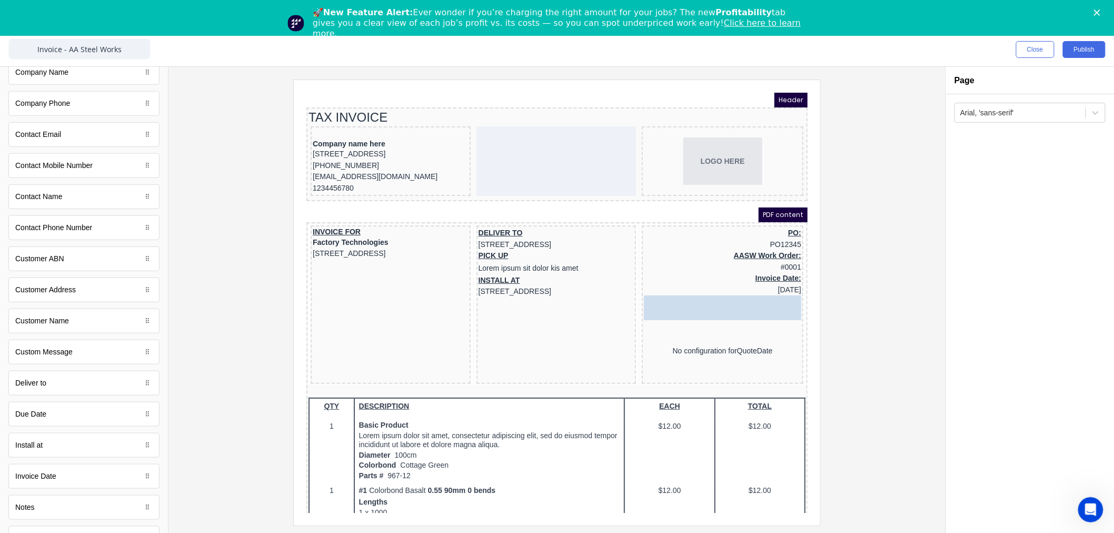
drag, startPoint x: 34, startPoint y: 417, endPoint x: 449, endPoint y: 210, distance: 463.8
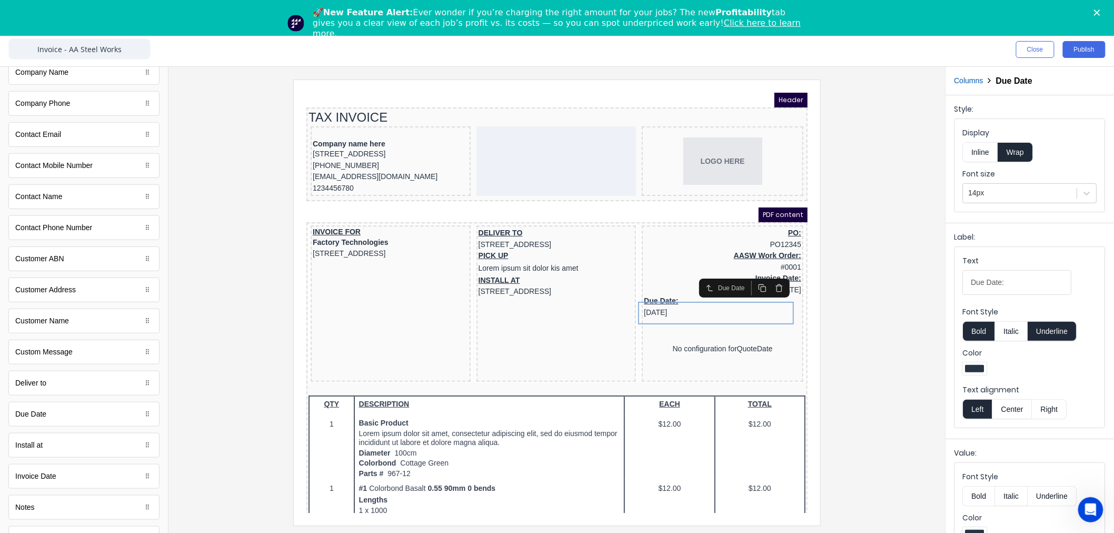
click at [1047, 414] on button "Right" at bounding box center [1049, 409] width 35 height 20
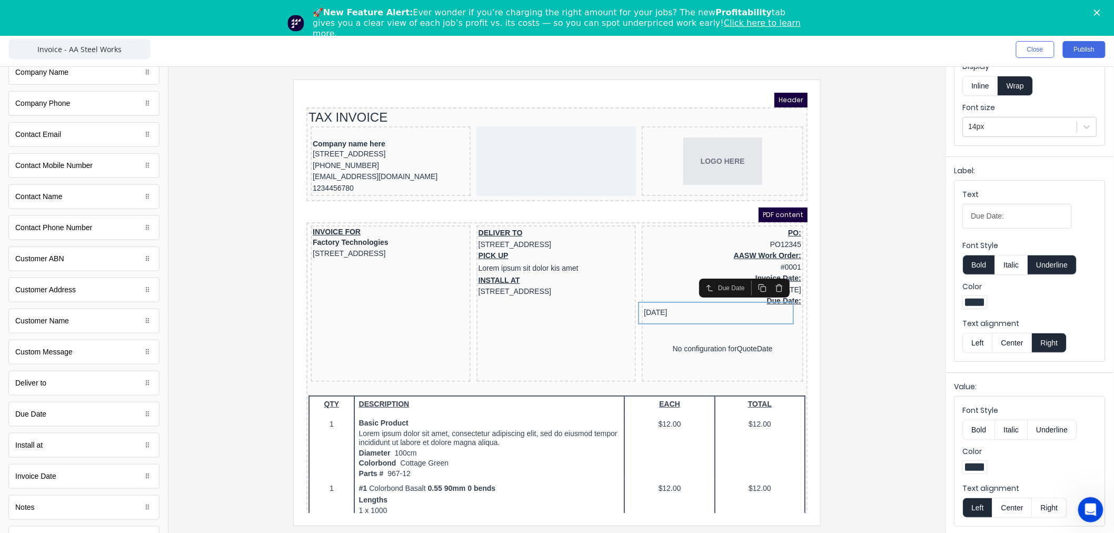
scroll to position [67, 0]
click at [1052, 501] on button "Right" at bounding box center [1049, 506] width 35 height 20
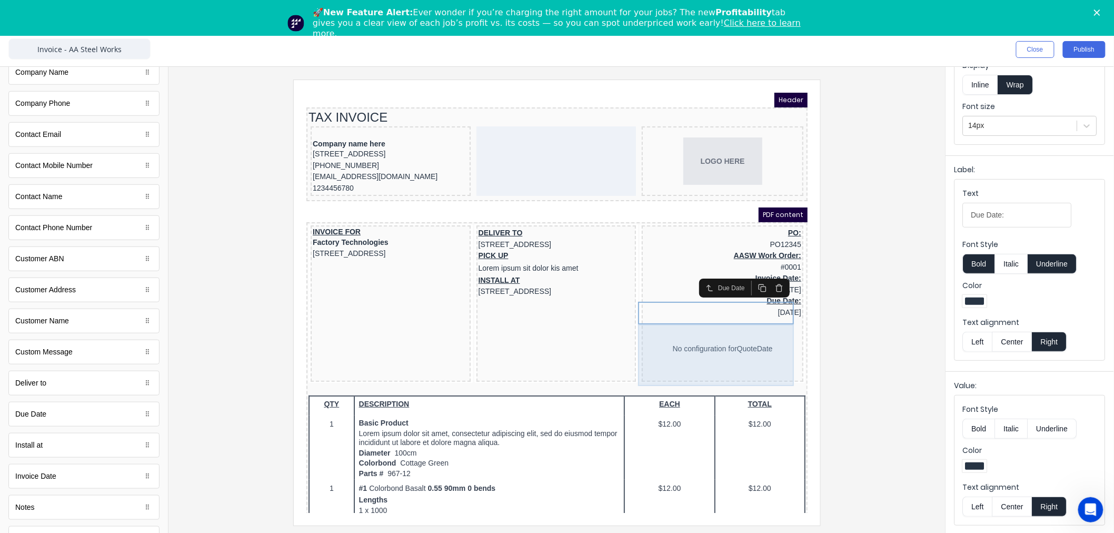
click at [703, 343] on div "No configuration for QuoteDate" at bounding box center [709, 336] width 157 height 62
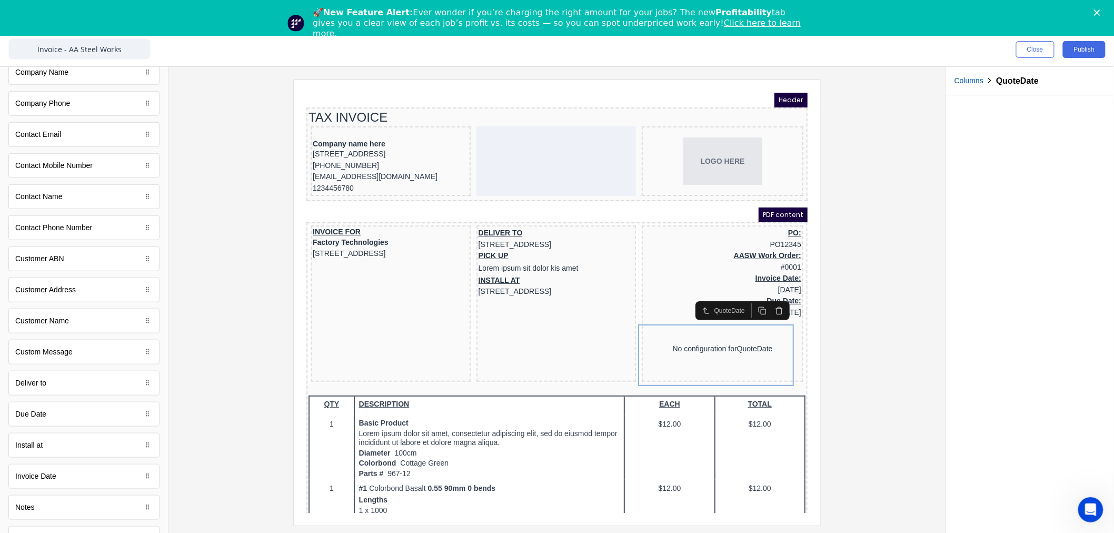
click at [766, 301] on icon "button" at bounding box center [765, 298] width 5 height 6
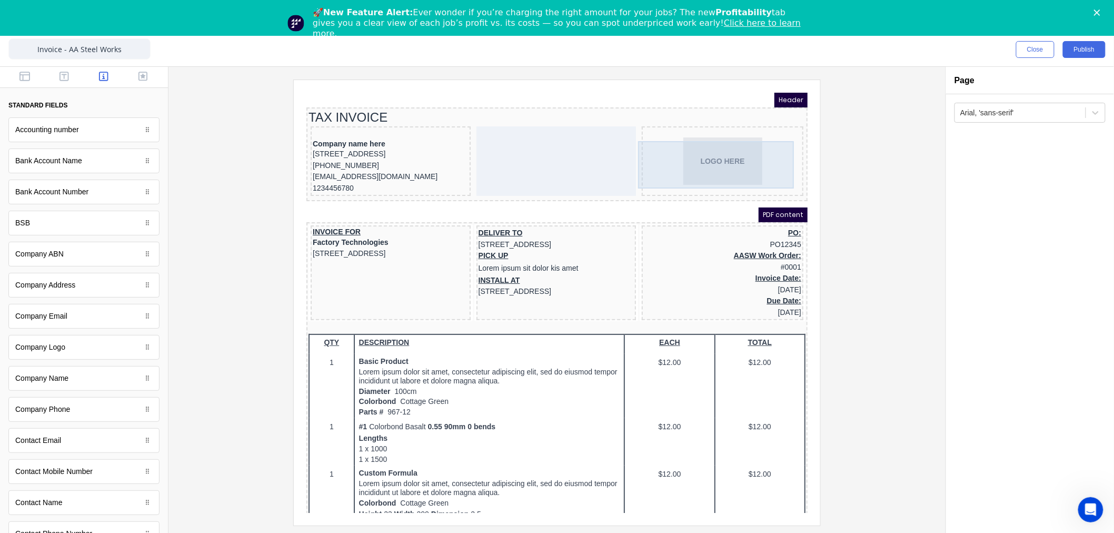
click at [687, 166] on div "LOGO HERE" at bounding box center [709, 147] width 157 height 47
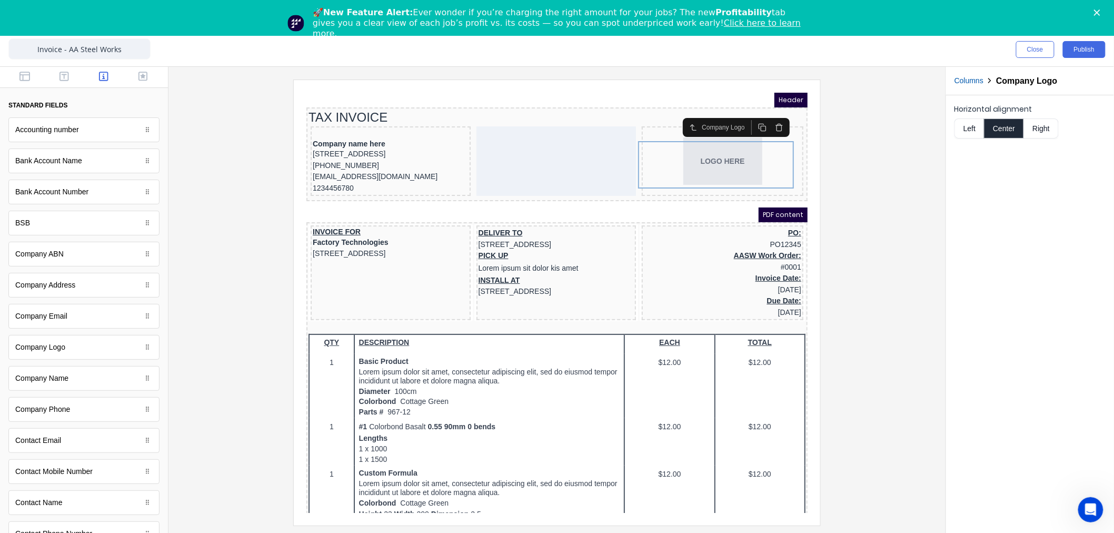
click at [1046, 129] on button "Right" at bounding box center [1041, 128] width 35 height 20
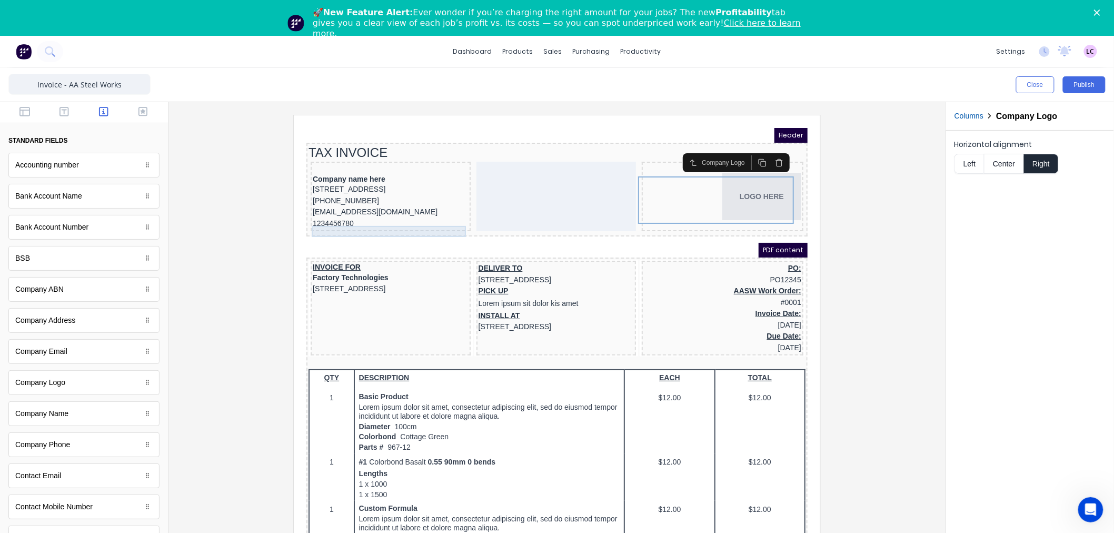
click at [347, 216] on div "1234456780" at bounding box center [378, 211] width 156 height 12
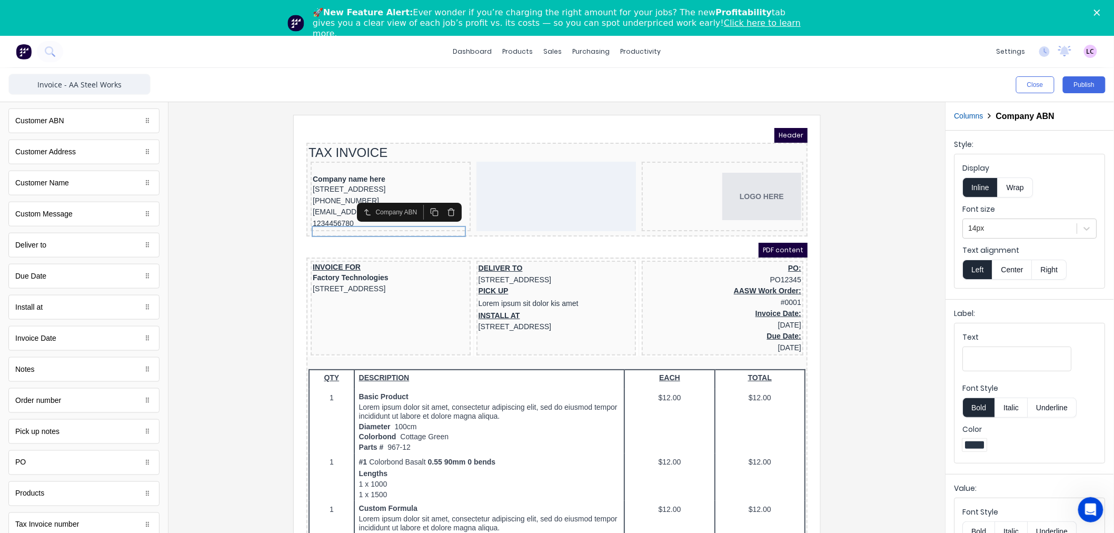
scroll to position [481, 0]
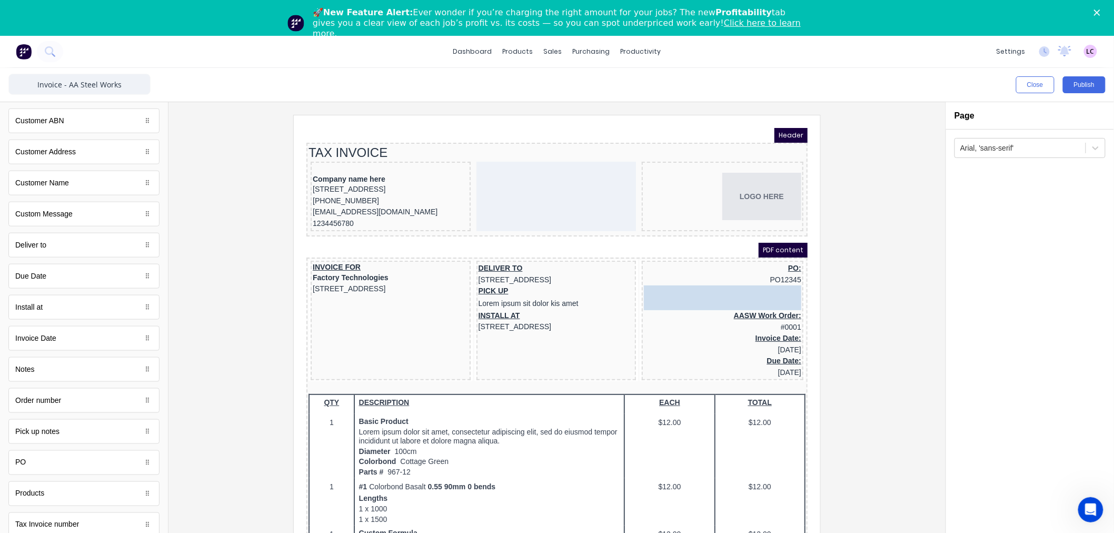
drag, startPoint x: 76, startPoint y: 525, endPoint x: 754, endPoint y: 293, distance: 716.9
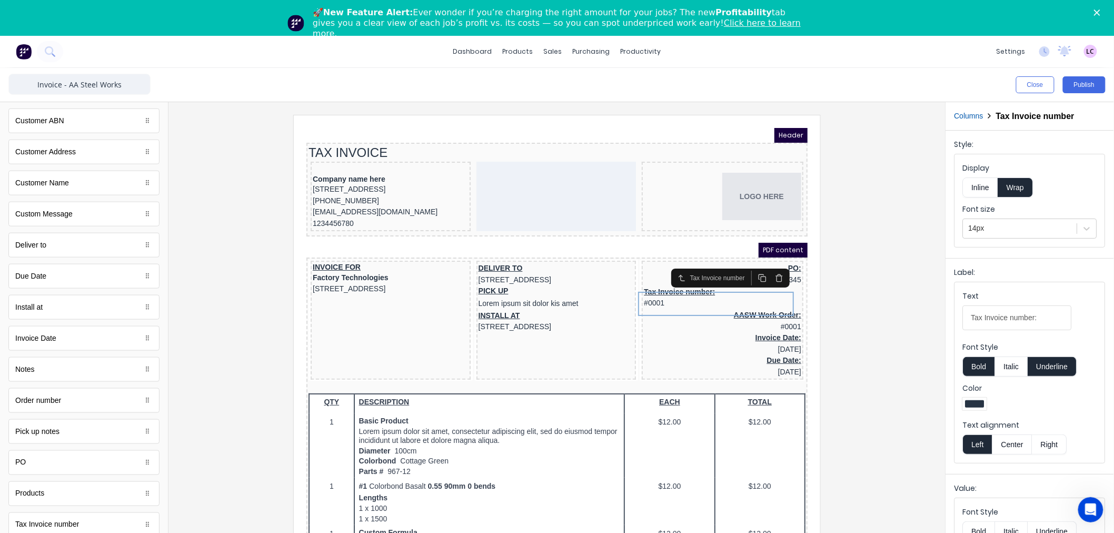
click at [1051, 444] on button "Right" at bounding box center [1049, 444] width 35 height 20
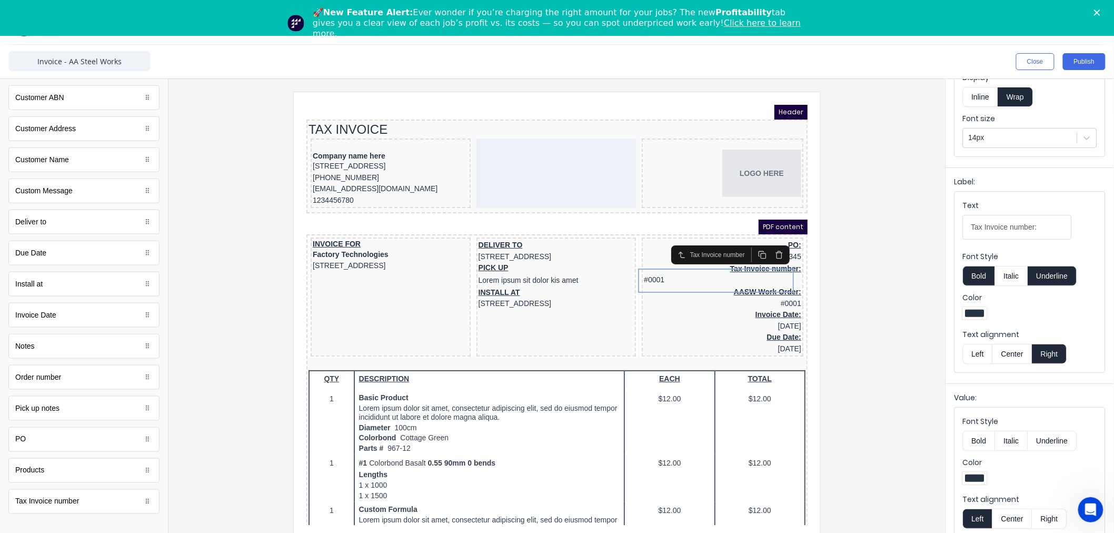
scroll to position [35, 0]
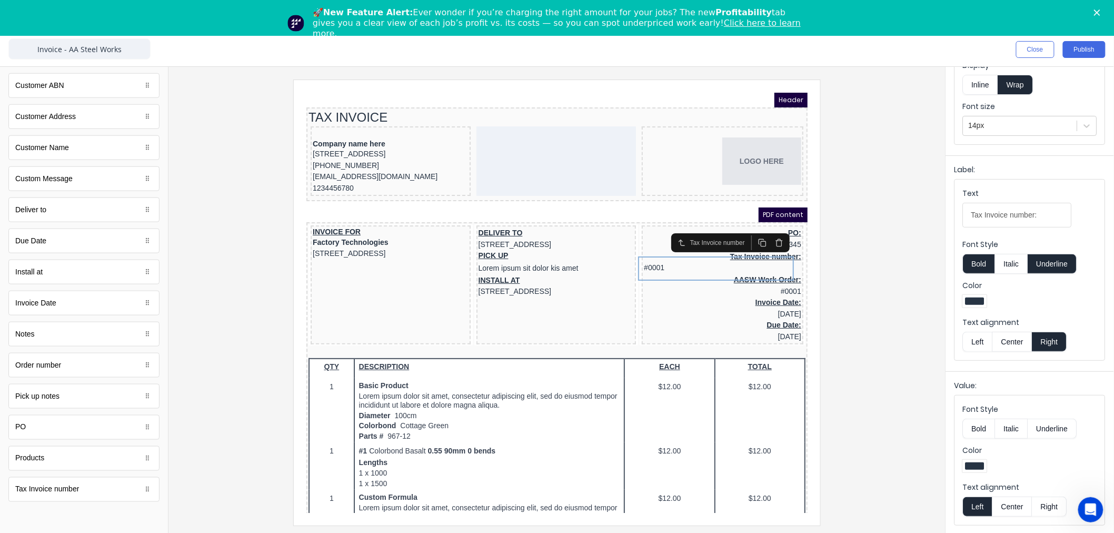
click at [1056, 509] on button "Right" at bounding box center [1049, 506] width 35 height 20
click at [909, 276] on div at bounding box center [557, 302] width 760 height 445
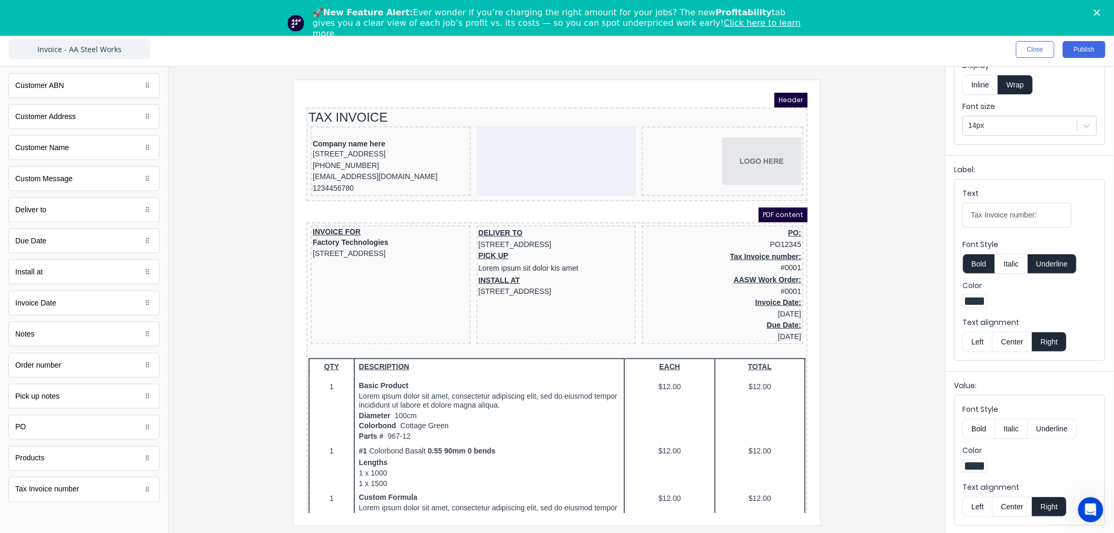
scroll to position [0, 0]
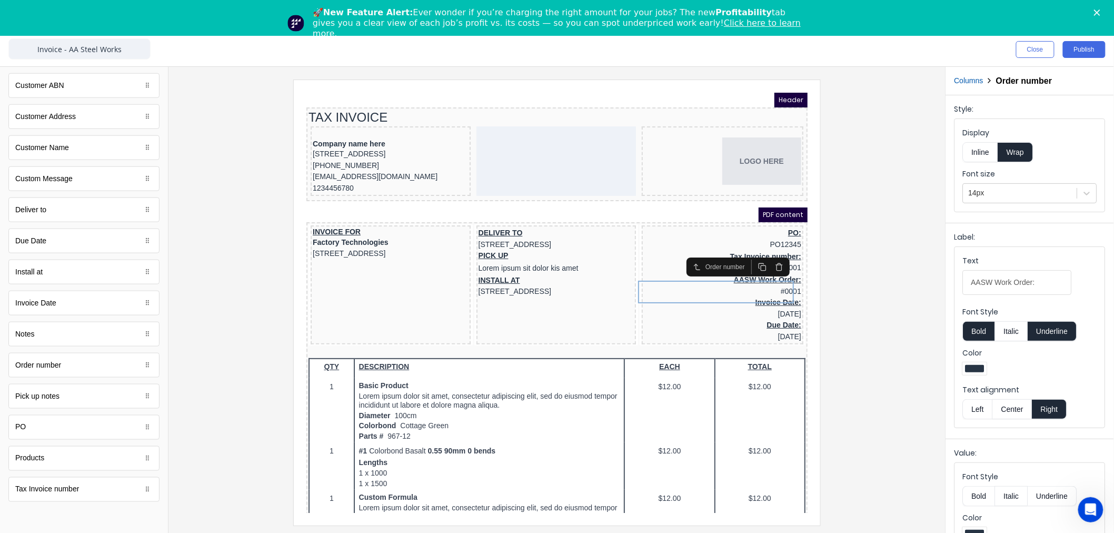
click at [863, 274] on div at bounding box center [557, 302] width 760 height 445
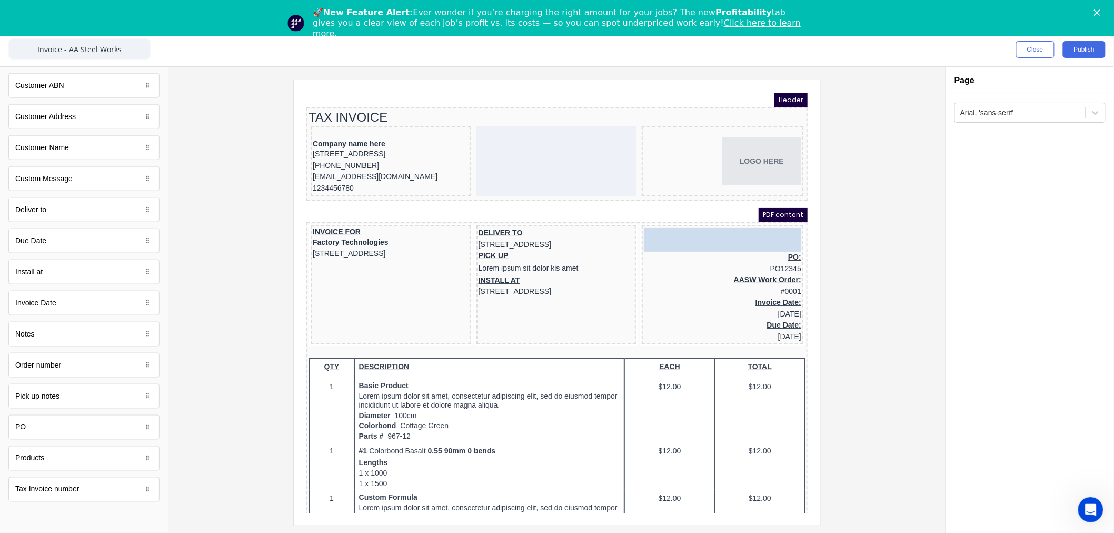
drag, startPoint x: 765, startPoint y: 254, endPoint x: 765, endPoint y: 233, distance: 21.1
click at [765, 233] on body "Header TAX INVOICE Company name here 234 Beach Road Gold Coast, Queensland, Aus…" at bounding box center [543, 290] width 501 height 420
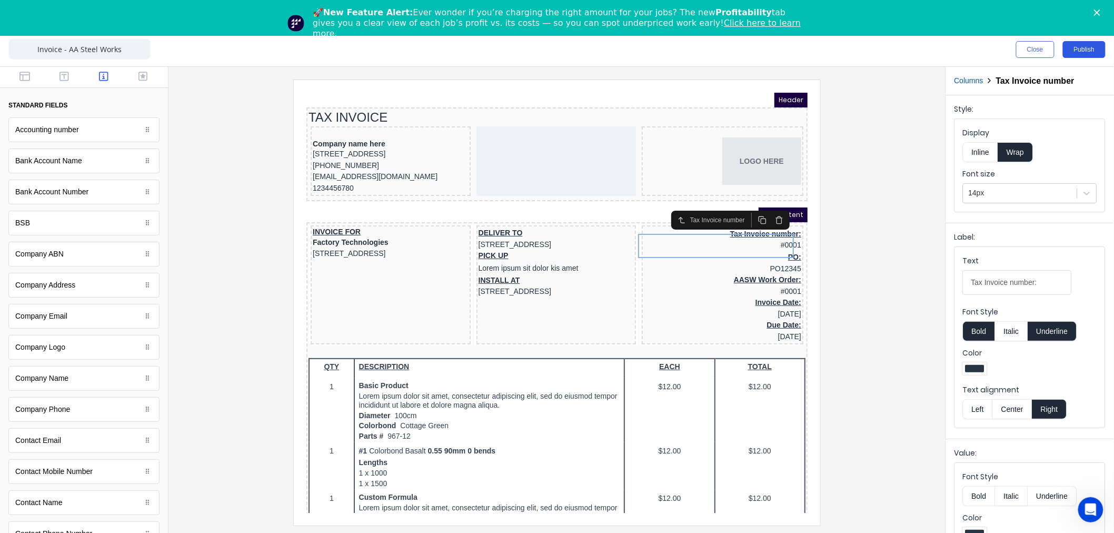
click at [1087, 47] on button "Publish" at bounding box center [1084, 49] width 43 height 17
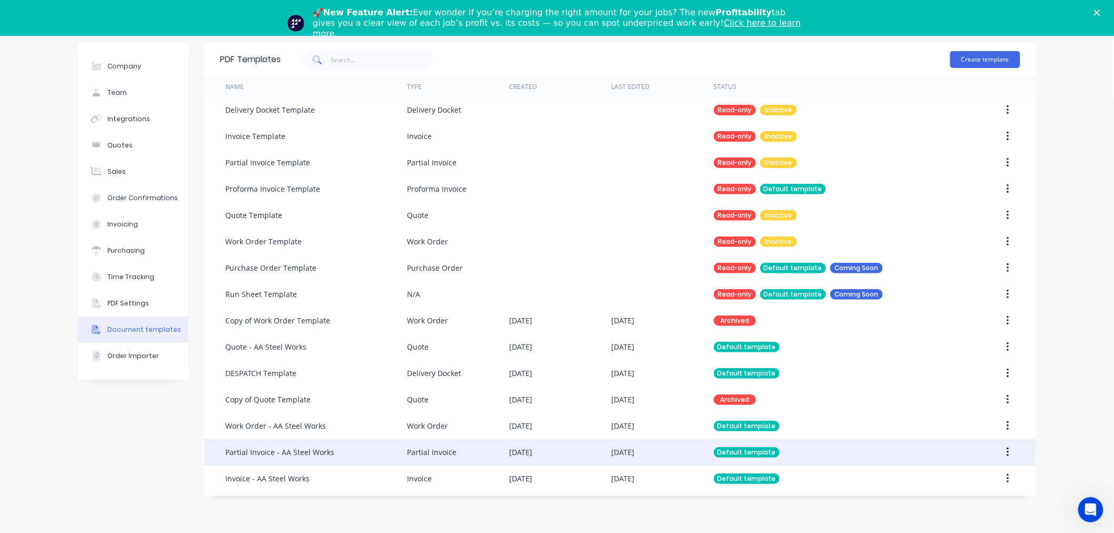
click at [287, 451] on div "Partial Invoice - AA Steel Works" at bounding box center [279, 451] width 109 height 11
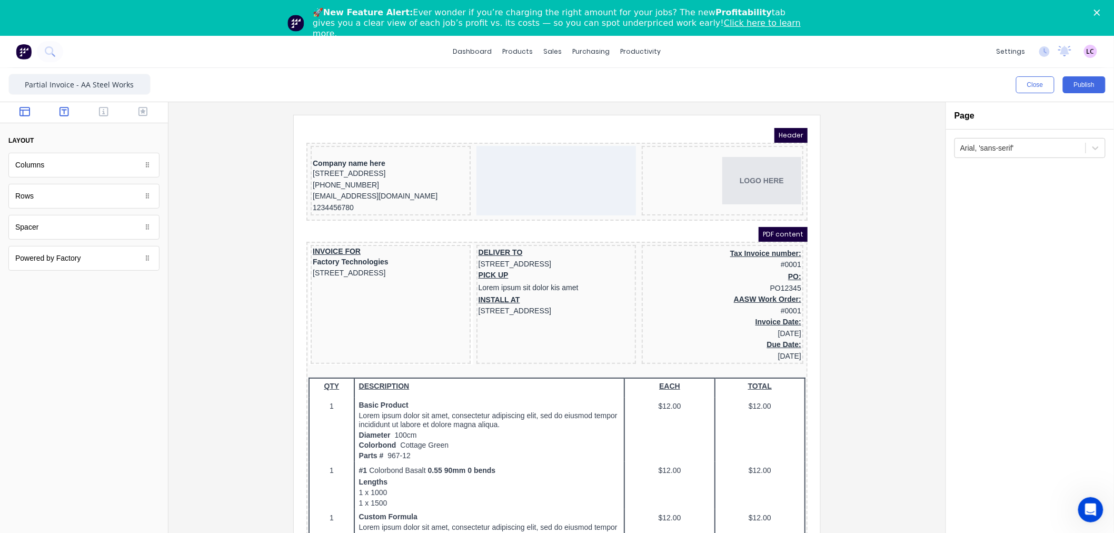
click at [71, 114] on button "button" at bounding box center [64, 112] width 33 height 13
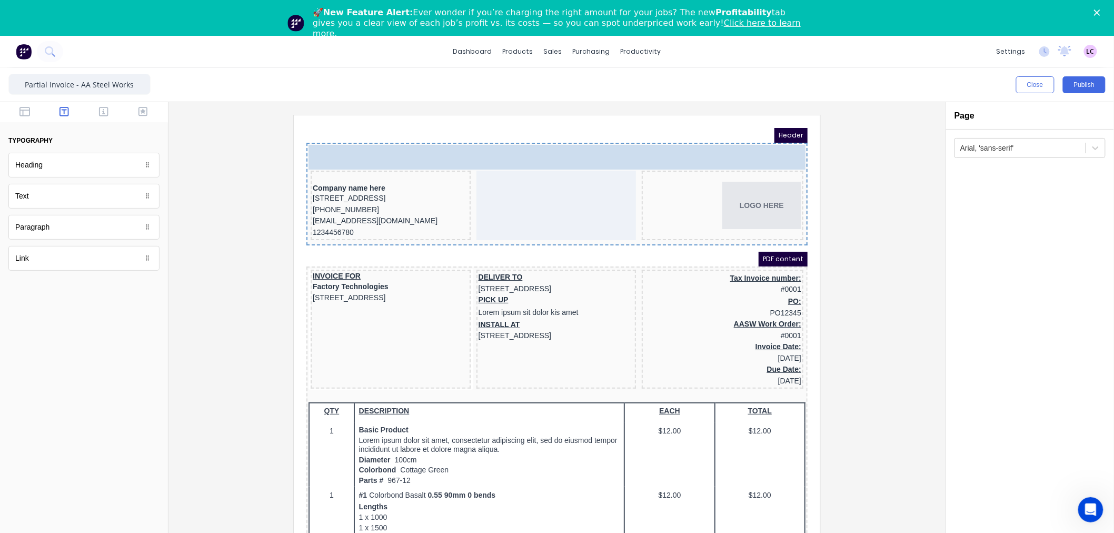
drag, startPoint x: 61, startPoint y: 170, endPoint x: 398, endPoint y: 153, distance: 336.9
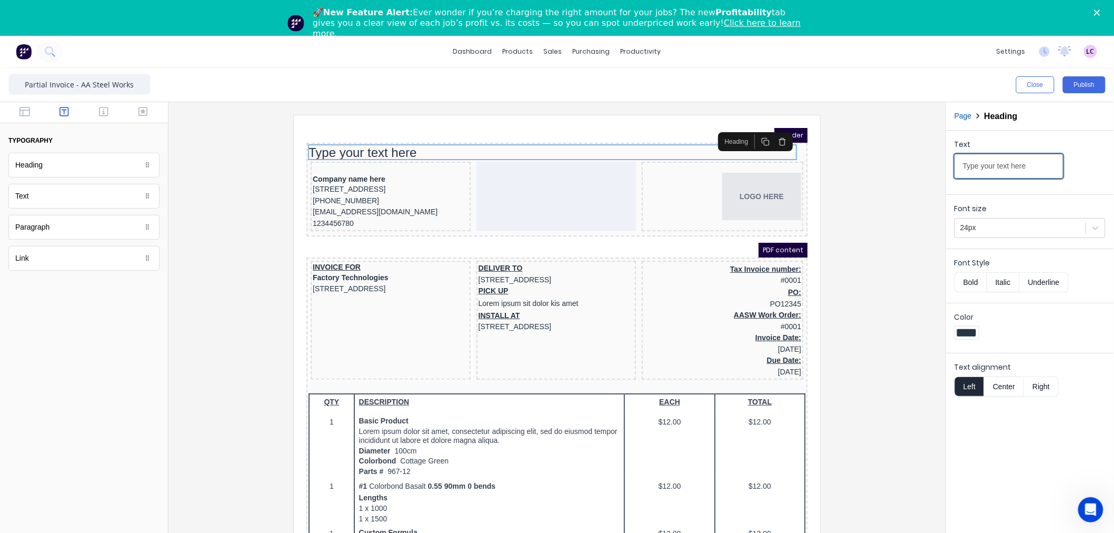
click at [1012, 170] on input "Type your text here" at bounding box center [1009, 166] width 109 height 25
type input "t"
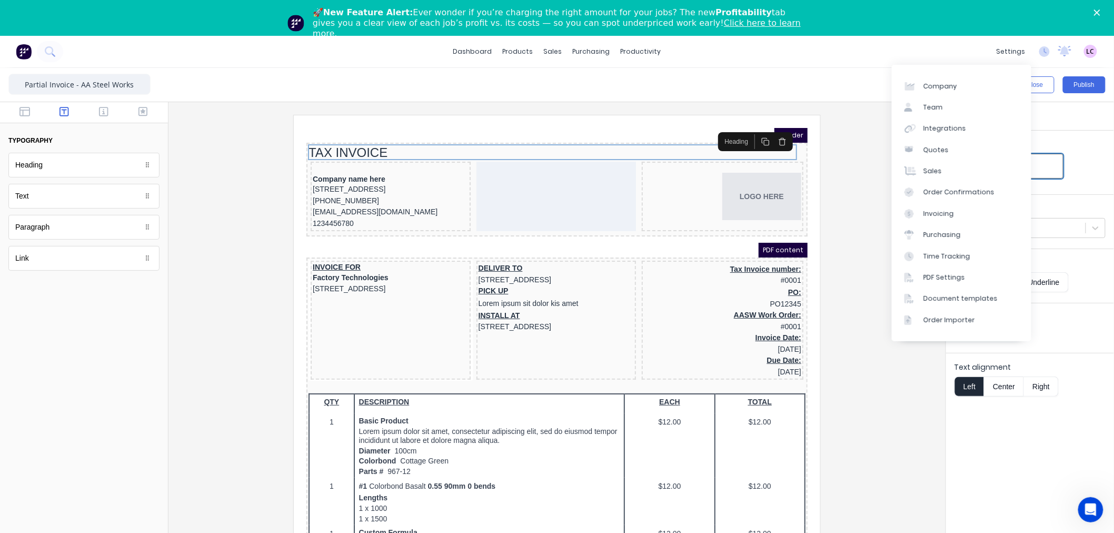
type input "TAX INVOICE"
click at [845, 203] on div at bounding box center [557, 337] width 760 height 445
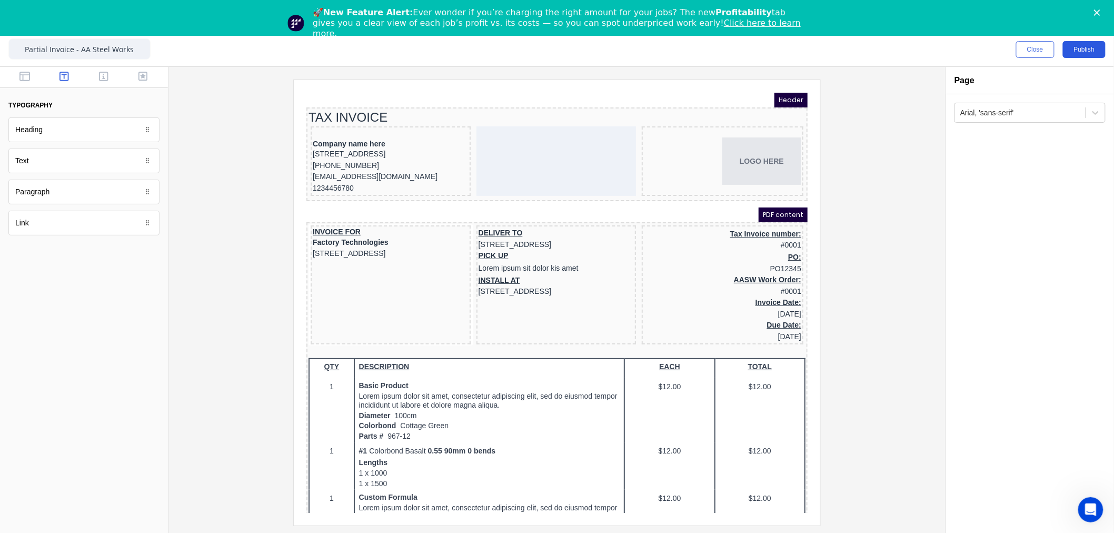
click at [1071, 51] on button "Publish" at bounding box center [1084, 49] width 43 height 17
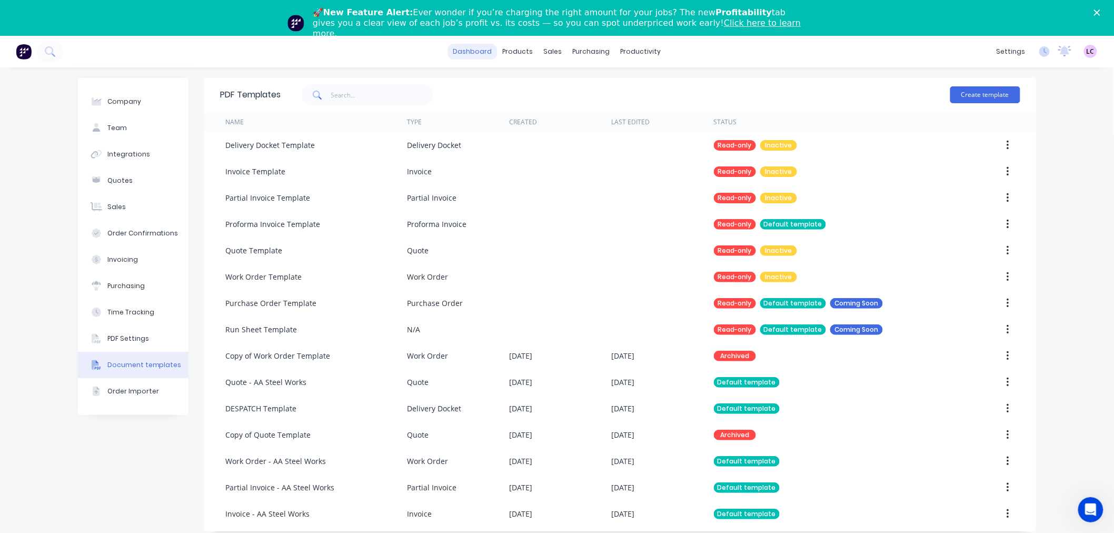
click at [472, 51] on link "dashboard" at bounding box center [472, 52] width 49 height 16
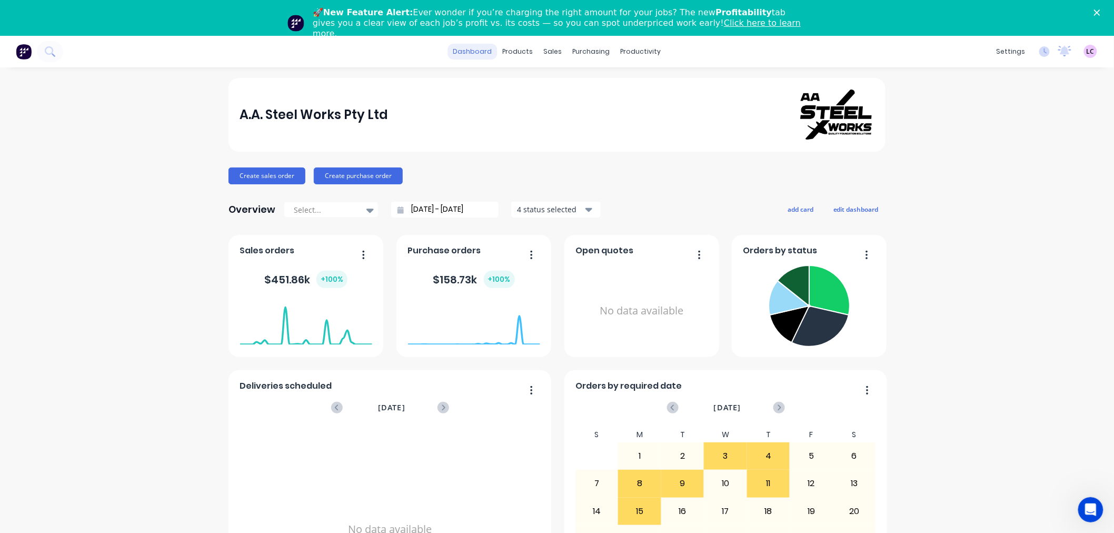
click at [490, 52] on link "dashboard" at bounding box center [472, 52] width 49 height 16
click at [546, 90] on div "Product Catalogue" at bounding box center [560, 86] width 65 height 9
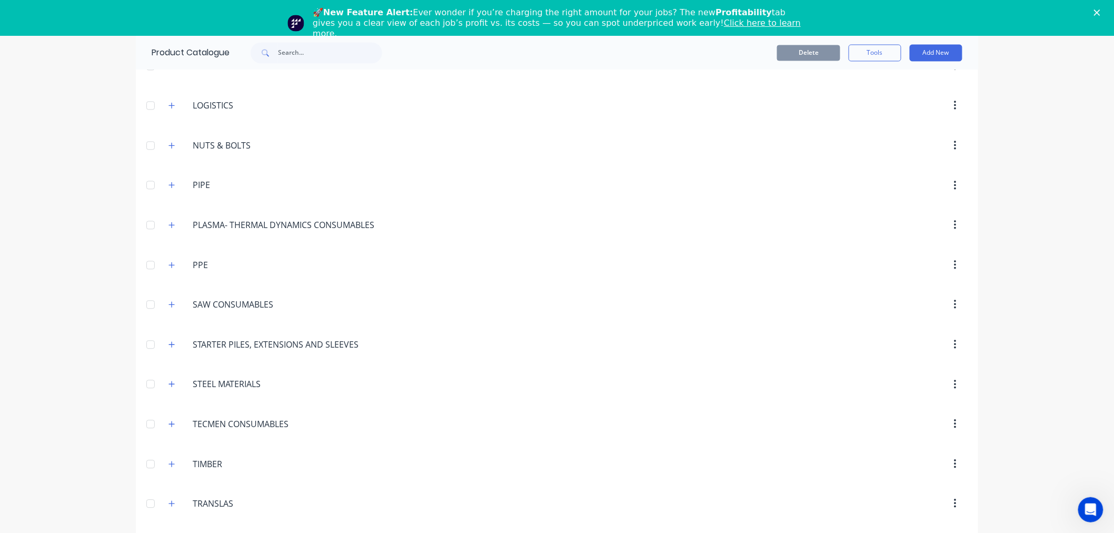
scroll to position [904, 0]
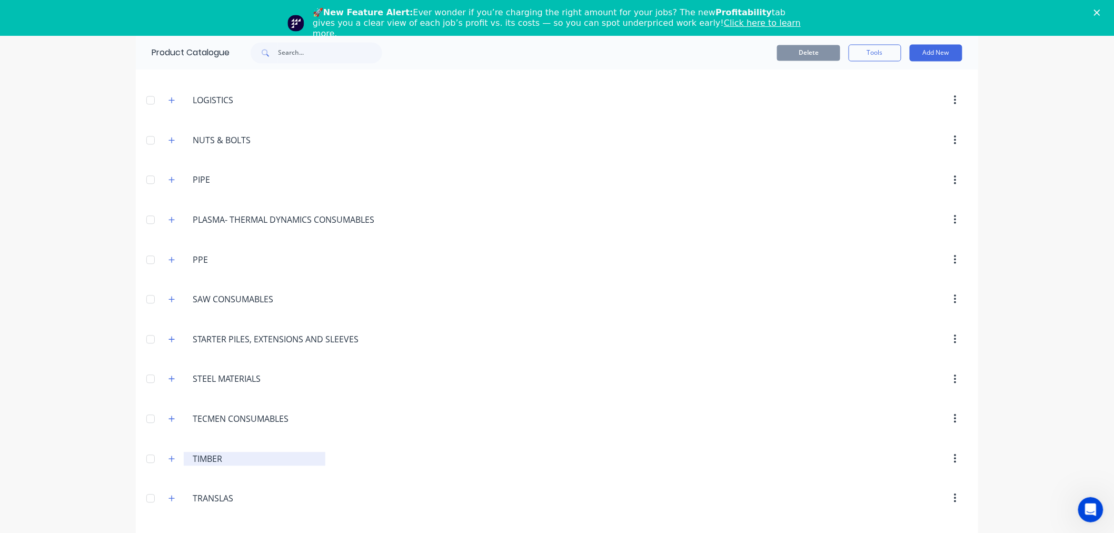
click at [207, 460] on input "TIMBER" at bounding box center [255, 458] width 125 height 13
click at [170, 461] on icon "button" at bounding box center [171, 458] width 6 height 7
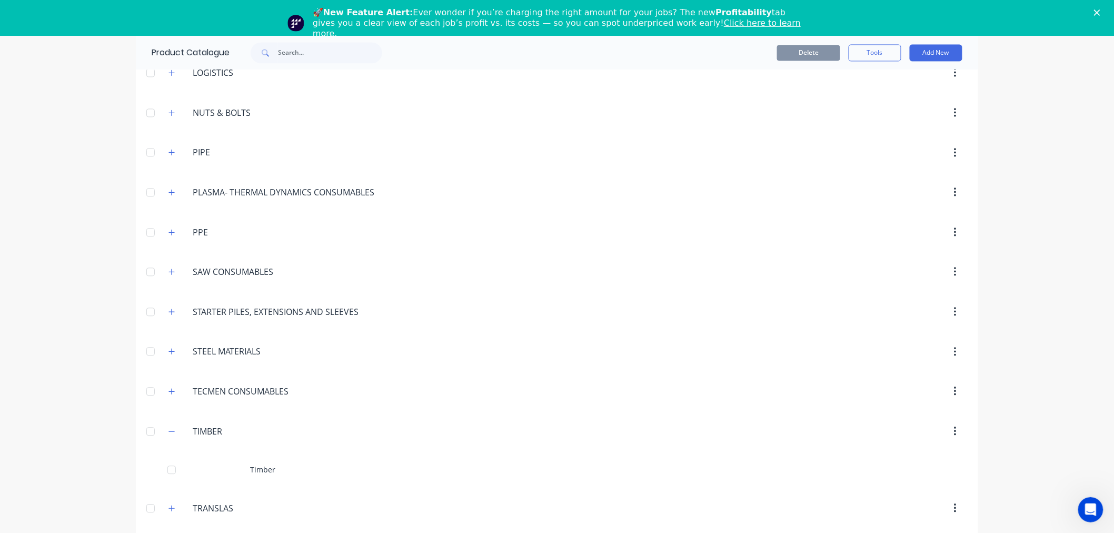
scroll to position [941, 0]
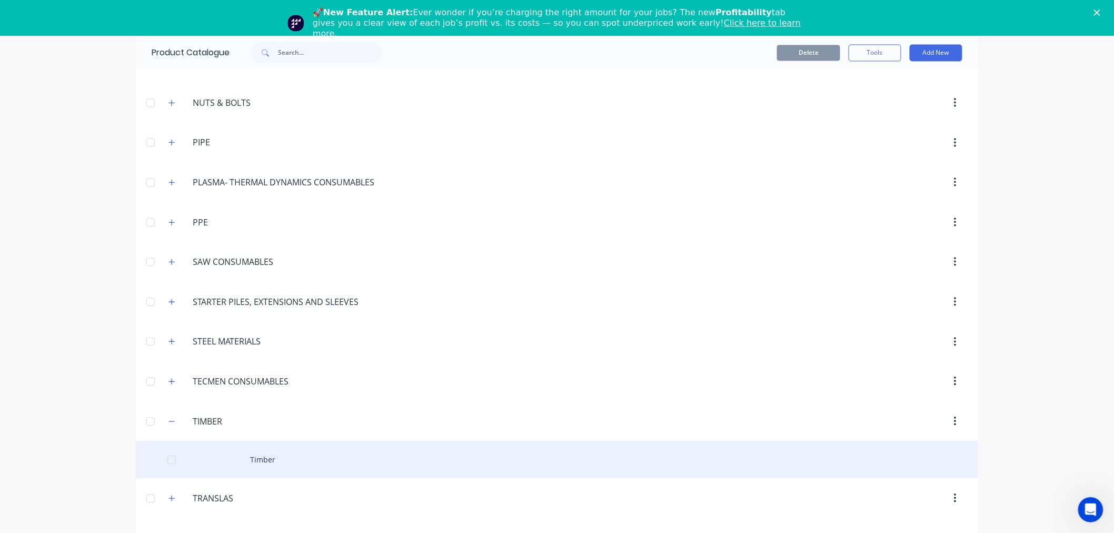
click at [256, 462] on div "Timber" at bounding box center [557, 459] width 842 height 37
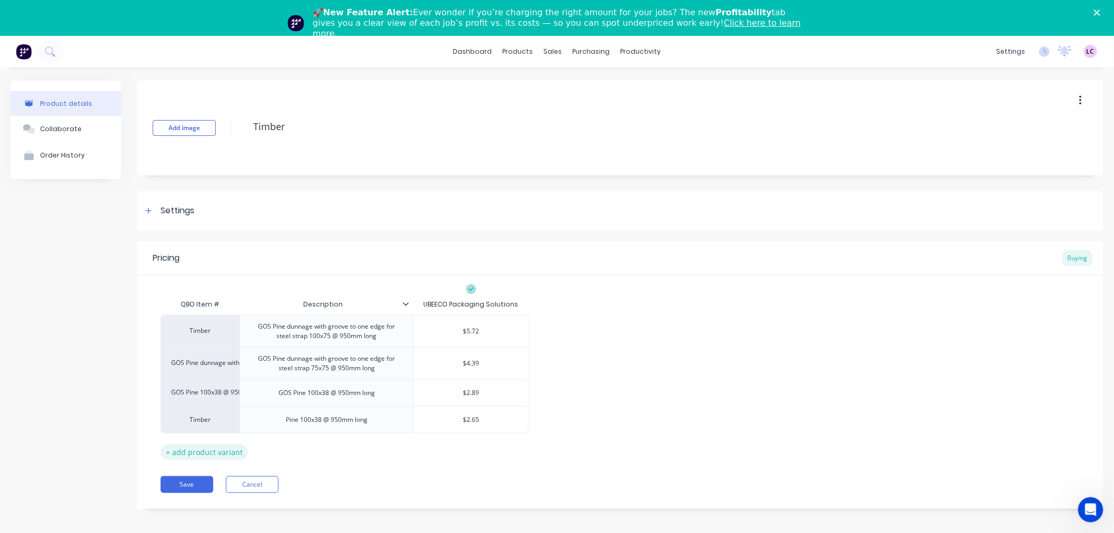
click at [224, 454] on div "+ add product variant" at bounding box center [204, 452] width 87 height 16
type textarea "x"
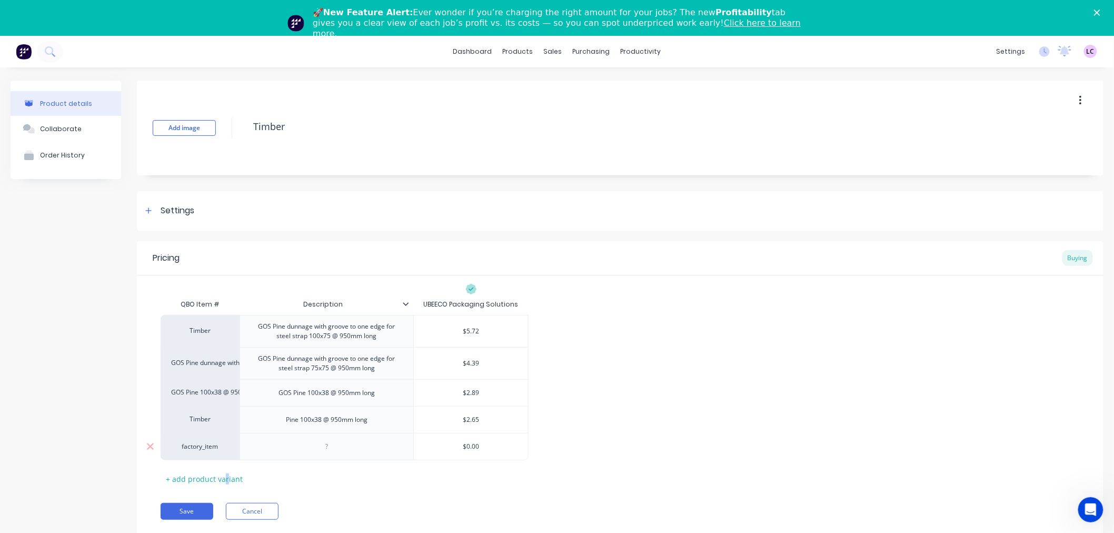
click at [214, 455] on div "factory_item" at bounding box center [200, 446] width 79 height 27
click at [211, 449] on div "factory_item" at bounding box center [200, 446] width 58 height 9
click at [211, 449] on input at bounding box center [200, 446] width 58 height 9
type input "TIMBER"
click at [225, 418] on button "Timber" at bounding box center [234, 414] width 125 height 16
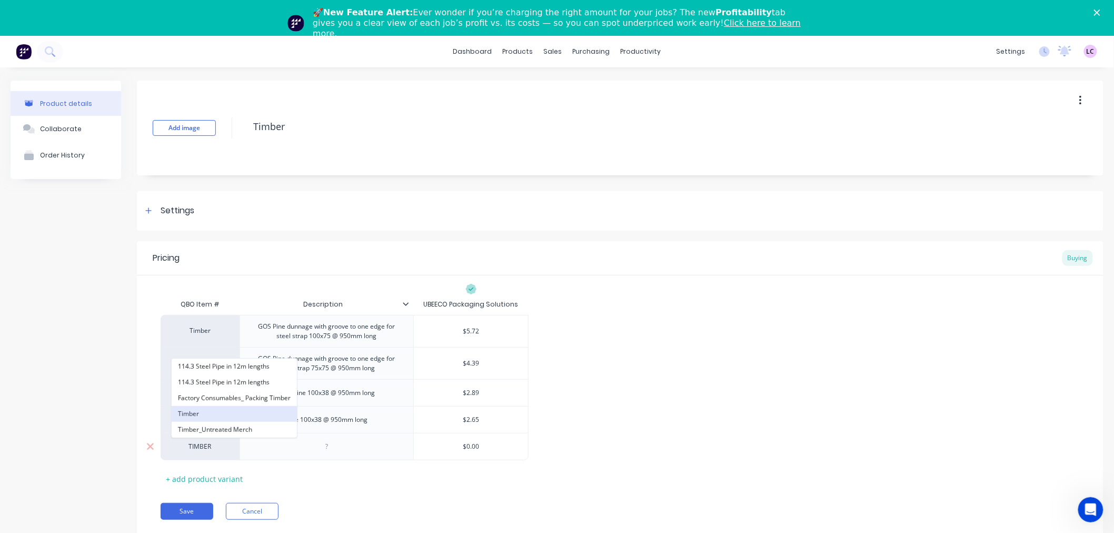
type textarea "x"
click at [337, 450] on div at bounding box center [327, 447] width 53 height 14
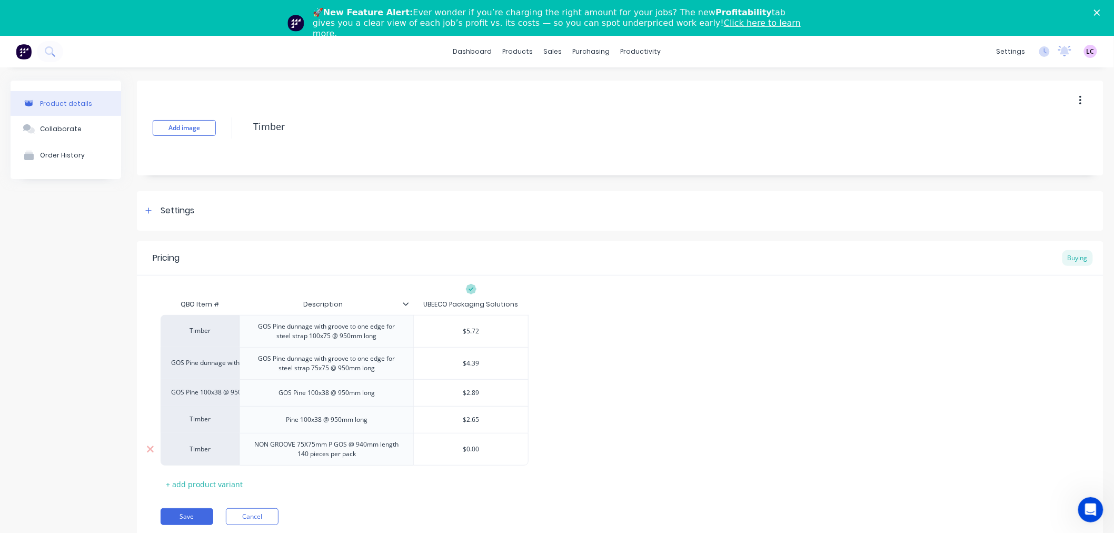
click at [474, 451] on input "text" at bounding box center [471, 448] width 114 height 9
type textarea "x"
type input "$0.00"
click at [474, 451] on input "$0.00" at bounding box center [471, 448] width 114 height 9
type textarea "x"
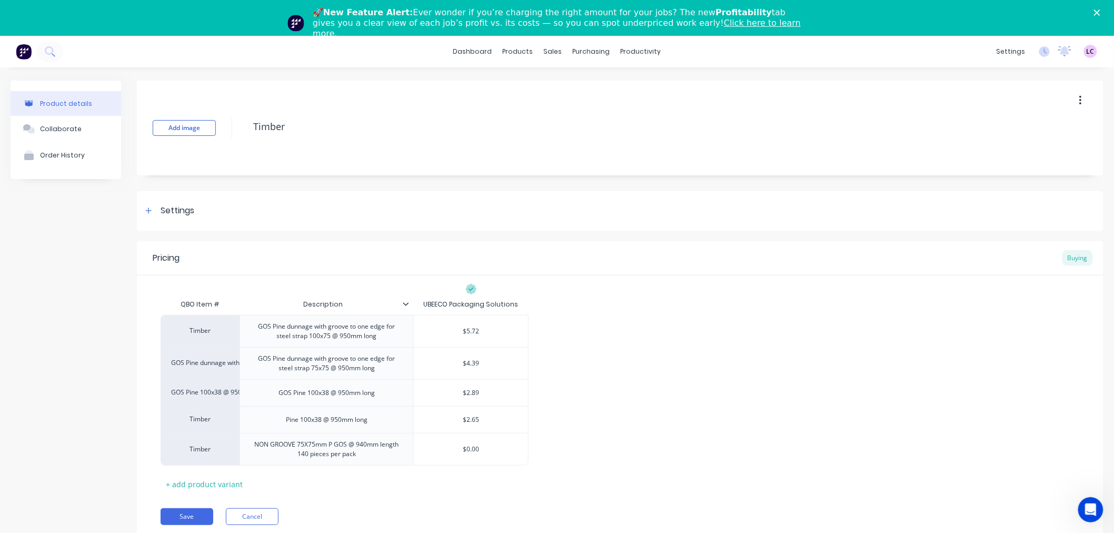
type input "$4"
type textarea "x"
type input "$4."
type textarea "x"
type input "$4.4"
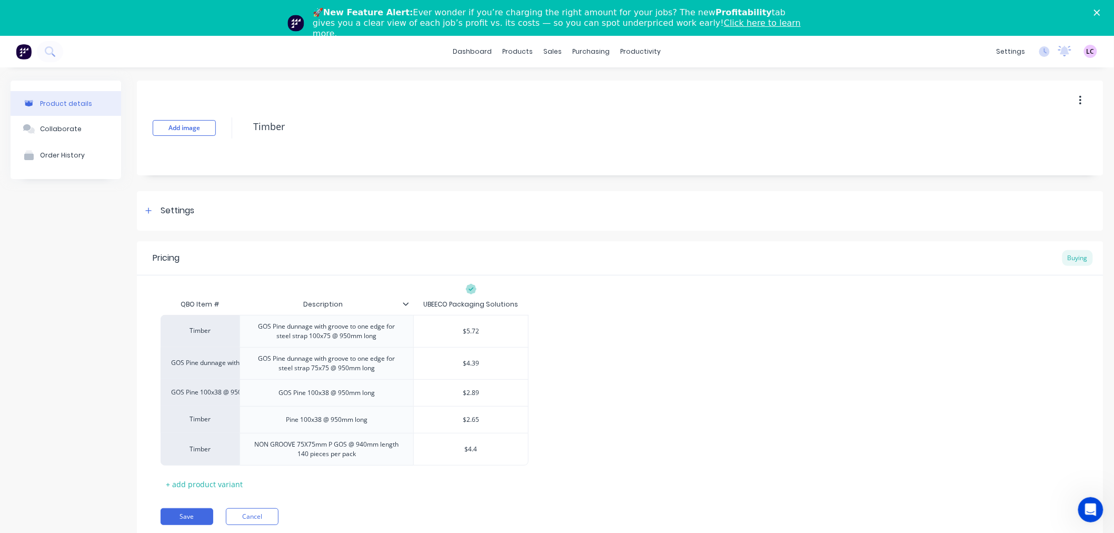
type textarea "x"
type input "$4.40"
click at [574, 481] on div "QBO Item # Description UBEECO Packaging Solutions Timber GOS Pine dunnage with …" at bounding box center [620, 392] width 919 height 198
click at [187, 518] on button "Save" at bounding box center [187, 515] width 53 height 17
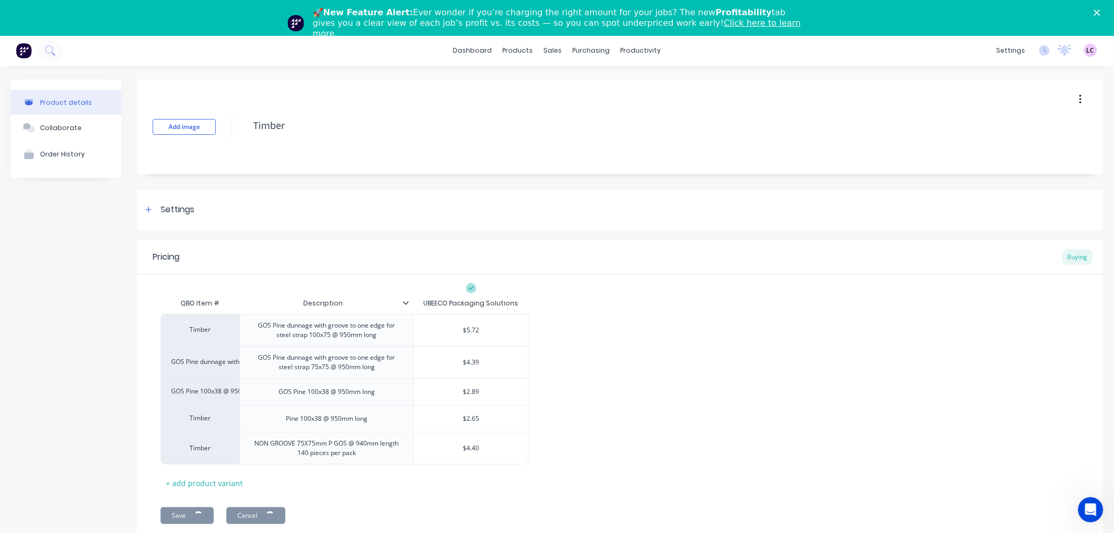
type textarea "x"
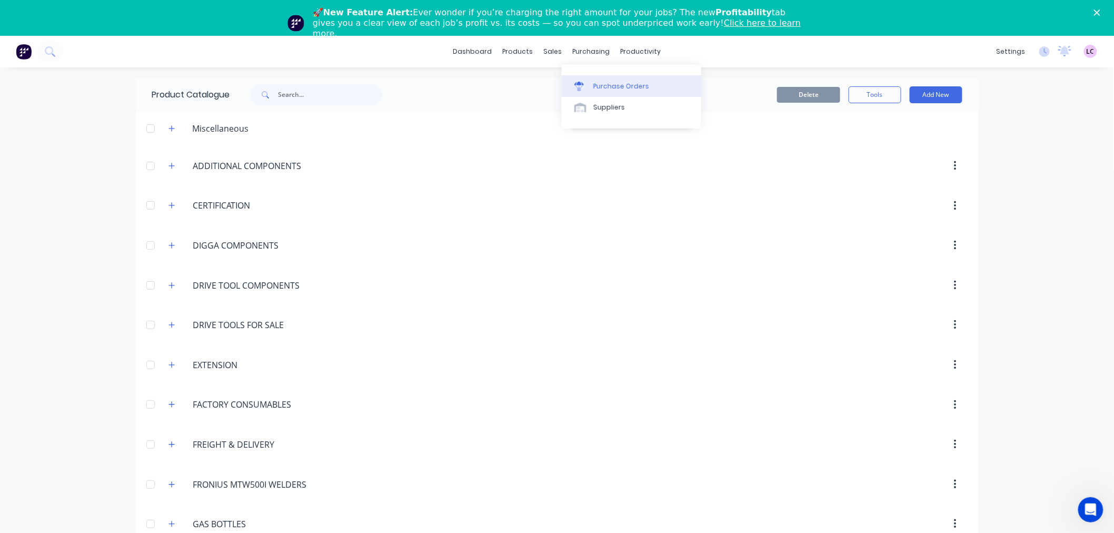
click at [599, 90] on div "Purchase Orders" at bounding box center [621, 86] width 56 height 9
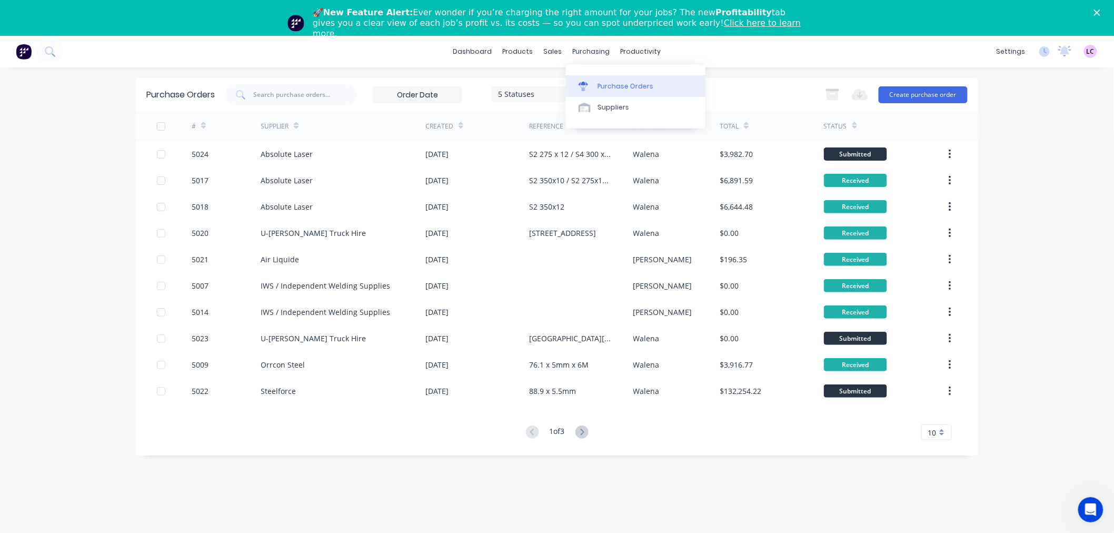
click at [601, 86] on div "Purchase Orders" at bounding box center [626, 86] width 56 height 9
click at [602, 86] on div "Purchase Orders" at bounding box center [626, 86] width 56 height 9
click at [935, 93] on button "Create purchase order" at bounding box center [923, 94] width 89 height 17
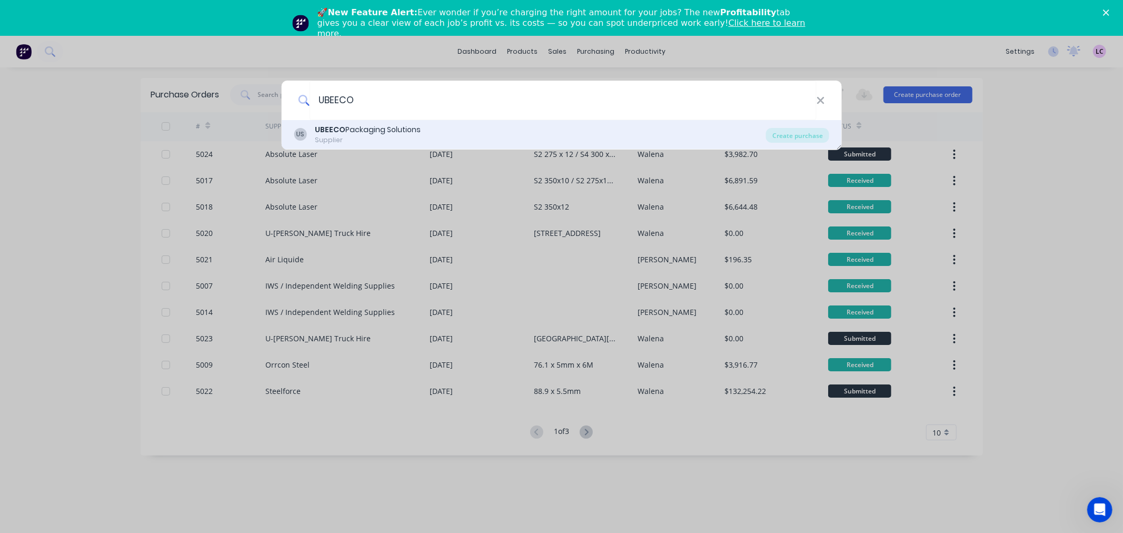
type input "UBEECO"
click at [340, 133] on b "UBEECO" at bounding box center [330, 129] width 31 height 11
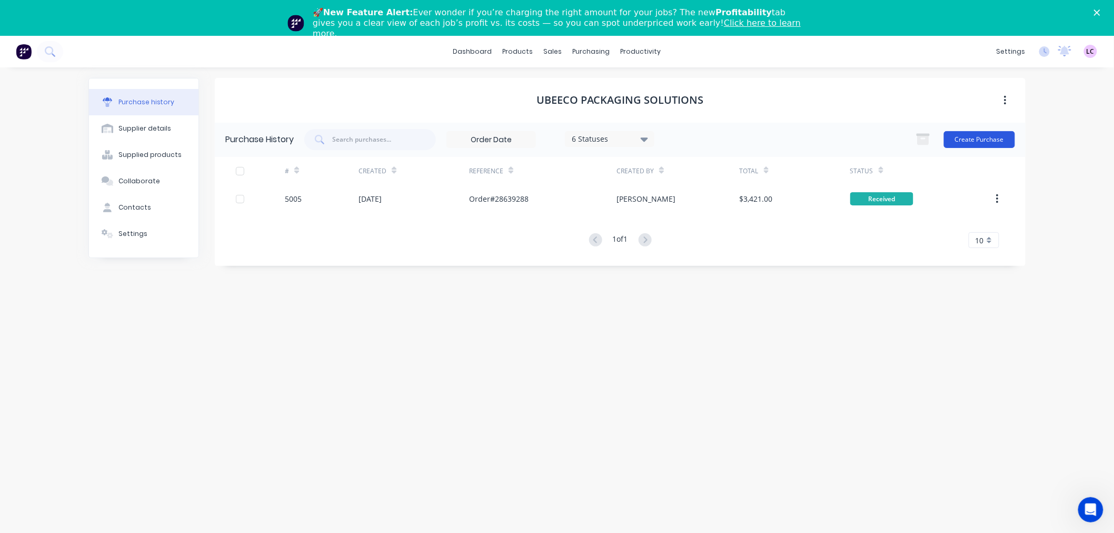
click at [970, 139] on button "Create Purchase" at bounding box center [979, 139] width 71 height 17
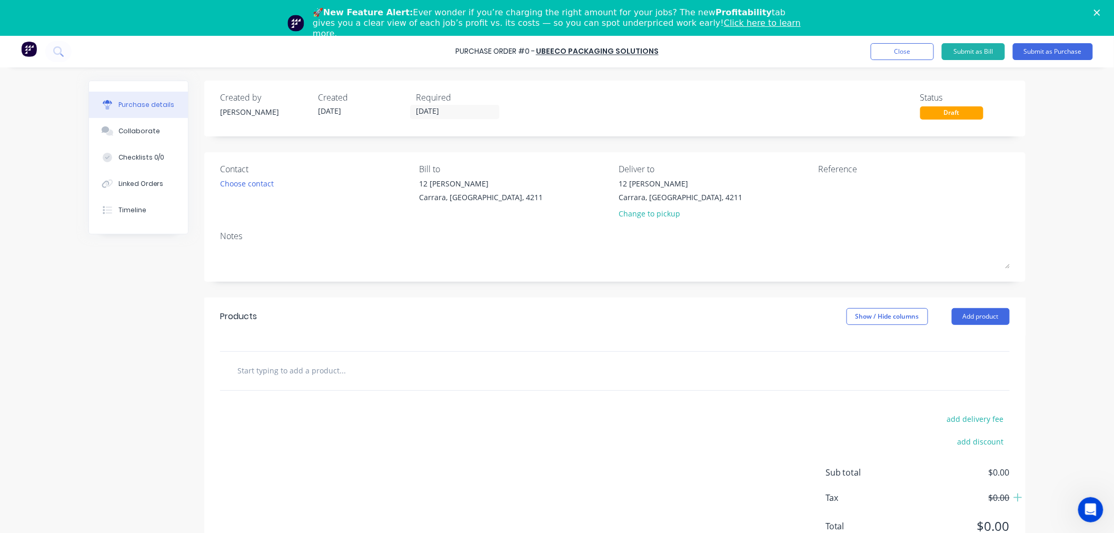
click at [304, 371] on input "text" at bounding box center [342, 370] width 211 height 21
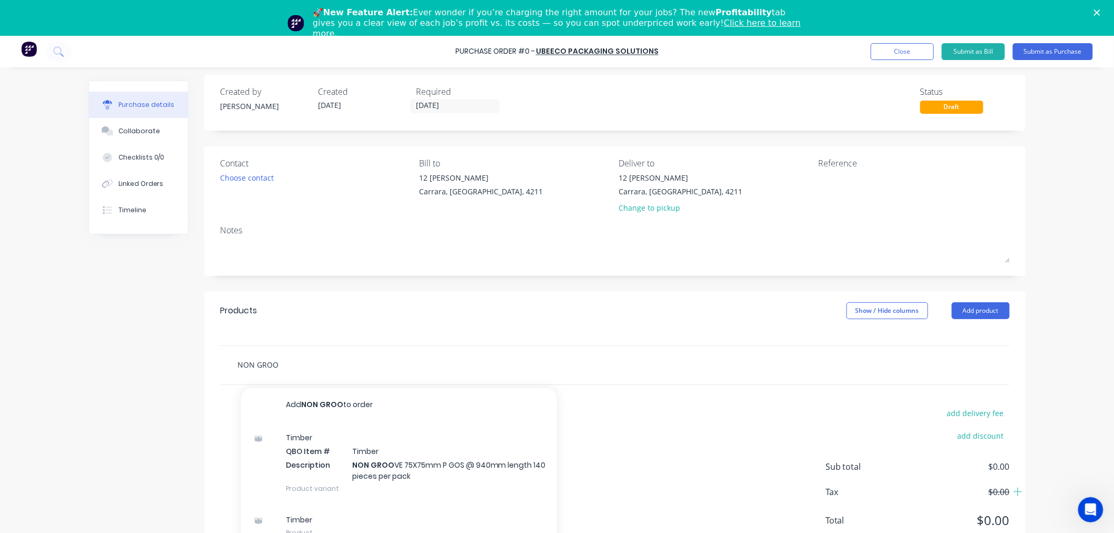
scroll to position [7, 0]
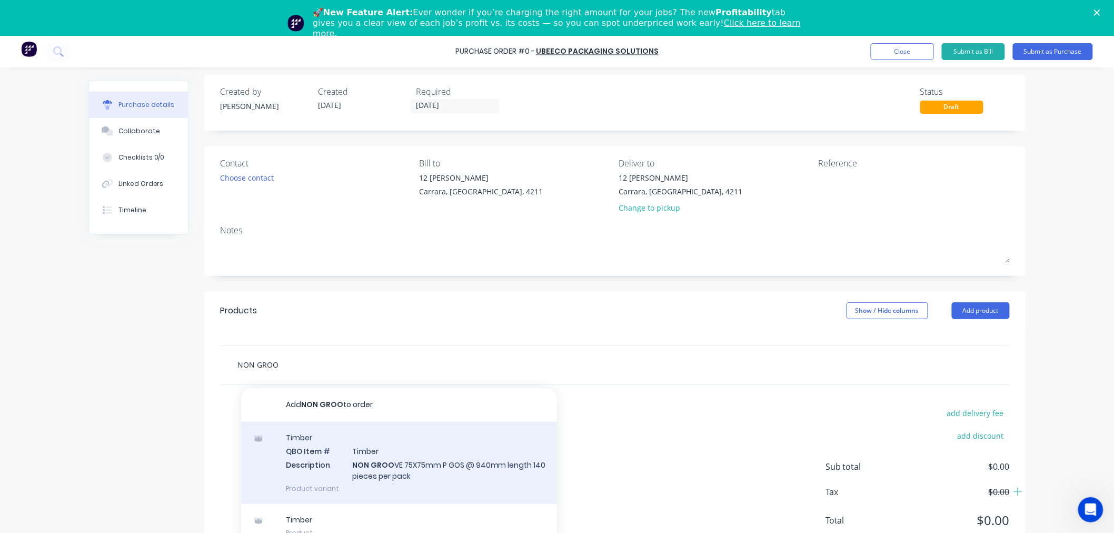
type input "NON GROO"
click at [401, 469] on div "Timber QBO Item # Timber Description NON GROO VE 75X75mm P GOS @ 940mm length 1…" at bounding box center [399, 463] width 316 height 82
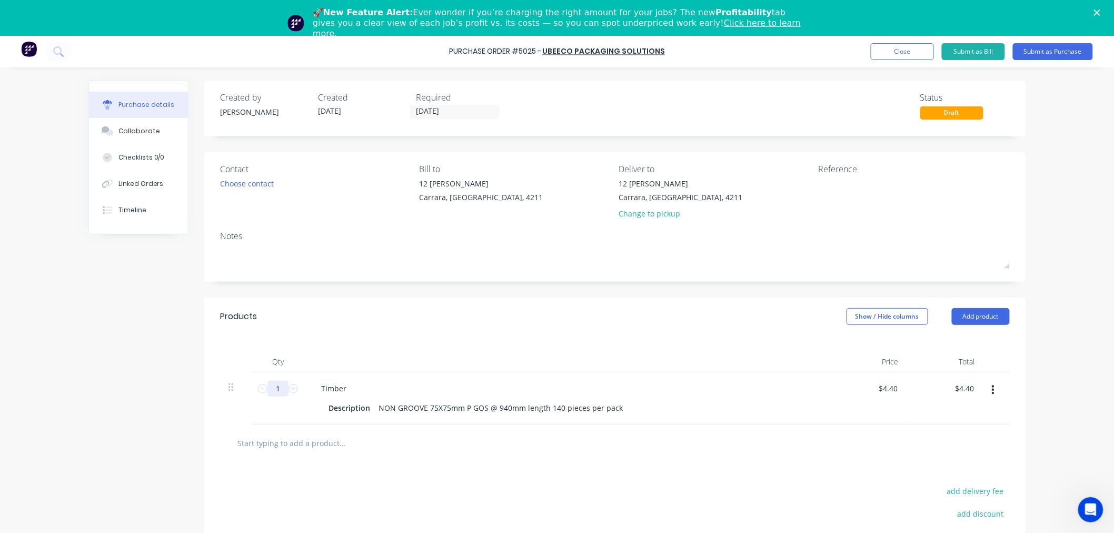
click at [270, 391] on input "1" at bounding box center [277, 389] width 21 height 16
type input "19"
type input "$83.60"
type input "196"
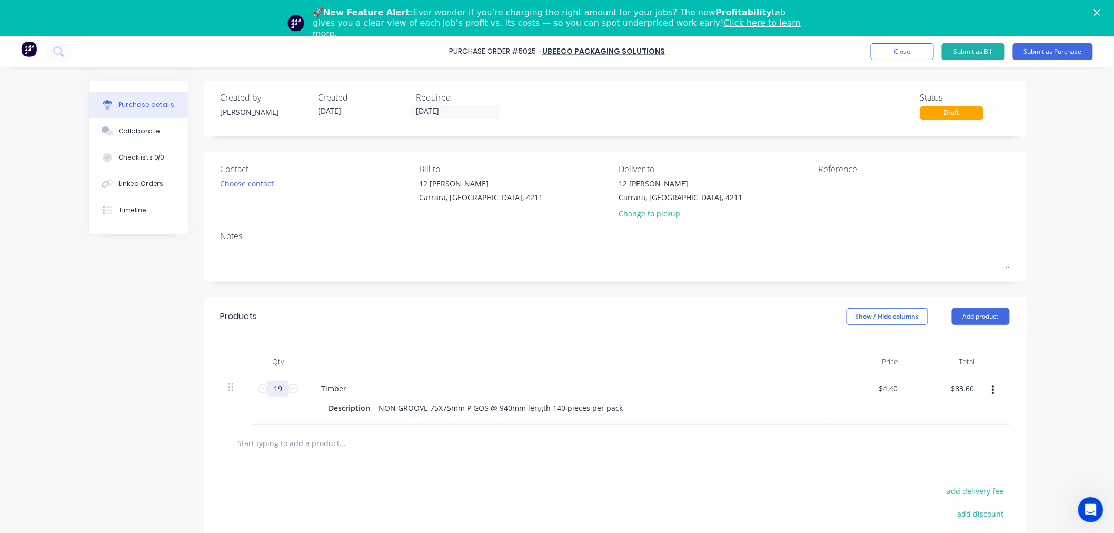
type input "$862.40"
type input "1960"
type input "$8,624.00"
type input "1960"
click at [156, 418] on div "Created by [PERSON_NAME] Created [DATE] Required [DATE] Status Draft Contact Ch…" at bounding box center [556, 358] width 937 height 555
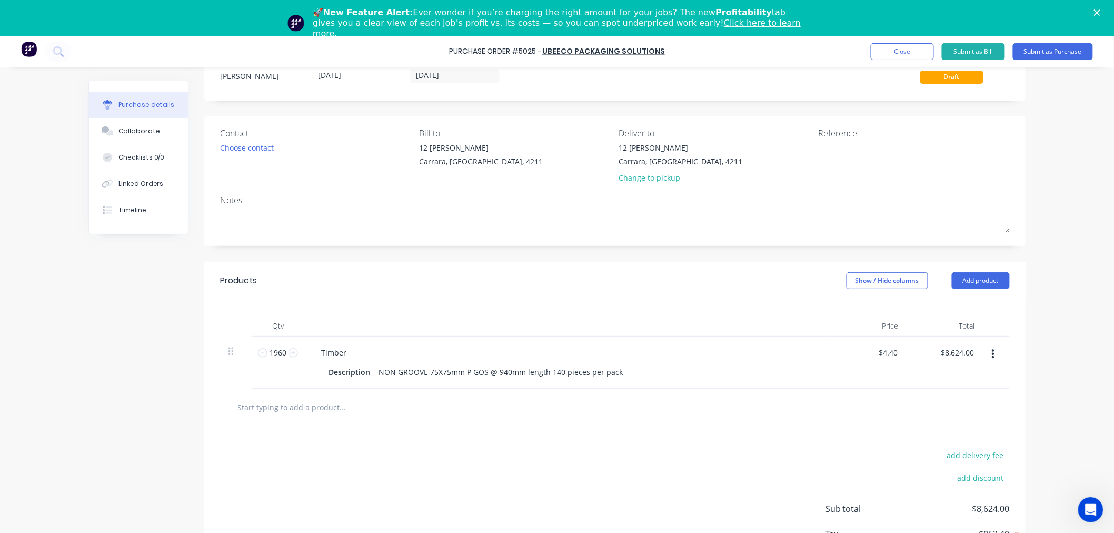
scroll to position [79, 0]
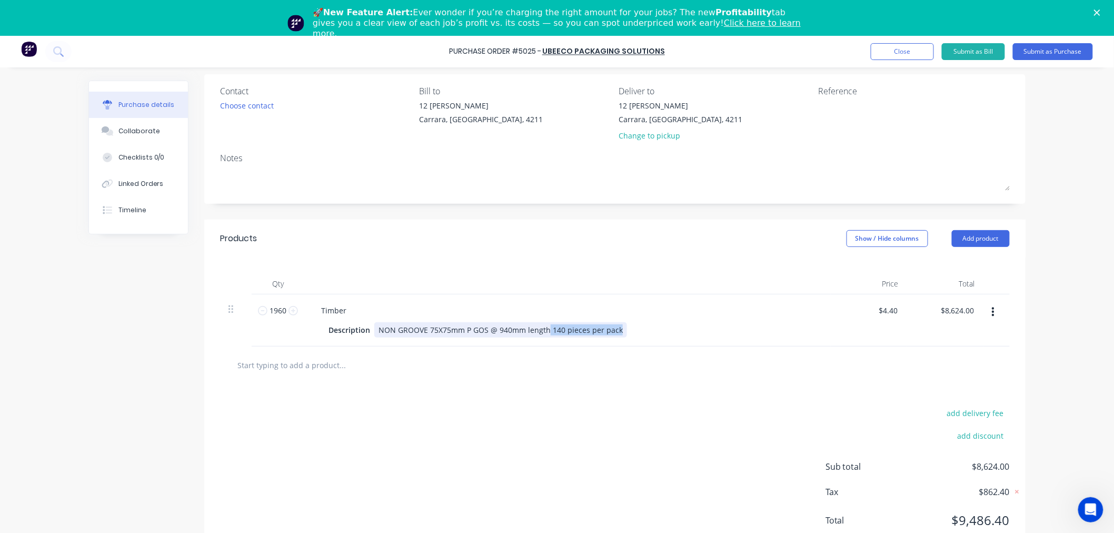
drag, startPoint x: 548, startPoint y: 326, endPoint x: 612, endPoint y: 322, distance: 64.4
click at [612, 322] on div "NON GROOVE 75X75mm P GOS @ 940mm length 140 pieces per pack" at bounding box center [500, 329] width 253 height 15
click at [1065, 353] on div "Purchase Order #5025 - UBEECO Packaging Solutions Add product Close Submit as B…" at bounding box center [557, 302] width 1114 height 533
click at [966, 240] on button "Add product" at bounding box center [981, 238] width 58 height 17
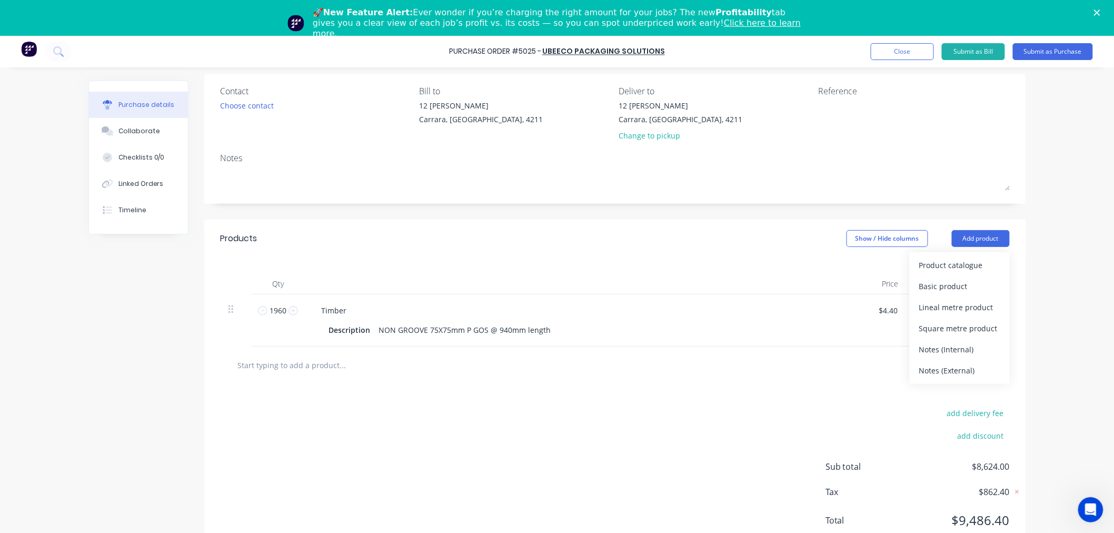
click at [1028, 292] on div "Purchase details Collaborate Checklists 0/0 Linked Orders Timeline Created by […" at bounding box center [557, 208] width 958 height 480
click at [338, 366] on input "text" at bounding box center [342, 365] width 211 height 21
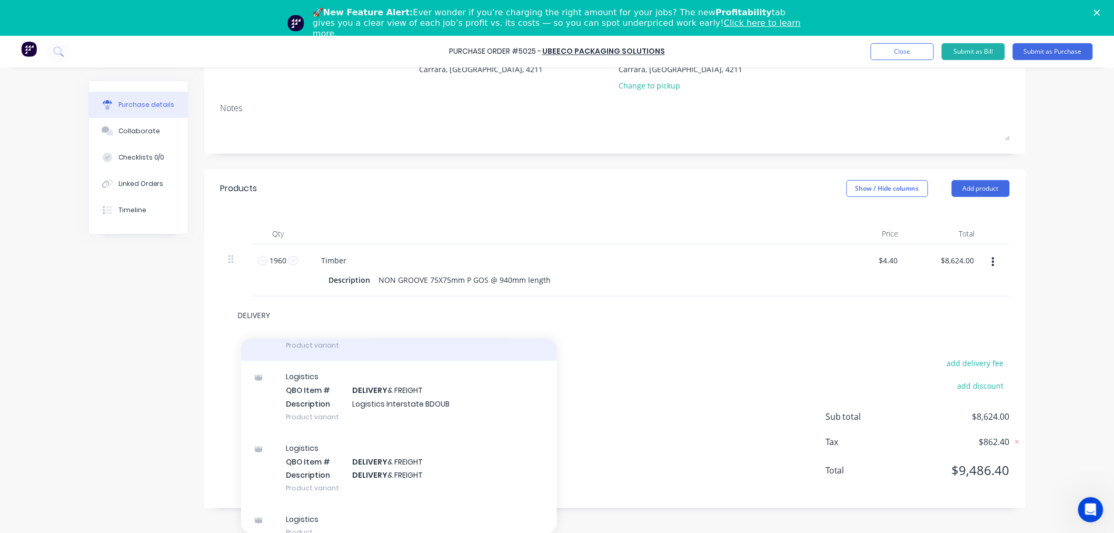
scroll to position [96, 0]
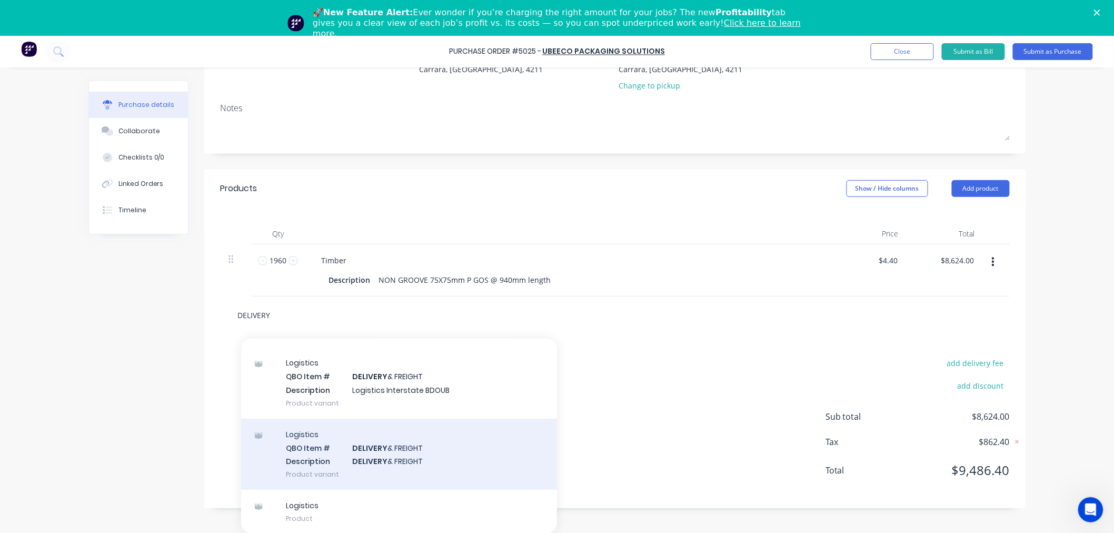
type input "DELIVERY"
click at [405, 455] on div "Logistics QBO Item # DELIVERY & FREIGHT Description DELIVERY & FREIGHT Product …" at bounding box center [399, 454] width 316 height 71
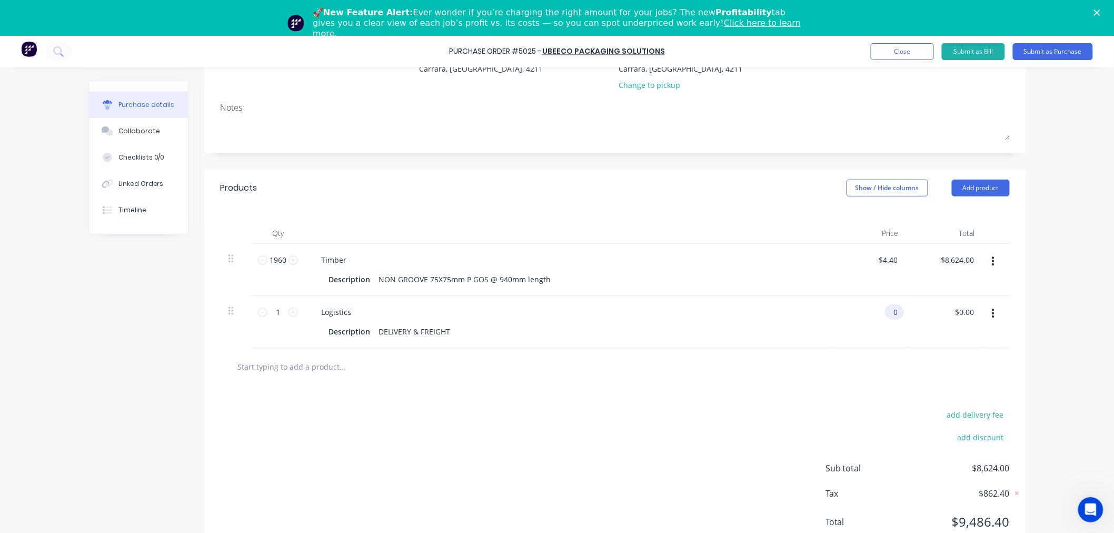
click at [885, 313] on input "0" at bounding box center [892, 311] width 15 height 15
drag, startPoint x: 881, startPoint y: 311, endPoint x: 866, endPoint y: 313, distance: 14.8
click at [869, 312] on div "0365 0365" at bounding box center [869, 322] width 76 height 52
type input "$365.00"
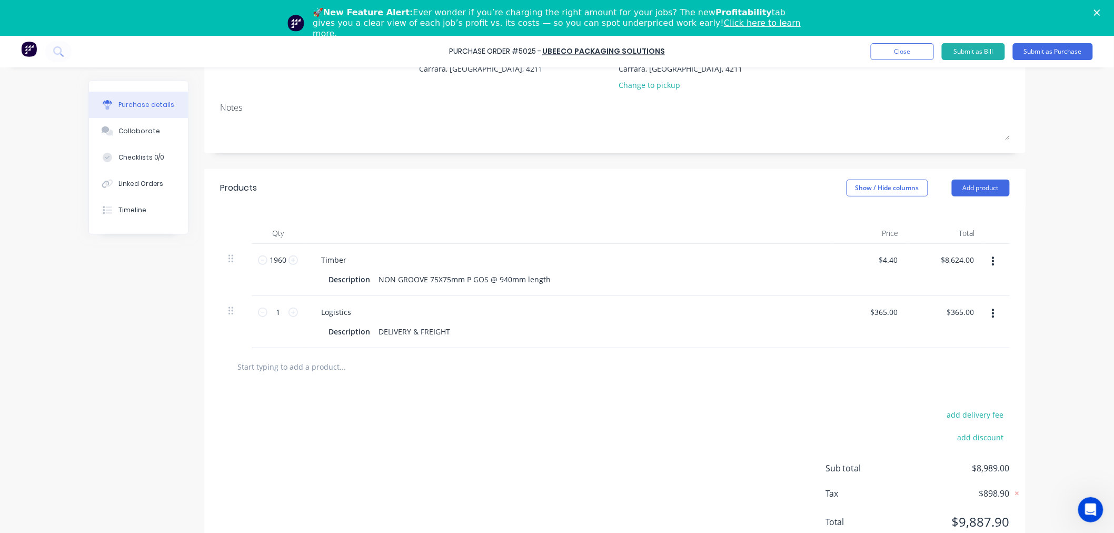
click at [1027, 293] on div "Purchase details Collaborate Checklists 0/0 Linked Orders Timeline Created by […" at bounding box center [557, 158] width 958 height 480
click at [882, 315] on input "365" at bounding box center [891, 311] width 18 height 15
type input "$356.00"
click at [1067, 334] on div "Purchase Order #5025 - UBEECO Packaging Solutions Add product Close Submit as B…" at bounding box center [557, 267] width 1114 height 533
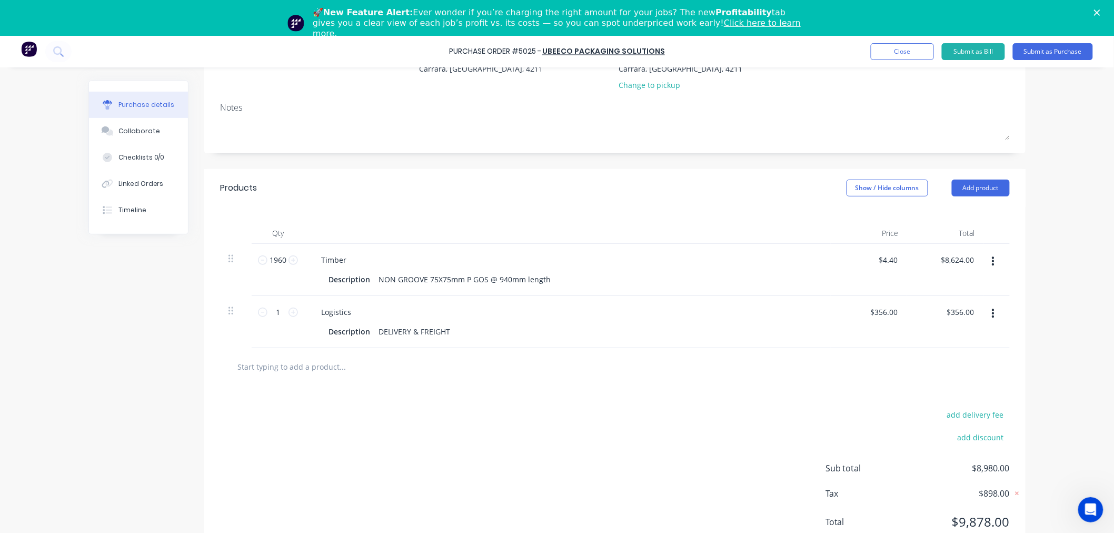
scroll to position [131, 0]
click at [135, 330] on div "Created by [PERSON_NAME] Created [DATE] Required [DATE] Status Draft Contact Ch…" at bounding box center [556, 255] width 937 height 608
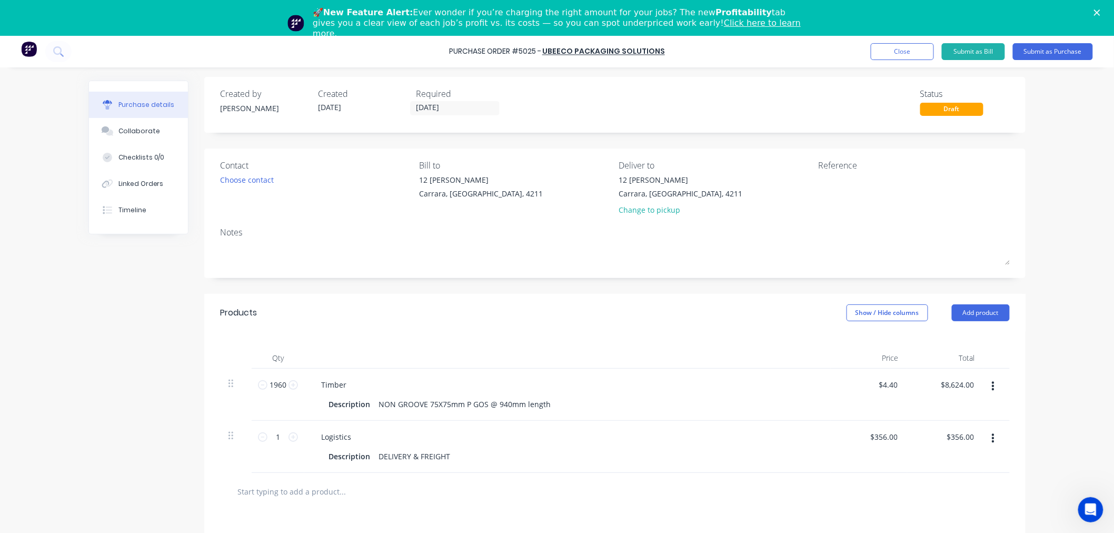
scroll to position [0, 0]
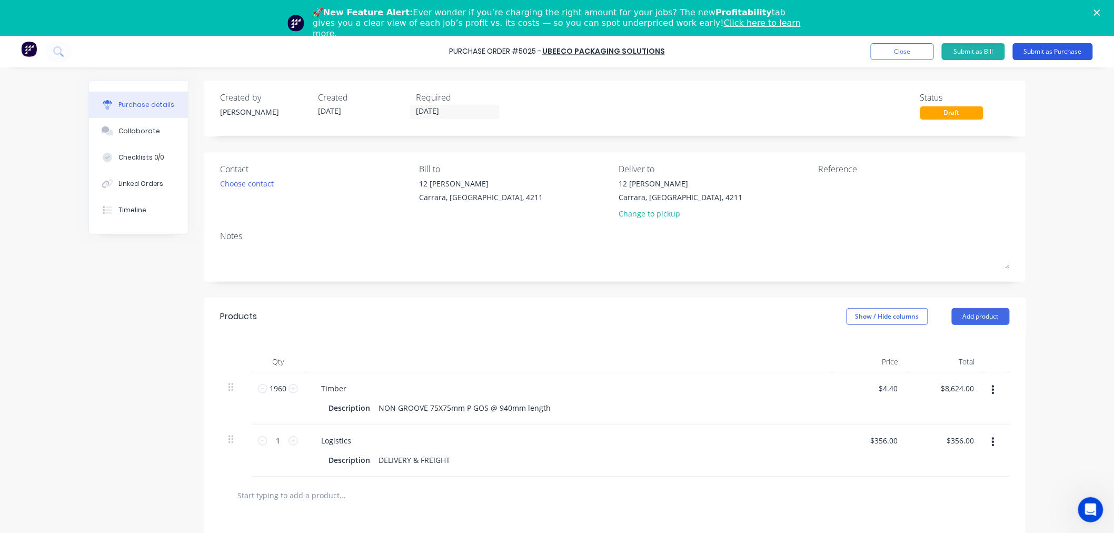
click at [1049, 46] on button "Submit as Purchase" at bounding box center [1053, 51] width 80 height 17
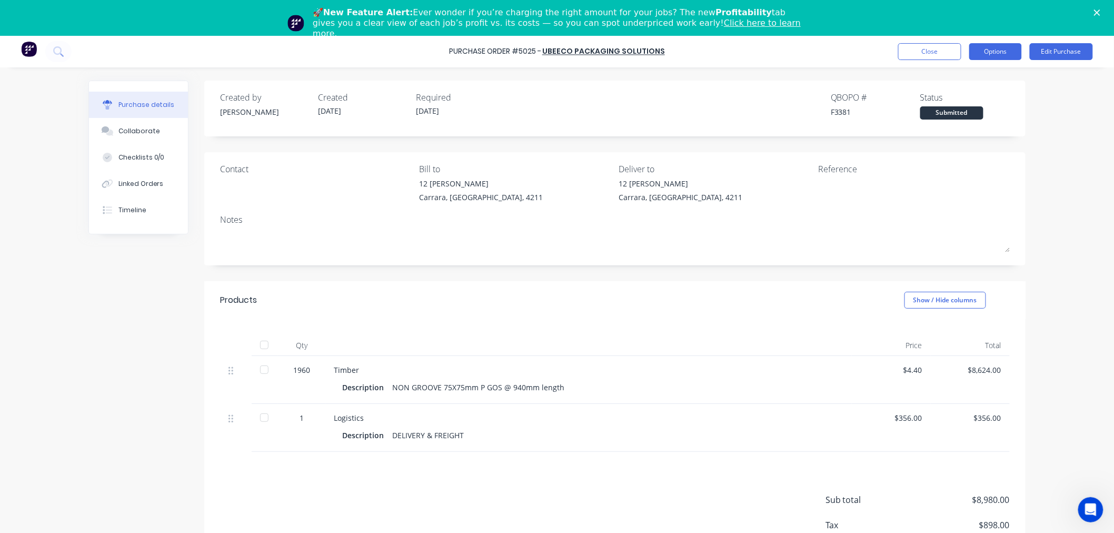
click at [985, 47] on button "Options" at bounding box center [995, 51] width 53 height 17
click at [965, 75] on div "Print / Email" at bounding box center [971, 78] width 81 height 15
click at [969, 97] on div "With pricing" at bounding box center [971, 99] width 81 height 15
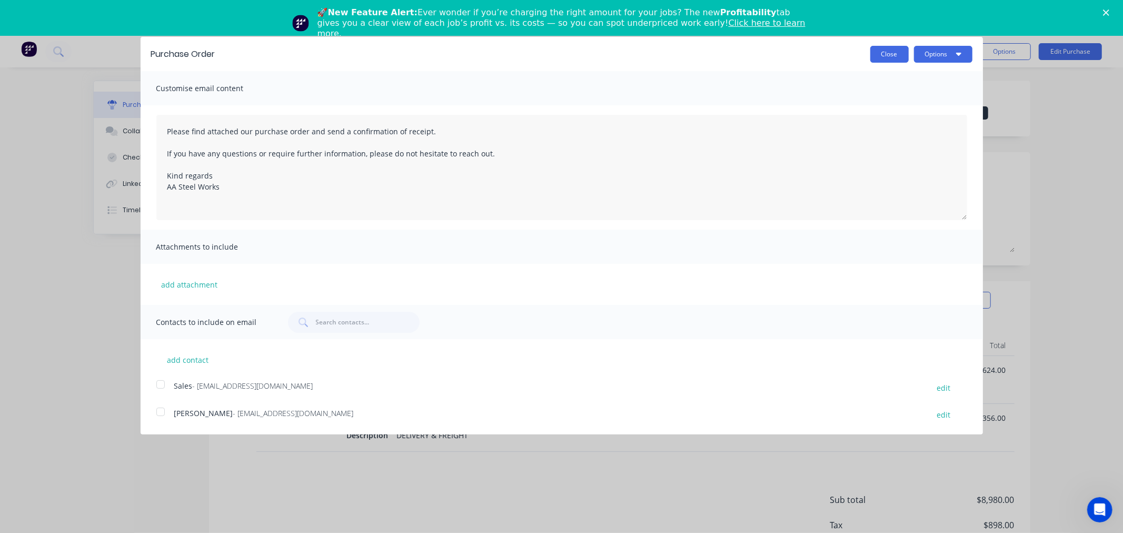
click at [886, 46] on button "Close" at bounding box center [889, 54] width 38 height 17
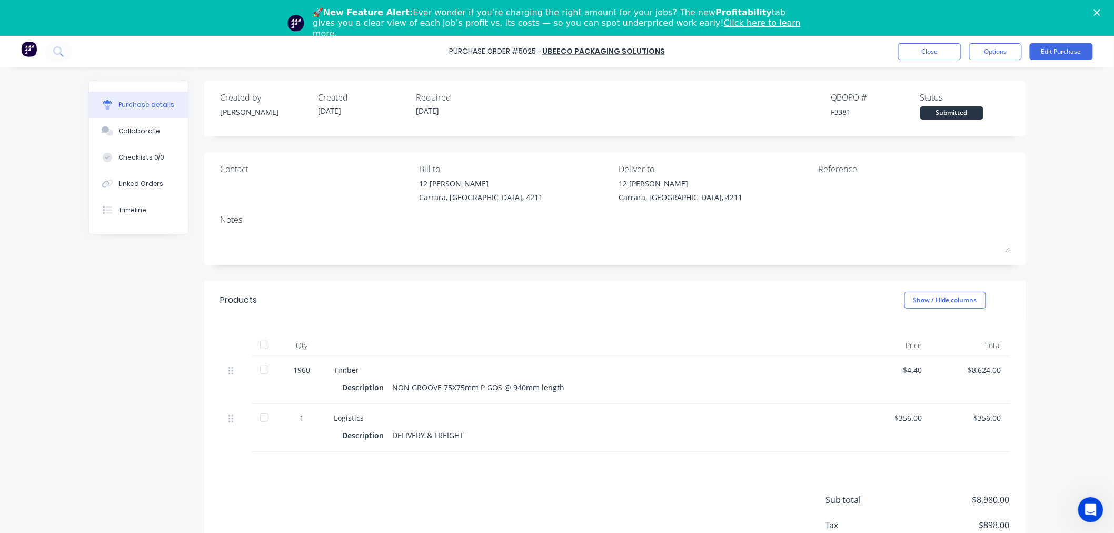
click at [840, 169] on div "Reference" at bounding box center [914, 169] width 192 height 13
click at [1072, 50] on button "Edit Purchase" at bounding box center [1061, 51] width 63 height 17
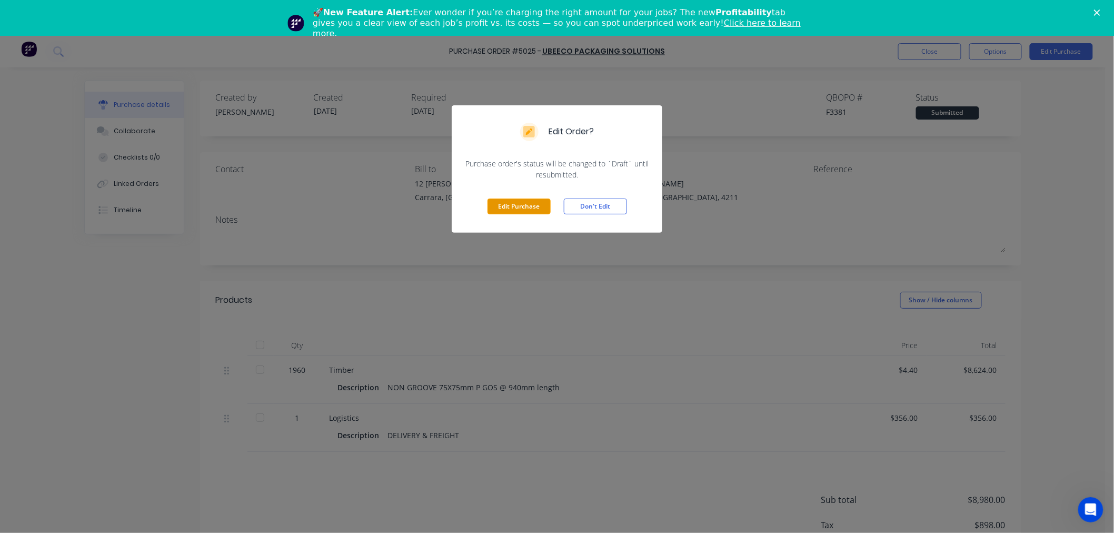
click at [522, 203] on button "Edit Purchase" at bounding box center [519, 206] width 63 height 16
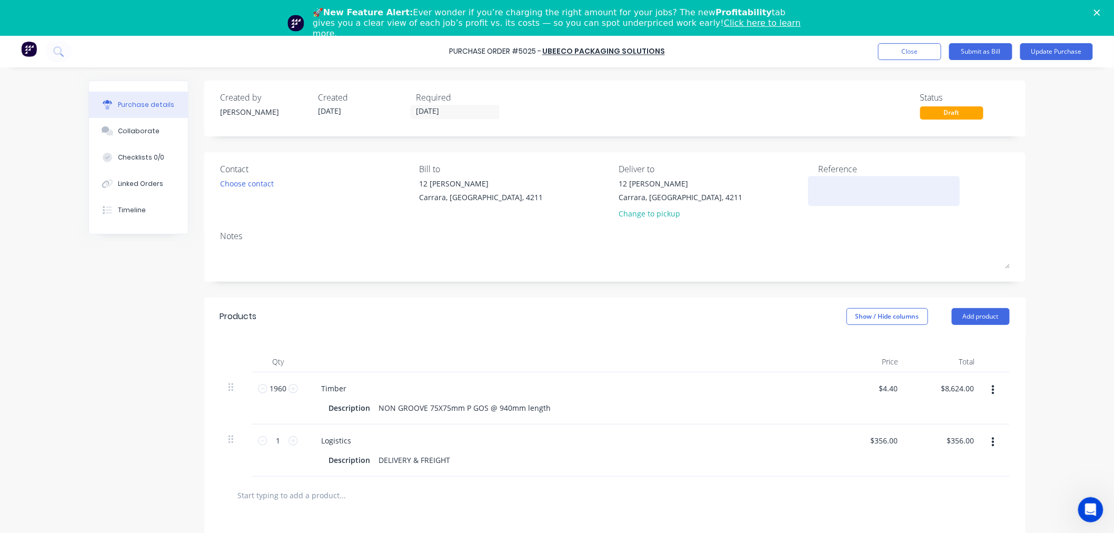
click at [822, 188] on textarea at bounding box center [884, 190] width 132 height 24
type textarea "QUOTE 28671488"
type textarea "x"
type textarea "QUOTE 28671488"
click at [1071, 214] on div "Purchase Order #5025 - UBEECO Packaging Solutions Add product Close Submit as B…" at bounding box center [557, 302] width 1114 height 533
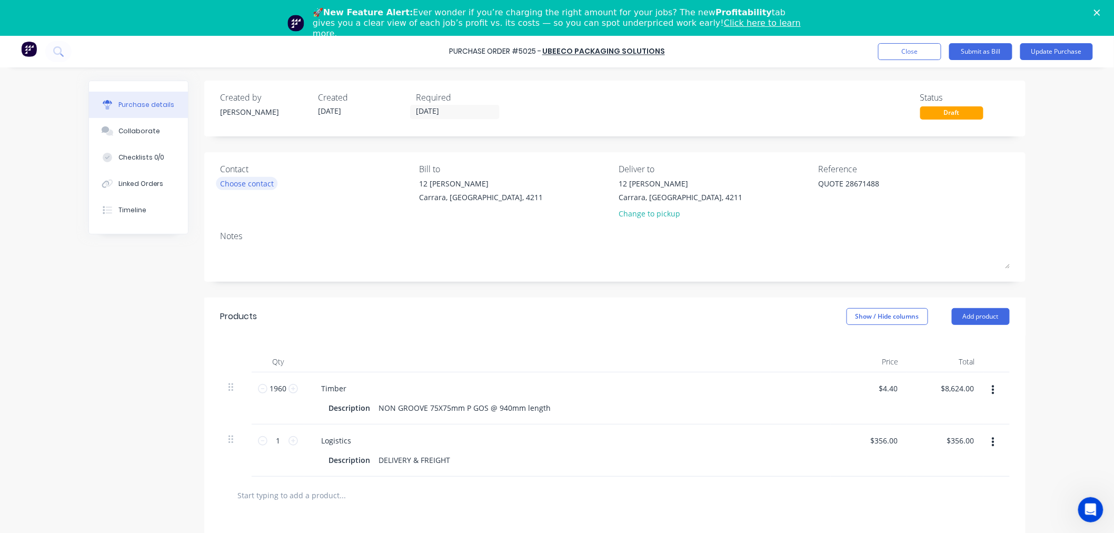
click at [259, 182] on div "Choose contact" at bounding box center [247, 183] width 54 height 11
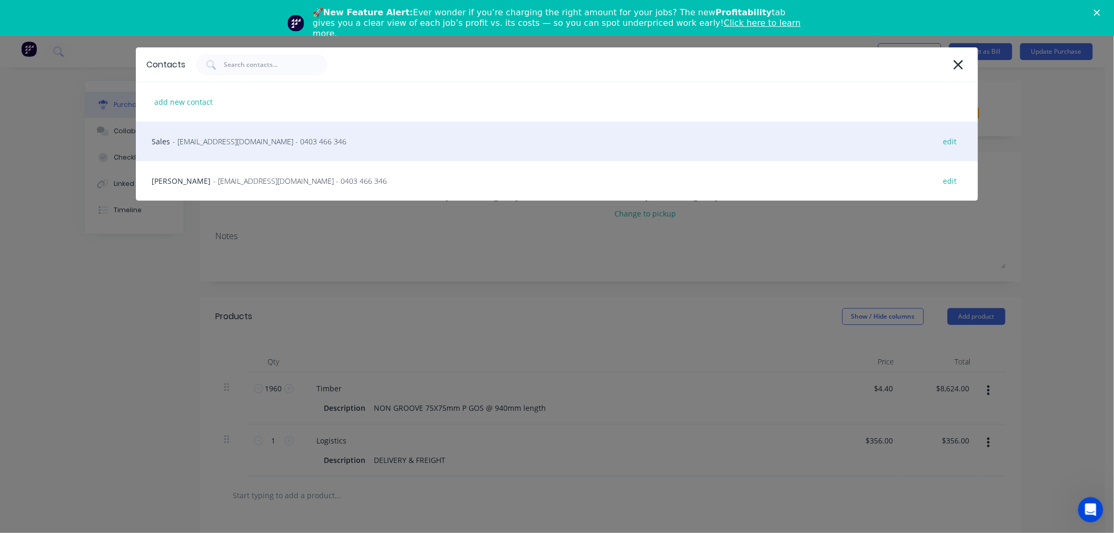
click at [256, 142] on span "- [EMAIL_ADDRESS][DOMAIN_NAME] - 0403 466 346" at bounding box center [260, 141] width 174 height 11
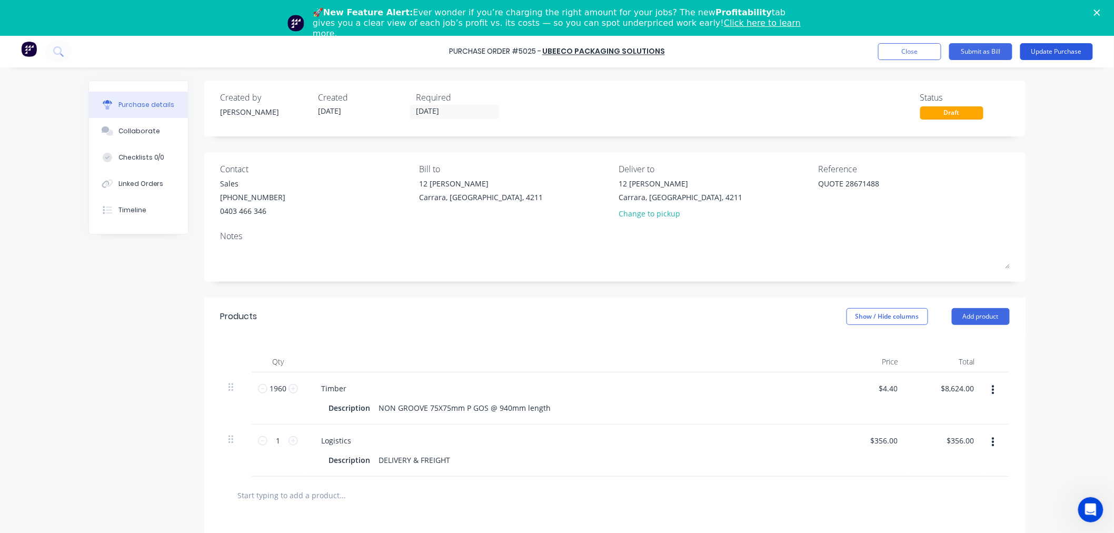
click at [1055, 54] on button "Update Purchase" at bounding box center [1056, 51] width 73 height 17
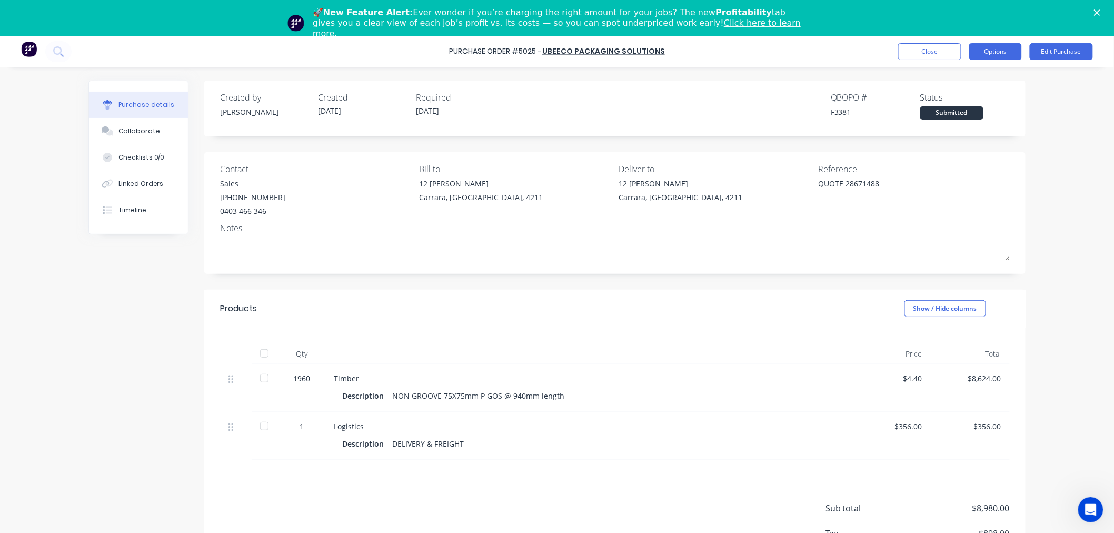
click at [999, 58] on button "Options" at bounding box center [995, 51] width 53 height 17
click at [966, 81] on div "Print / Email" at bounding box center [971, 78] width 81 height 15
click at [959, 101] on div "With pricing" at bounding box center [971, 99] width 81 height 15
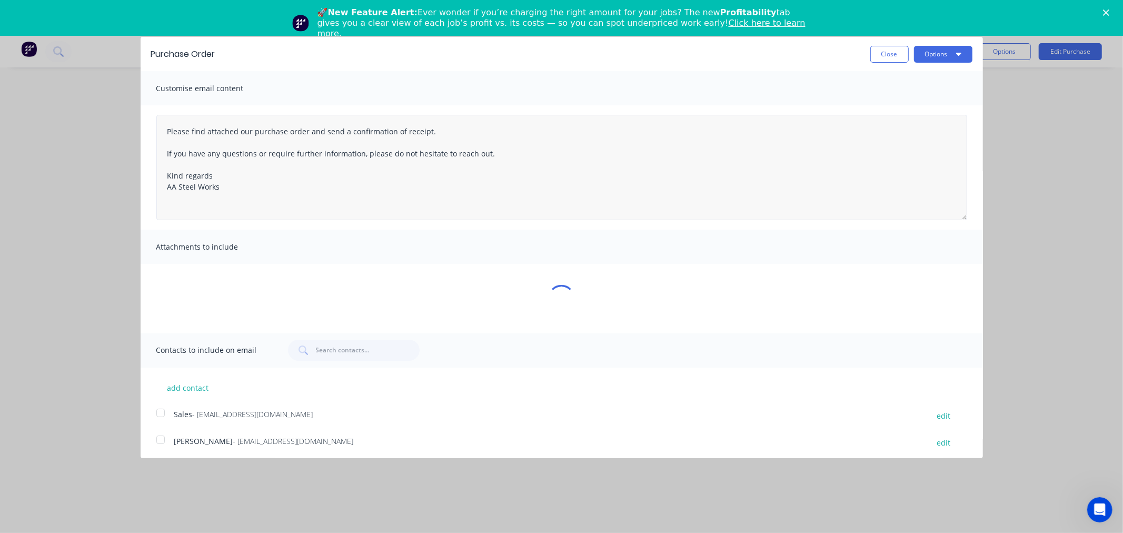
type textarea "x"
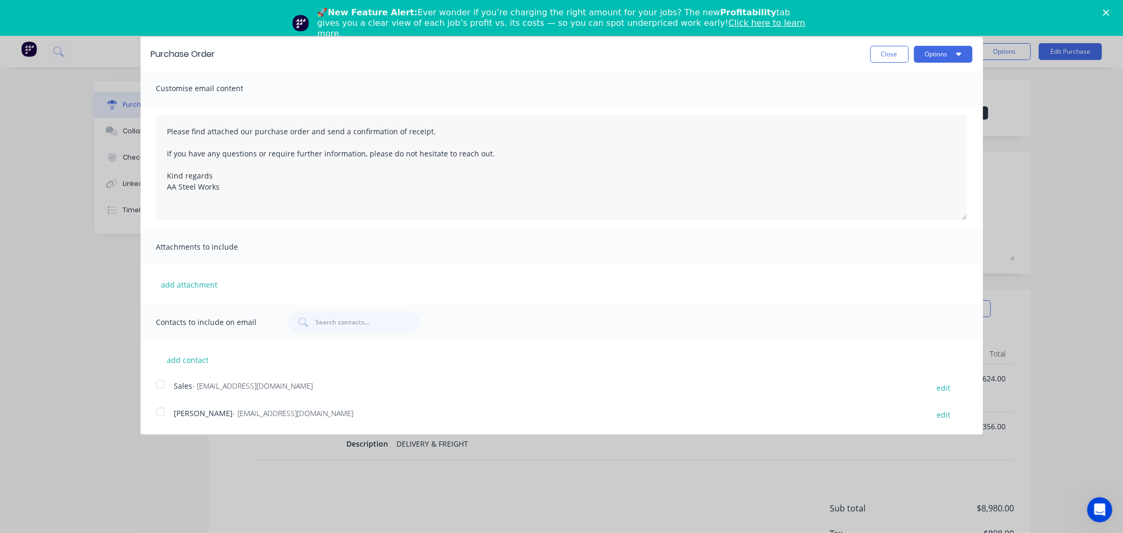
click at [157, 386] on div at bounding box center [160, 384] width 21 height 21
click at [195, 358] on button "add contact" at bounding box center [187, 360] width 63 height 16
select select "AU"
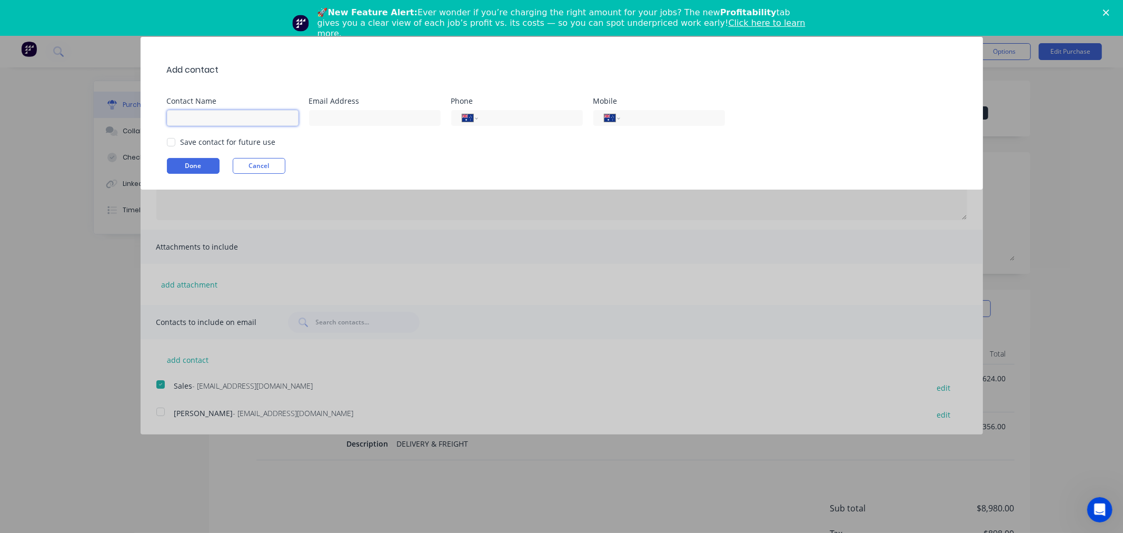
click at [247, 120] on input at bounding box center [233, 118] width 132 height 16
type input "[PERSON_NAME]"
click at [317, 118] on input at bounding box center [375, 118] width 132 height 16
type input "[PERSON_NAME][EMAIL_ADDRESS][PERSON_NAME][DOMAIN_NAME]"
click at [207, 142] on div "Save contact for future use" at bounding box center [228, 141] width 95 height 11
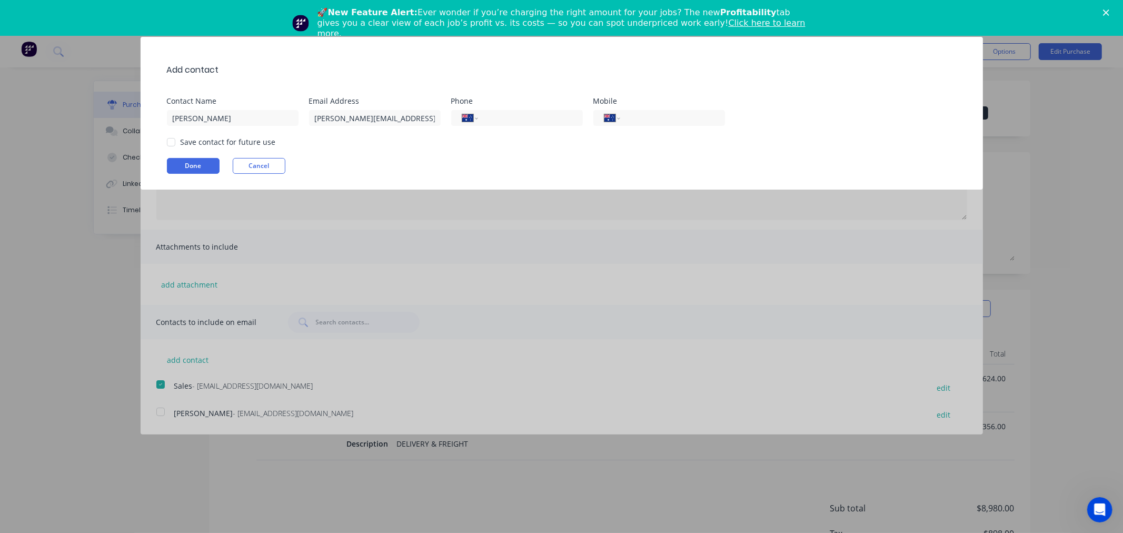
click at [170, 140] on div at bounding box center [171, 142] width 21 height 21
click at [175, 157] on div "Add contact Contact Name [PERSON_NAME] Email Address [PERSON_NAME][EMAIL_ADDRES…" at bounding box center [562, 113] width 842 height 153
click at [176, 164] on button "Done" at bounding box center [193, 166] width 53 height 16
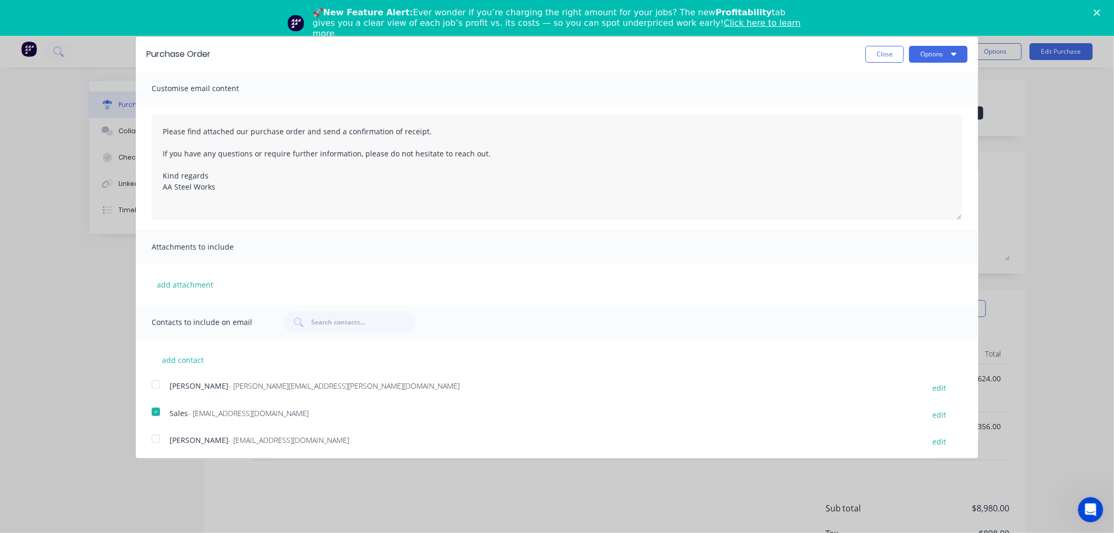
click at [158, 383] on div at bounding box center [155, 384] width 21 height 21
click at [919, 51] on button "Options" at bounding box center [938, 54] width 58 height 17
click at [896, 93] on button "Email" at bounding box center [918, 102] width 100 height 21
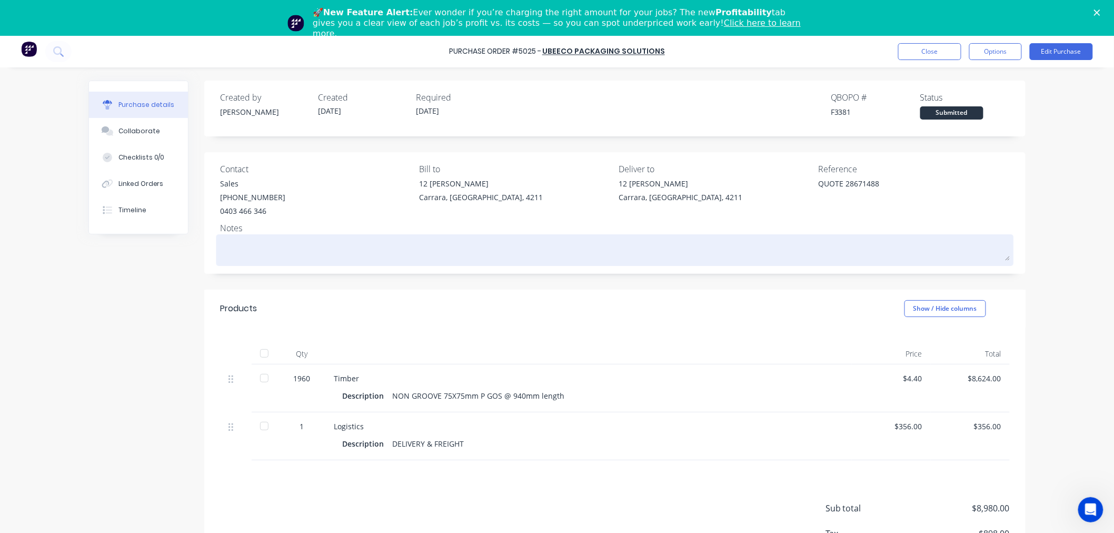
click at [297, 247] on textarea at bounding box center [615, 249] width 790 height 24
type textarea "x"
type textarea "P"
type textarea "x"
type textarea "PO"
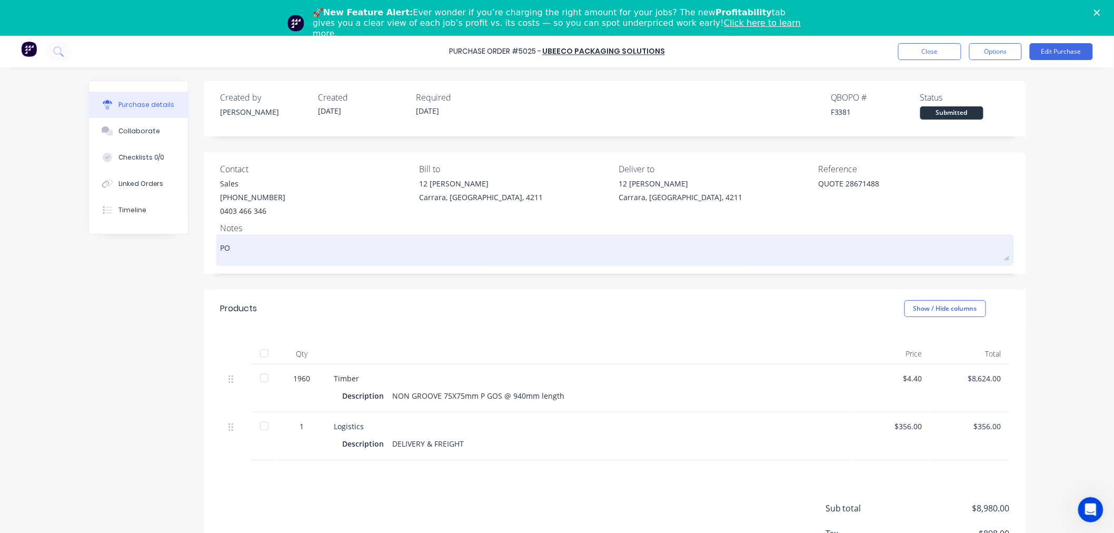
type textarea "x"
type textarea "PO5"
type textarea "x"
type textarea "PO50"
type textarea "x"
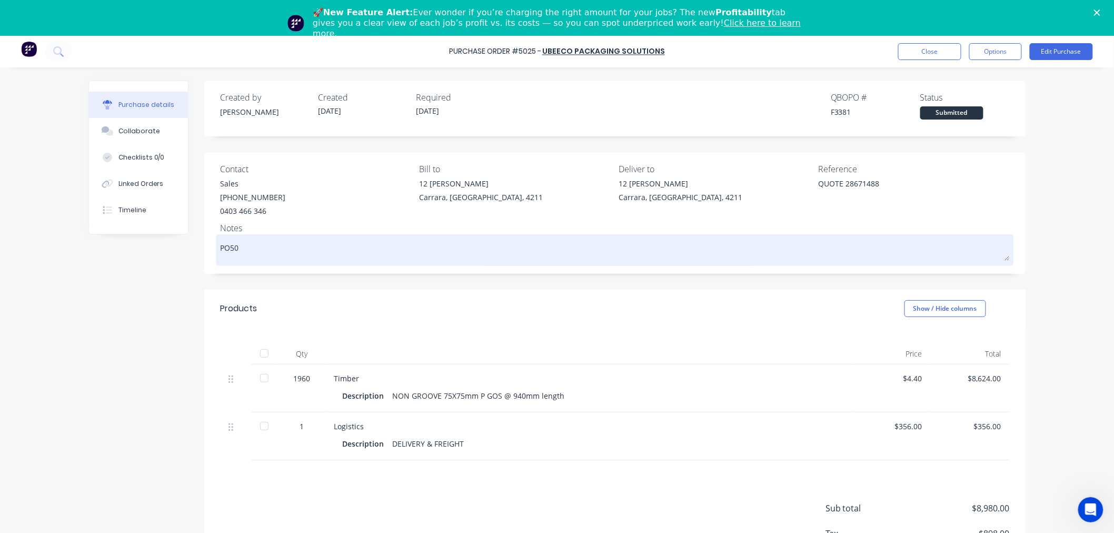
type textarea "PO502"
type textarea "x"
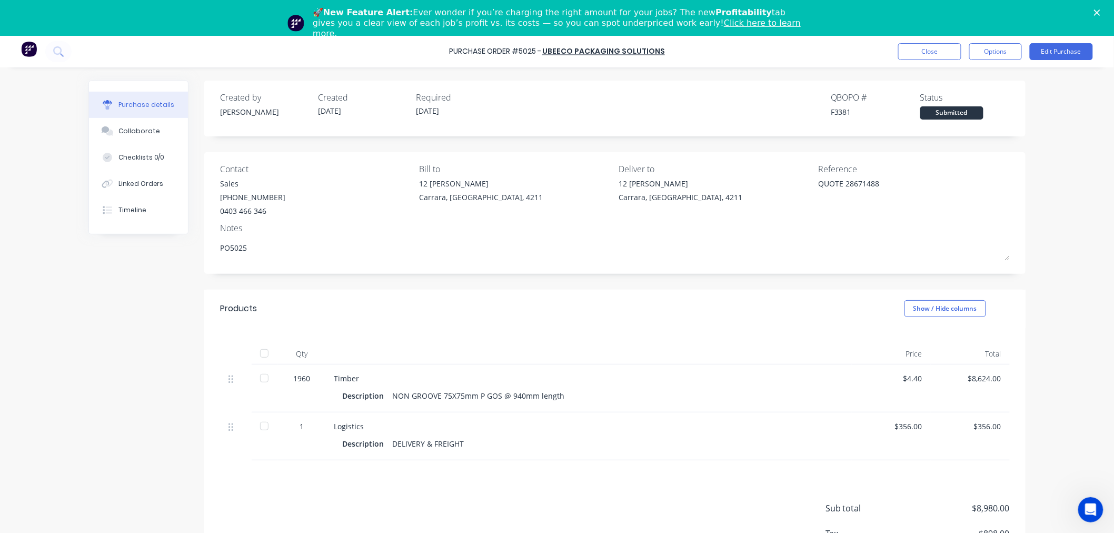
type textarea "PO5025"
type textarea "x"
type textarea "PO5025"
click at [1078, 118] on div "Purchase Order #5025 - UBEECO Packaging Solutions Close Options Edit Purchase P…" at bounding box center [557, 302] width 1114 height 533
click at [925, 45] on button "Close" at bounding box center [929, 51] width 63 height 17
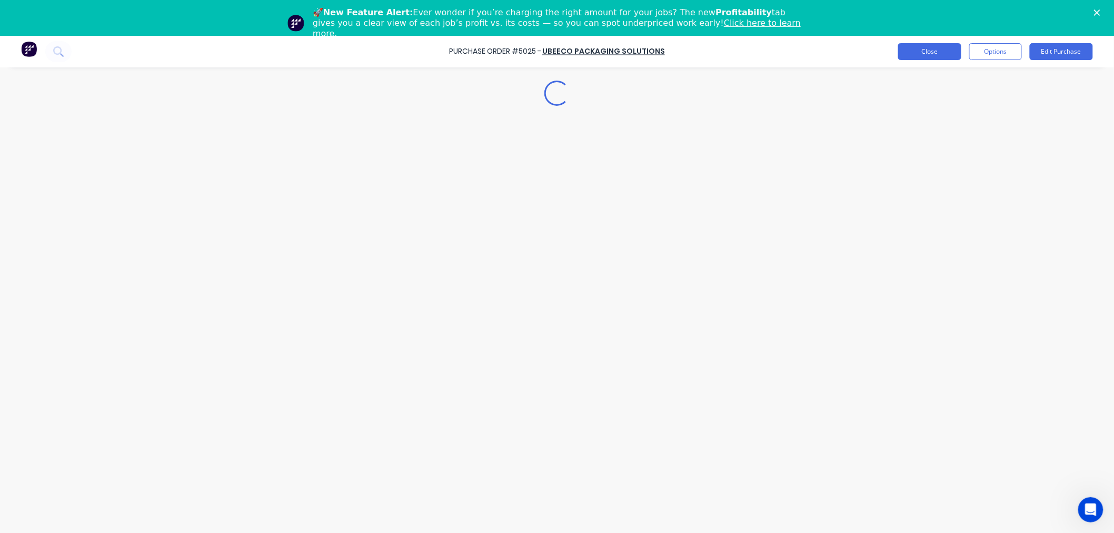
type textarea "x"
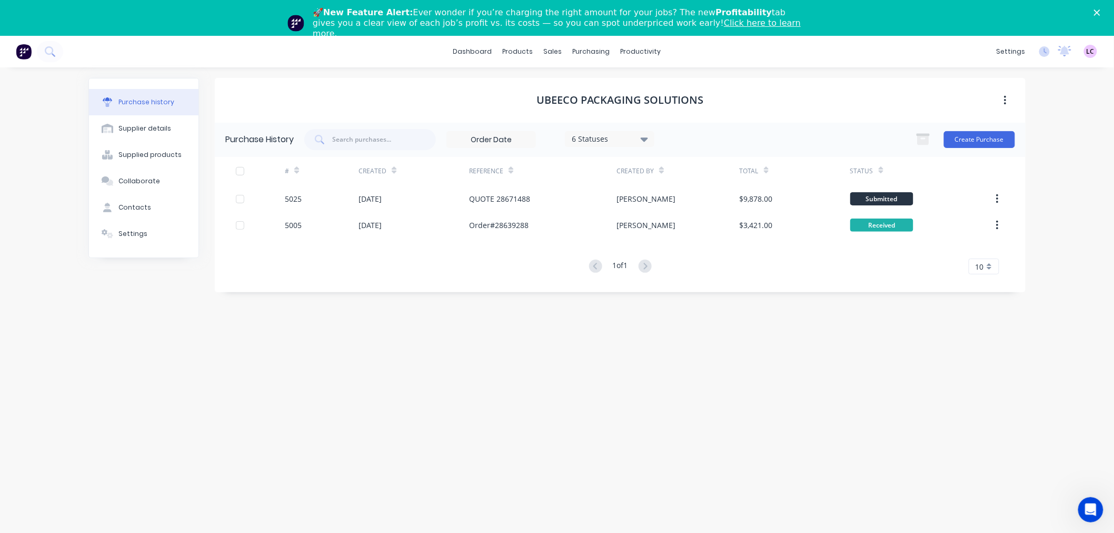
click at [25, 51] on img at bounding box center [24, 52] width 16 height 16
